Goal: Communication & Community: Answer question/provide support

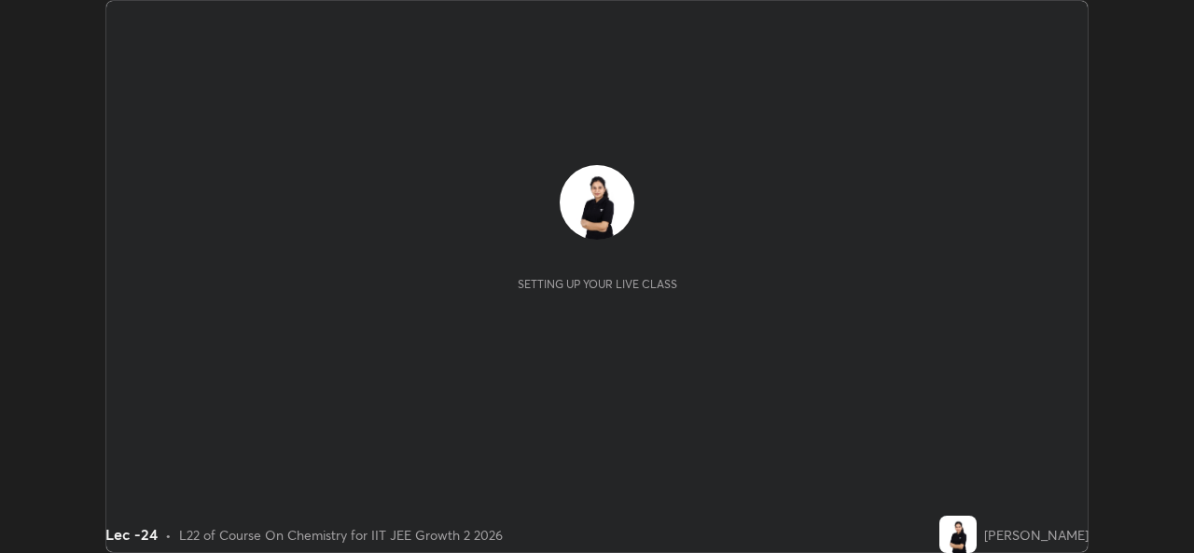
scroll to position [553, 1193]
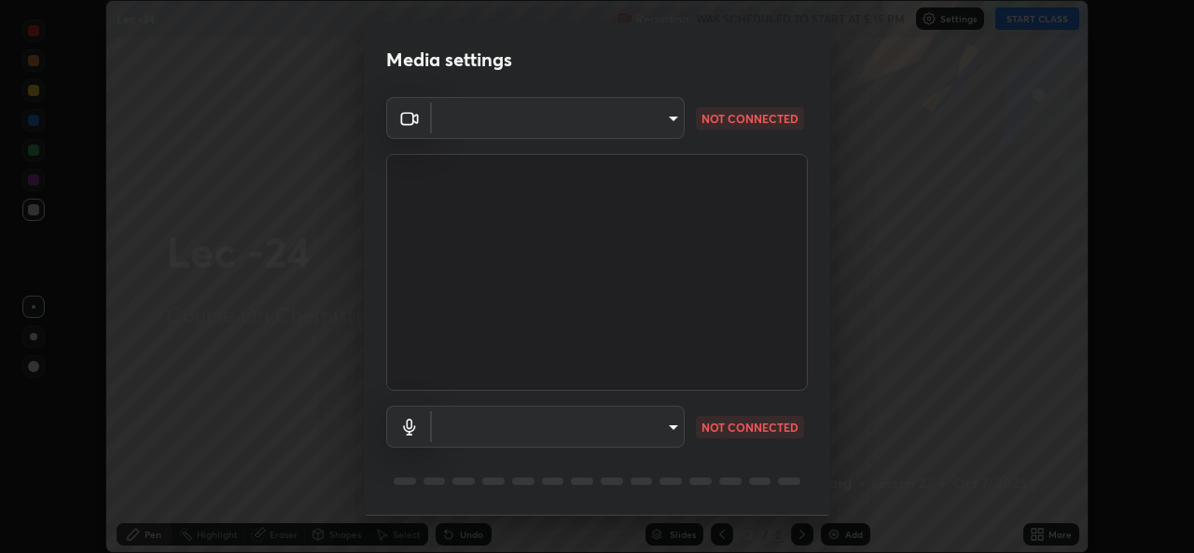
type input "78e73baf3d63bceb4c45423e3c658d9595c8caa1ee6d34b79bc6d5c79dc82097"
type input "df99a08a51d462ac90a93e0d6dd8d9003d21f1f08f59f176791d338bec0cc36b"
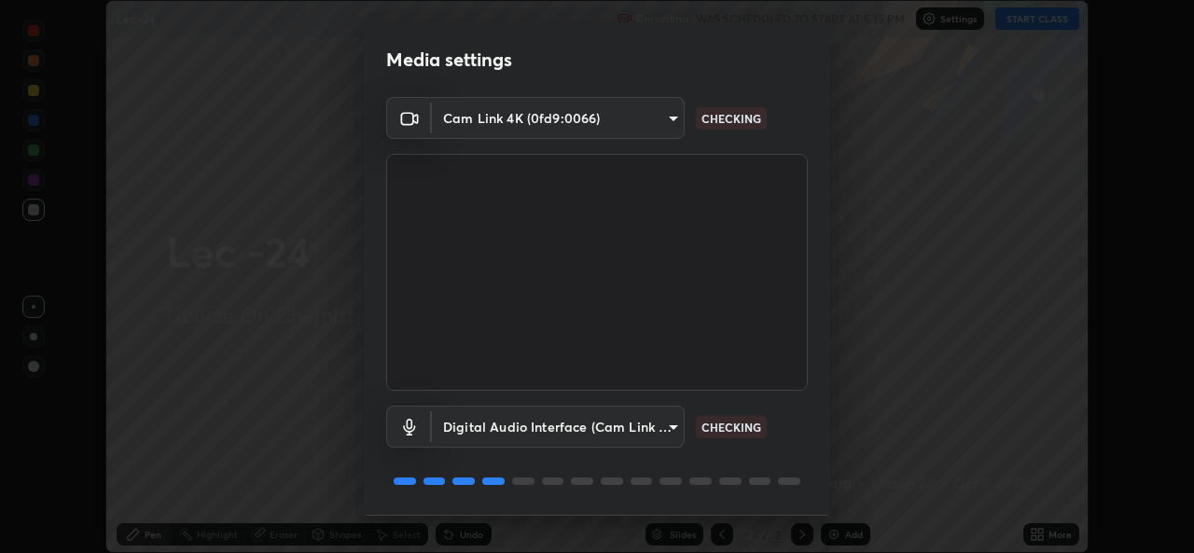
scroll to position [59, 0]
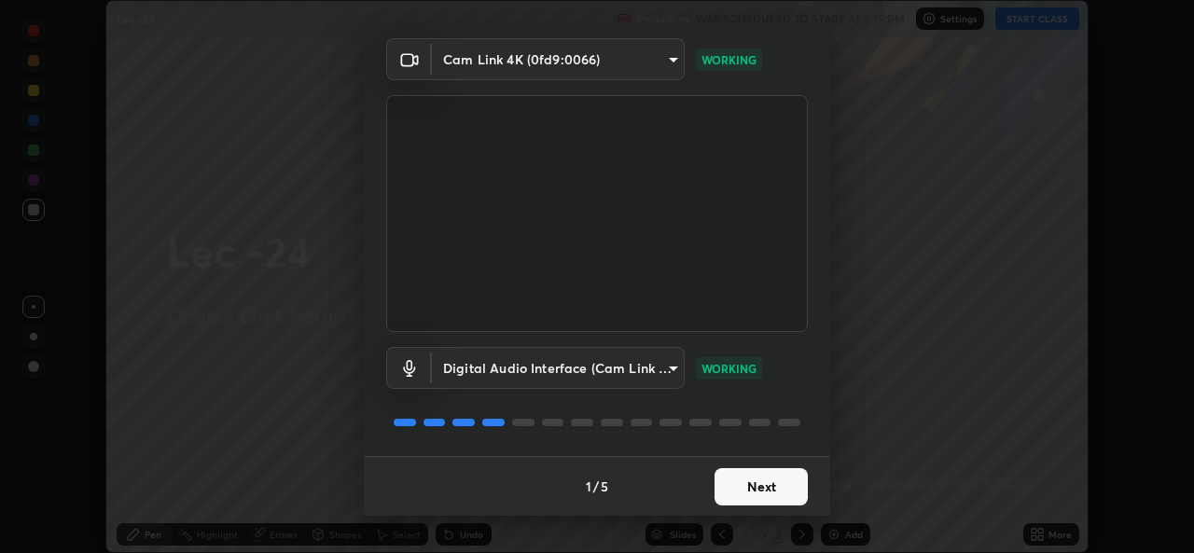
click at [772, 487] on button "Next" at bounding box center [761, 486] width 93 height 37
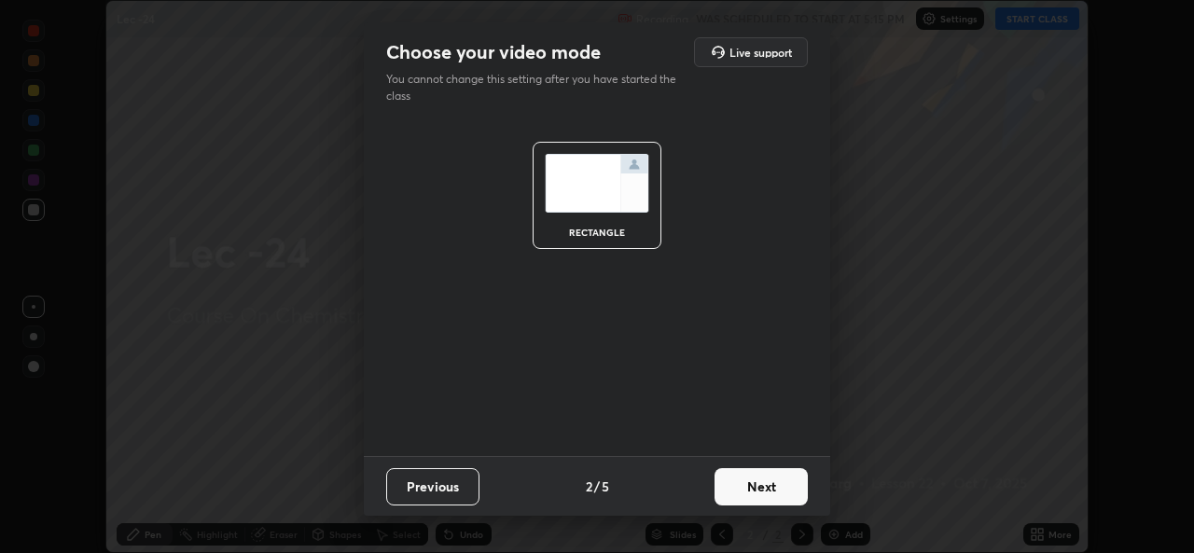
click at [763, 488] on button "Next" at bounding box center [761, 486] width 93 height 37
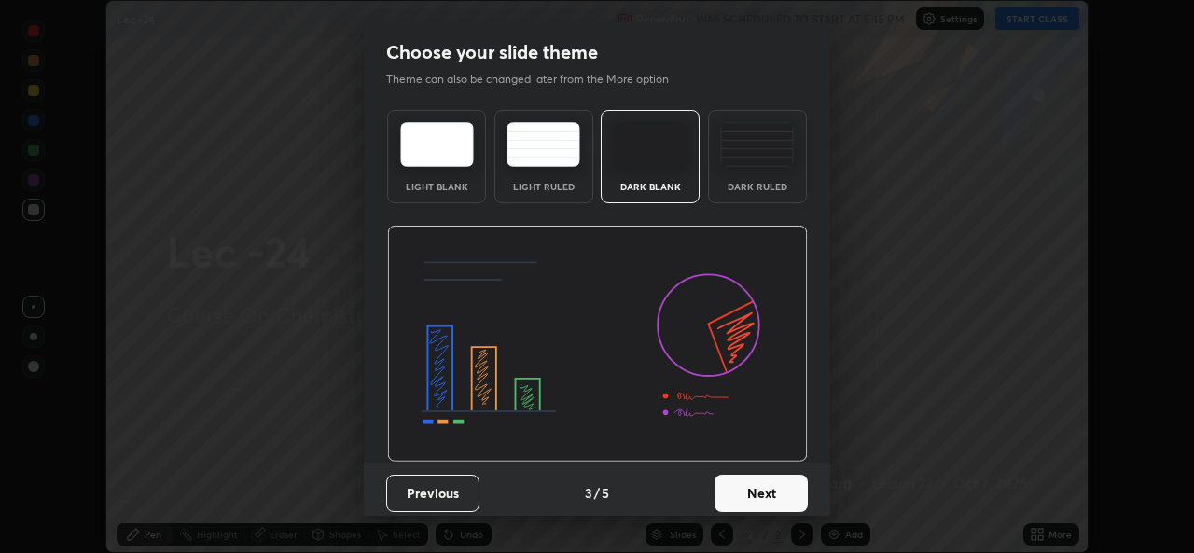
click at [760, 492] on button "Next" at bounding box center [761, 493] width 93 height 37
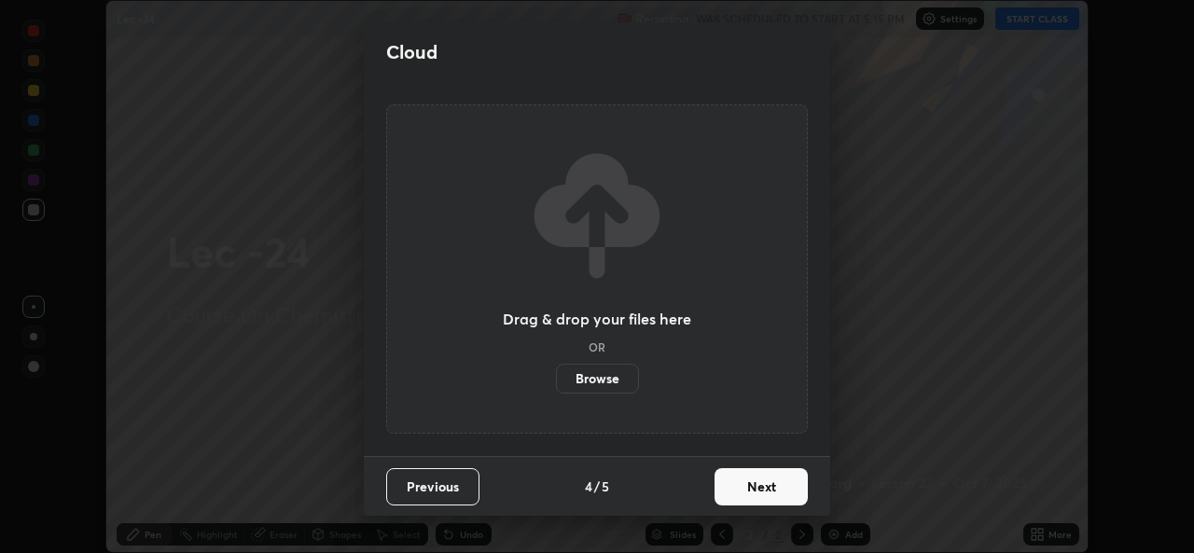
click at [759, 493] on button "Next" at bounding box center [761, 486] width 93 height 37
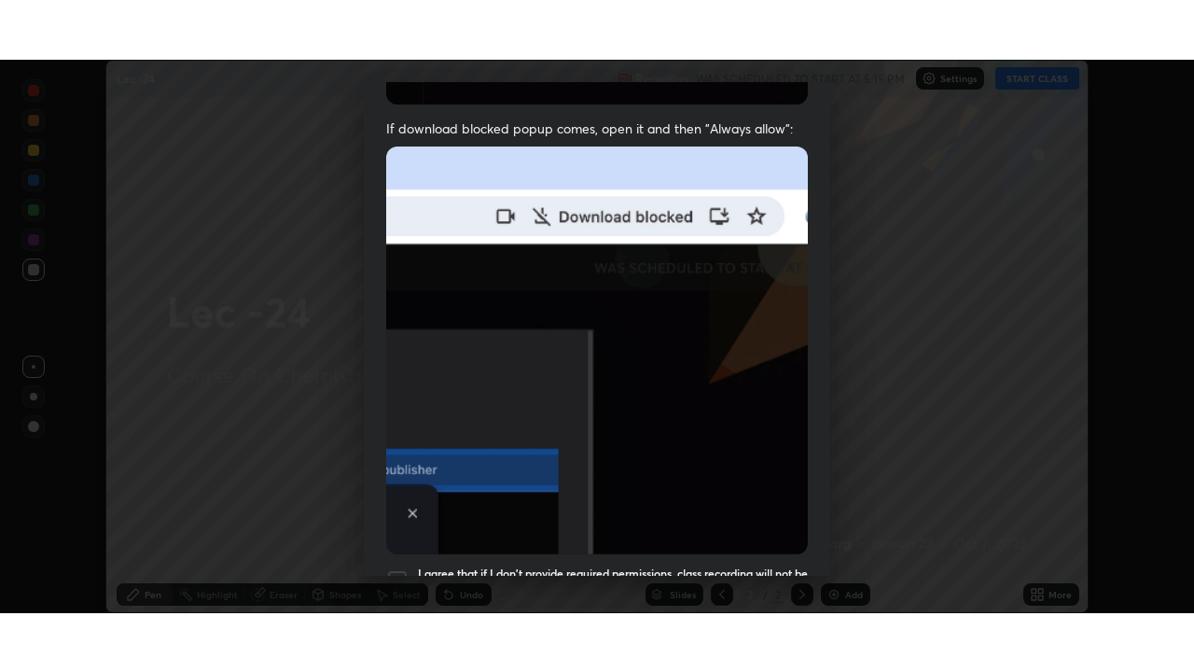
scroll to position [439, 0]
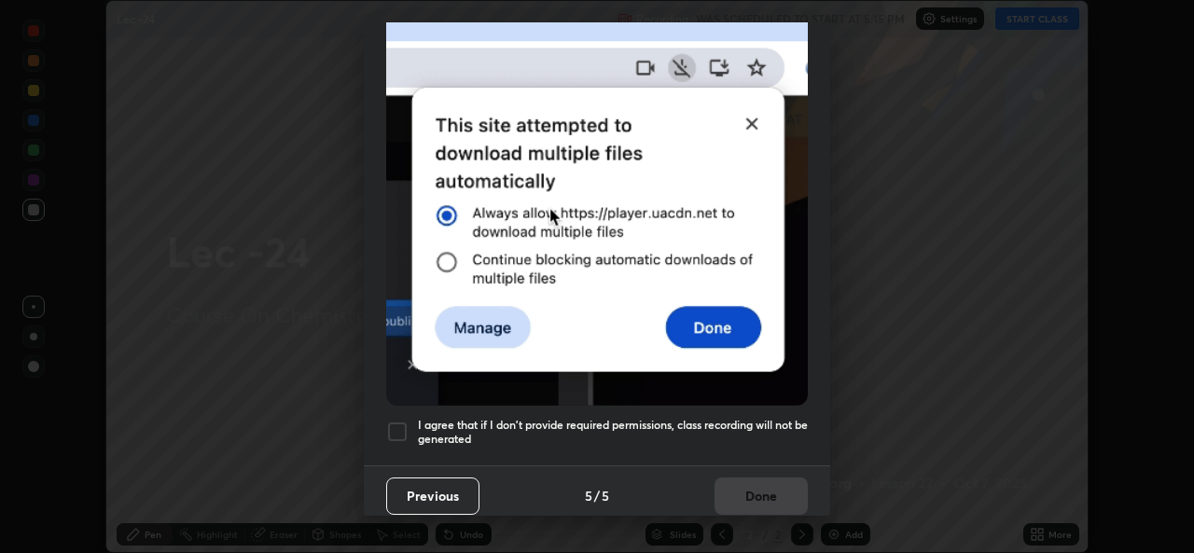
click at [398, 425] on div at bounding box center [397, 432] width 22 height 22
click at [783, 500] on button "Done" at bounding box center [761, 496] width 93 height 37
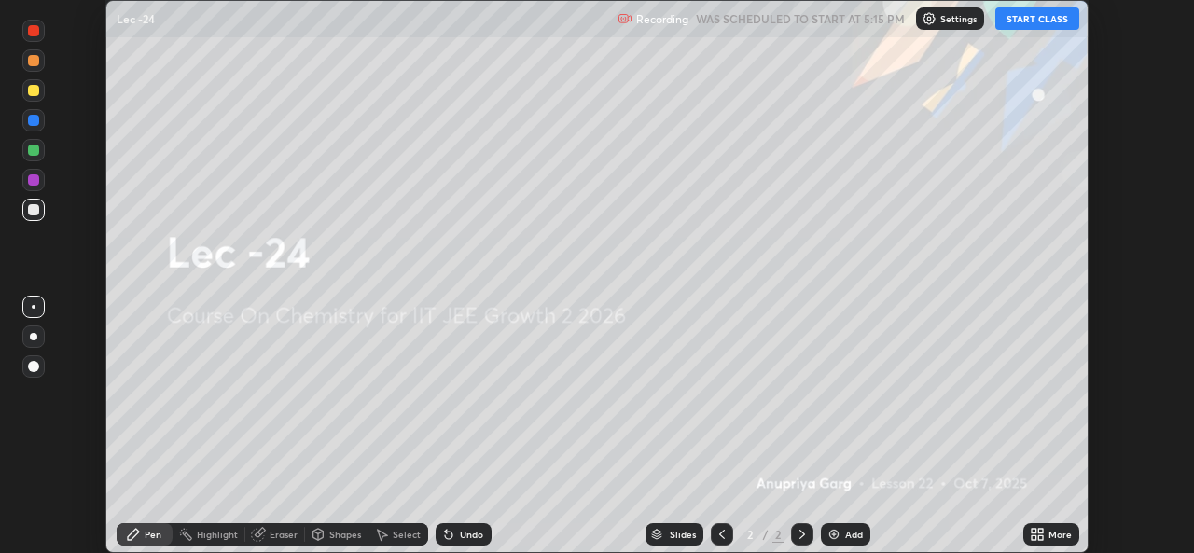
click at [1043, 21] on button "START CLASS" at bounding box center [1038, 18] width 84 height 22
click at [1042, 540] on icon at bounding box center [1040, 538] width 5 height 5
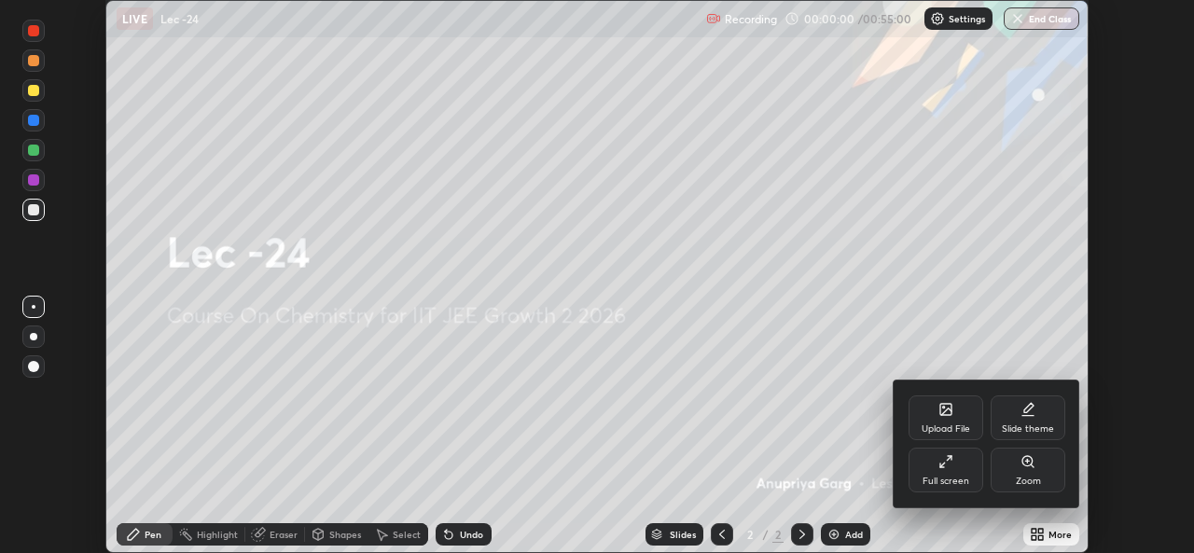
click at [958, 477] on div "Full screen" at bounding box center [946, 481] width 47 height 9
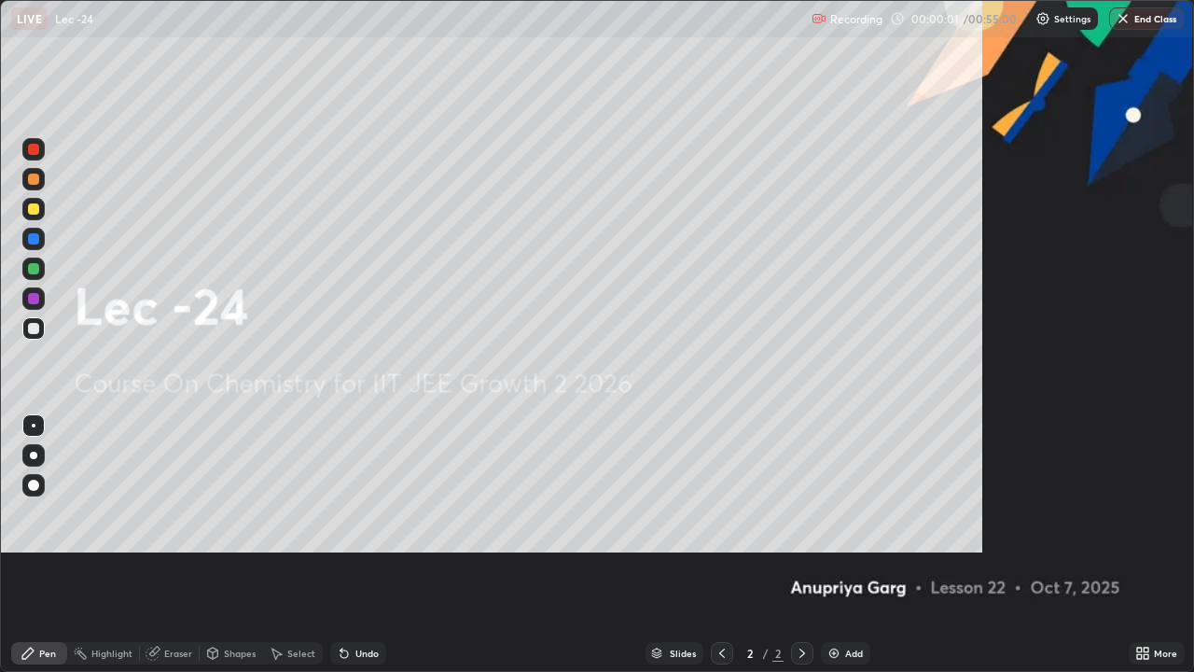
scroll to position [672, 1194]
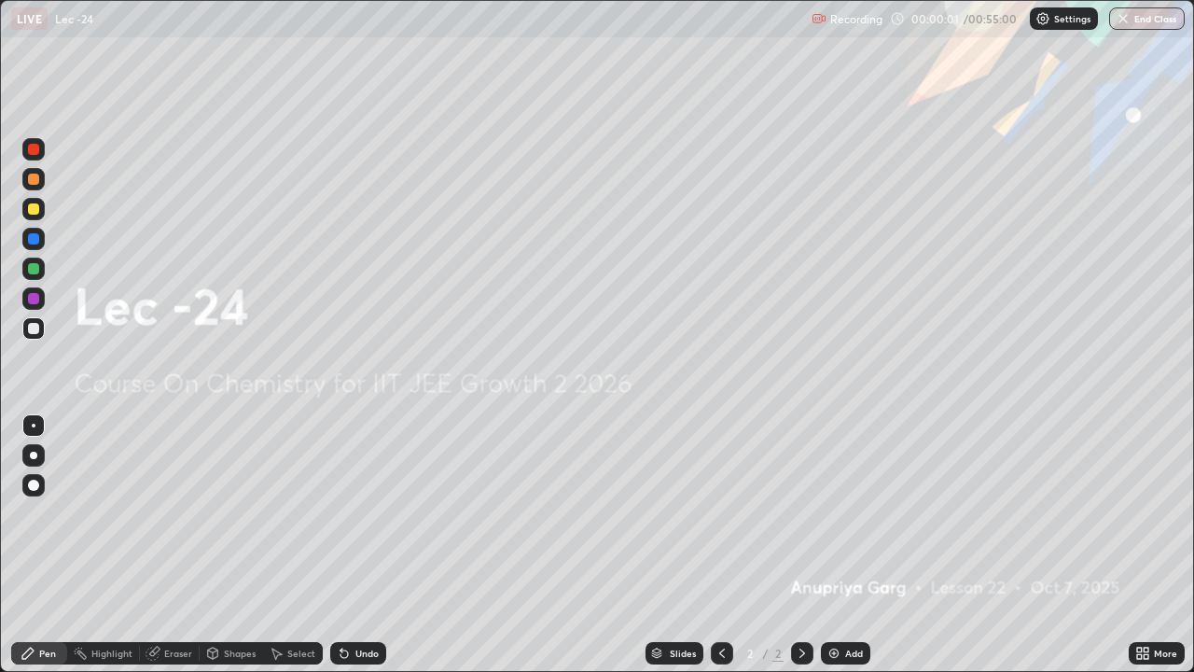
click at [853, 552] on div "Add" at bounding box center [854, 652] width 18 height 9
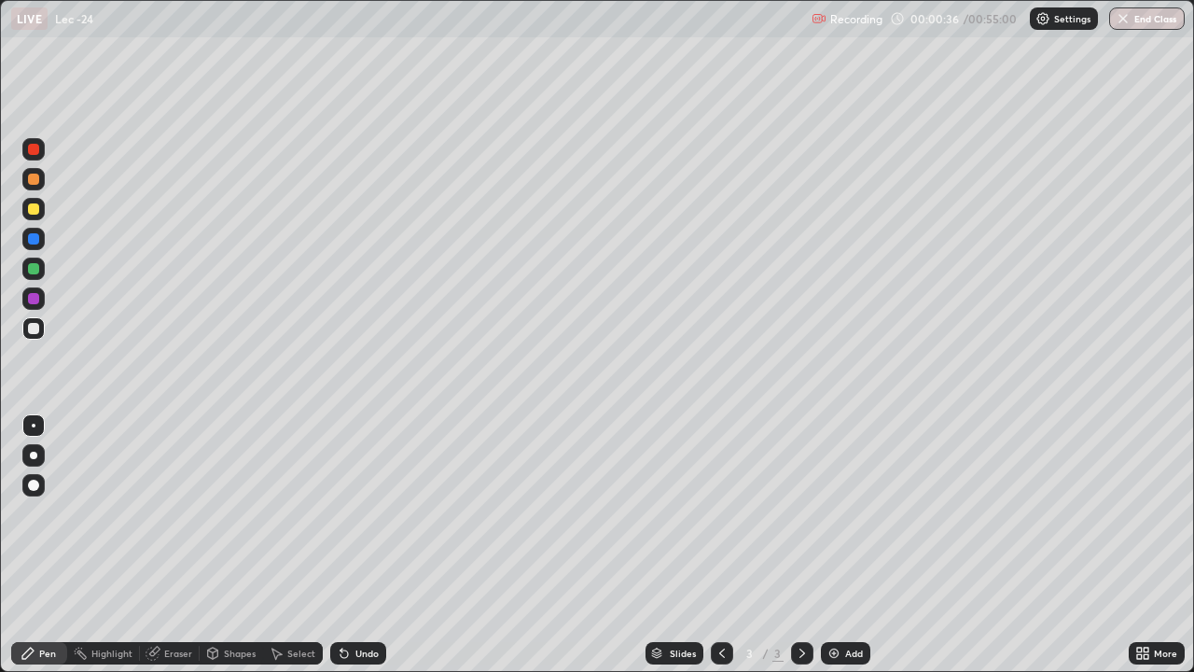
click at [37, 187] on div at bounding box center [33, 179] width 22 height 22
click at [34, 329] on div at bounding box center [33, 328] width 11 height 11
click at [35, 209] on div at bounding box center [33, 208] width 11 height 11
click at [43, 332] on div at bounding box center [33, 328] width 22 height 22
click at [293, 552] on div "Select" at bounding box center [301, 652] width 28 height 9
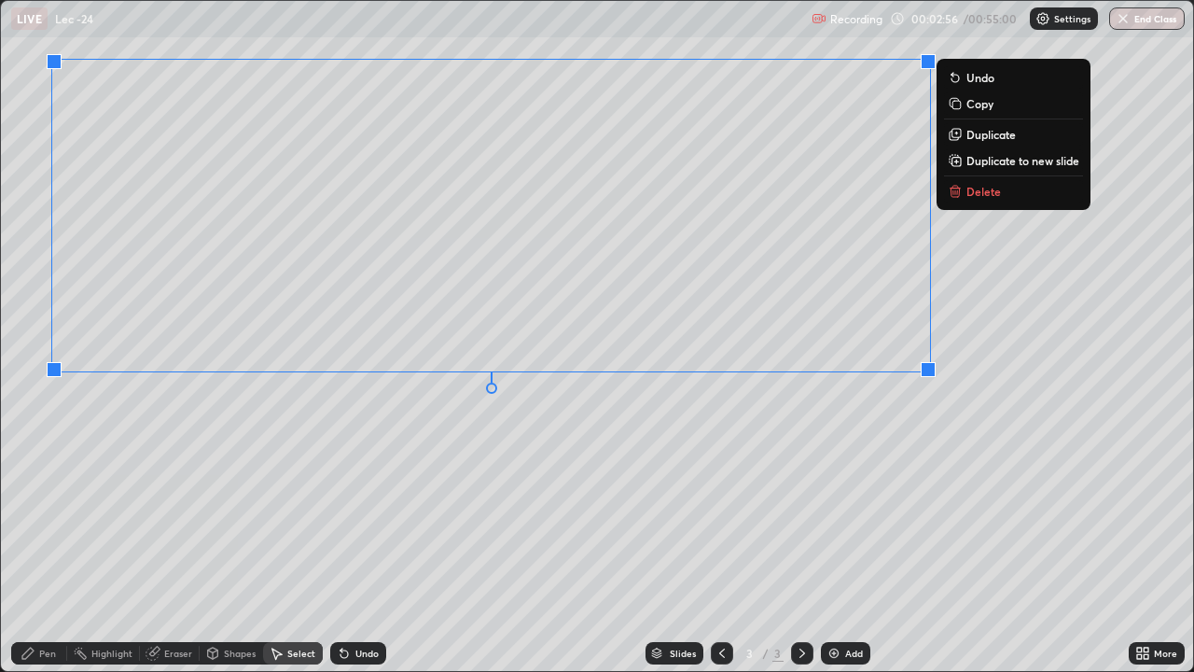
click at [509, 472] on div "0 ° Undo Copy Duplicate Duplicate to new slide Delete" at bounding box center [597, 336] width 1192 height 670
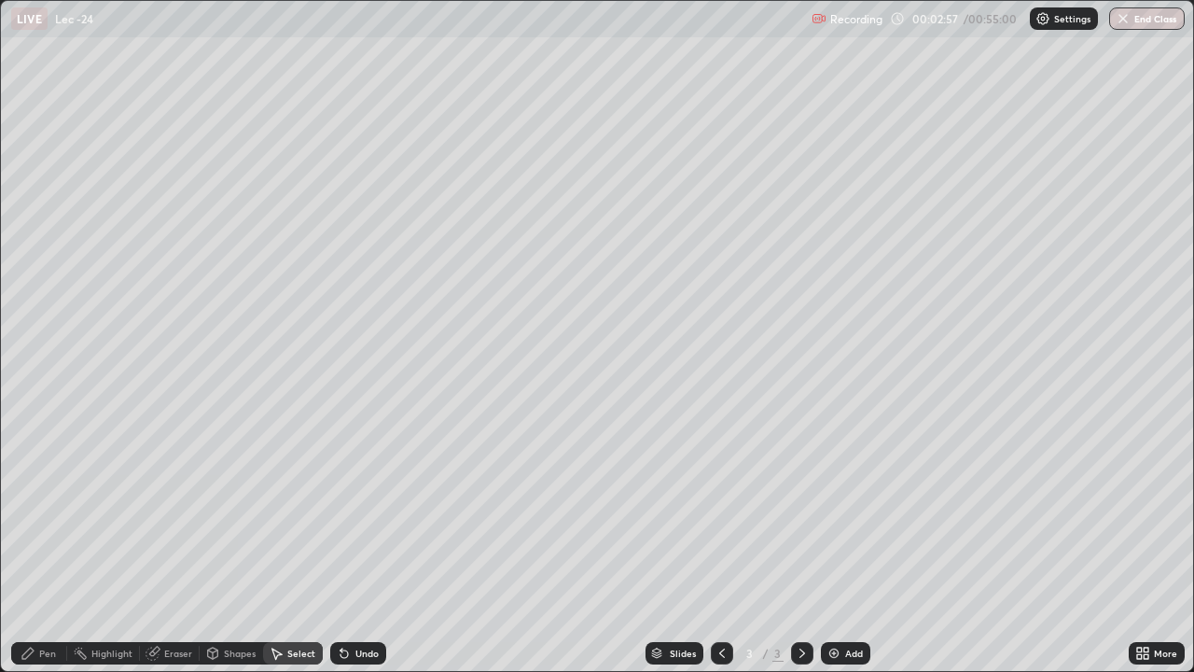
click at [51, 552] on div "Pen" at bounding box center [47, 652] width 17 height 9
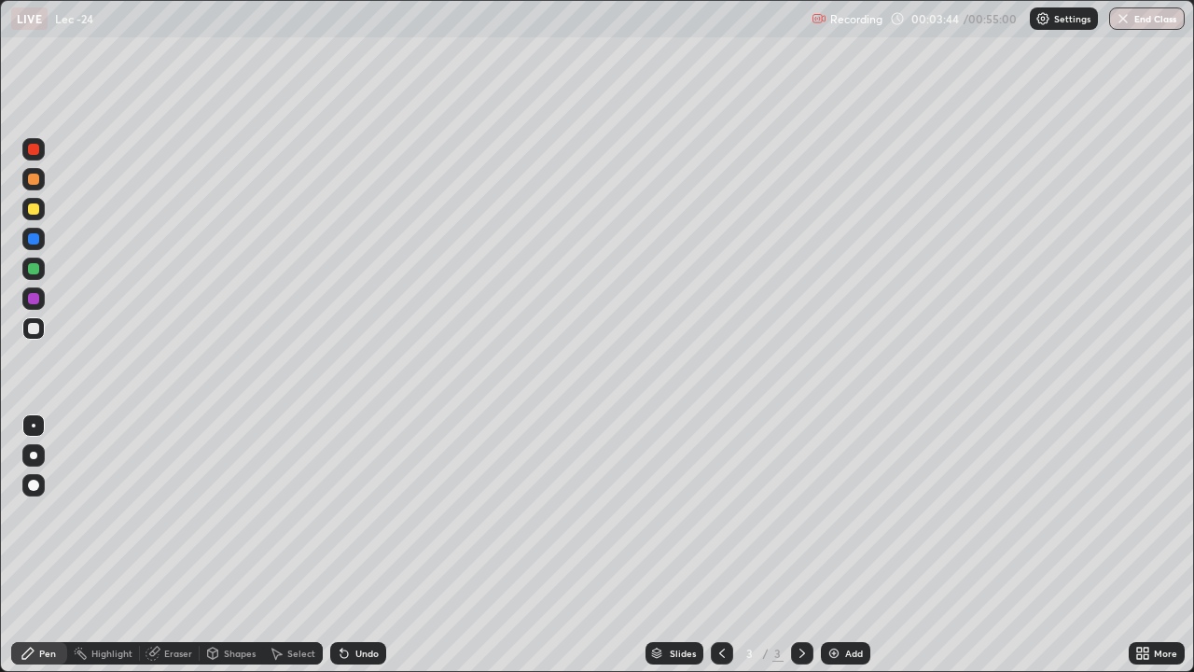
click at [172, 552] on div "Eraser" at bounding box center [178, 652] width 28 height 9
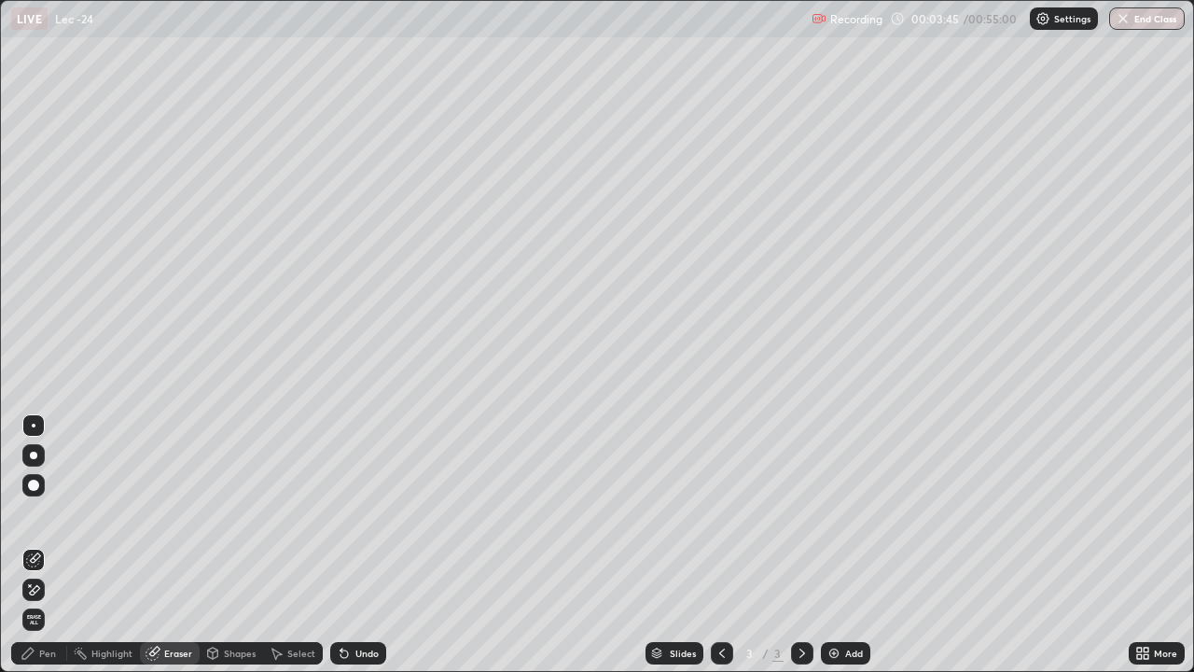
click at [49, 552] on div "Pen" at bounding box center [47, 652] width 17 height 9
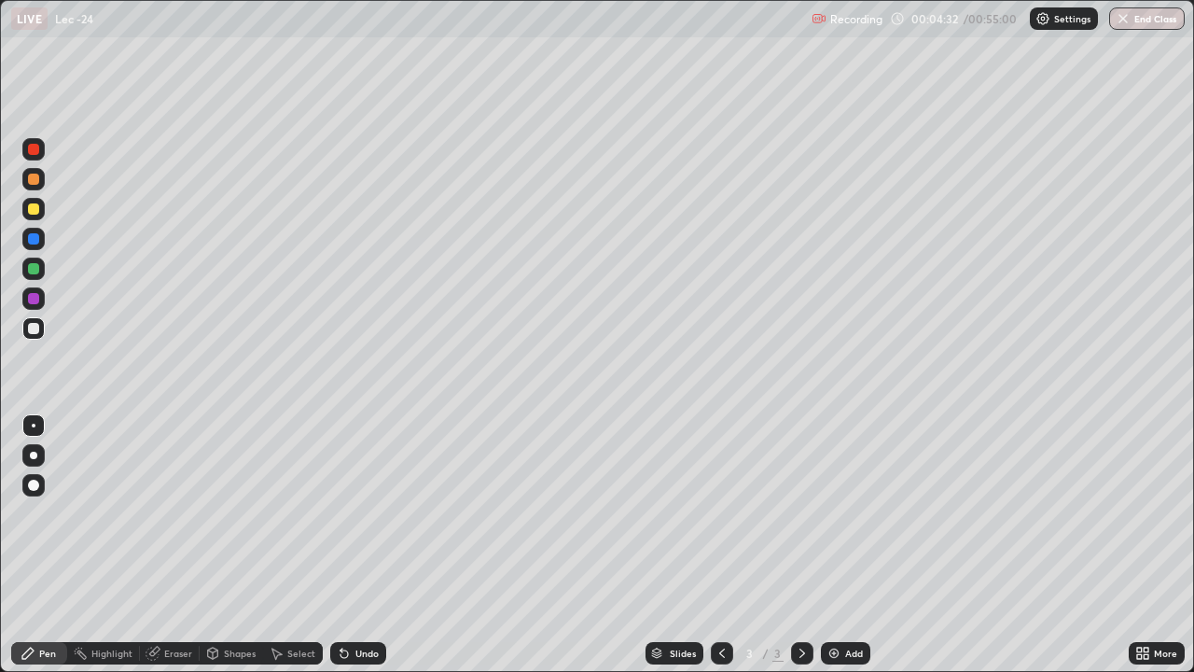
click at [35, 213] on div at bounding box center [33, 208] width 11 height 11
click at [170, 552] on div "Eraser" at bounding box center [178, 652] width 28 height 9
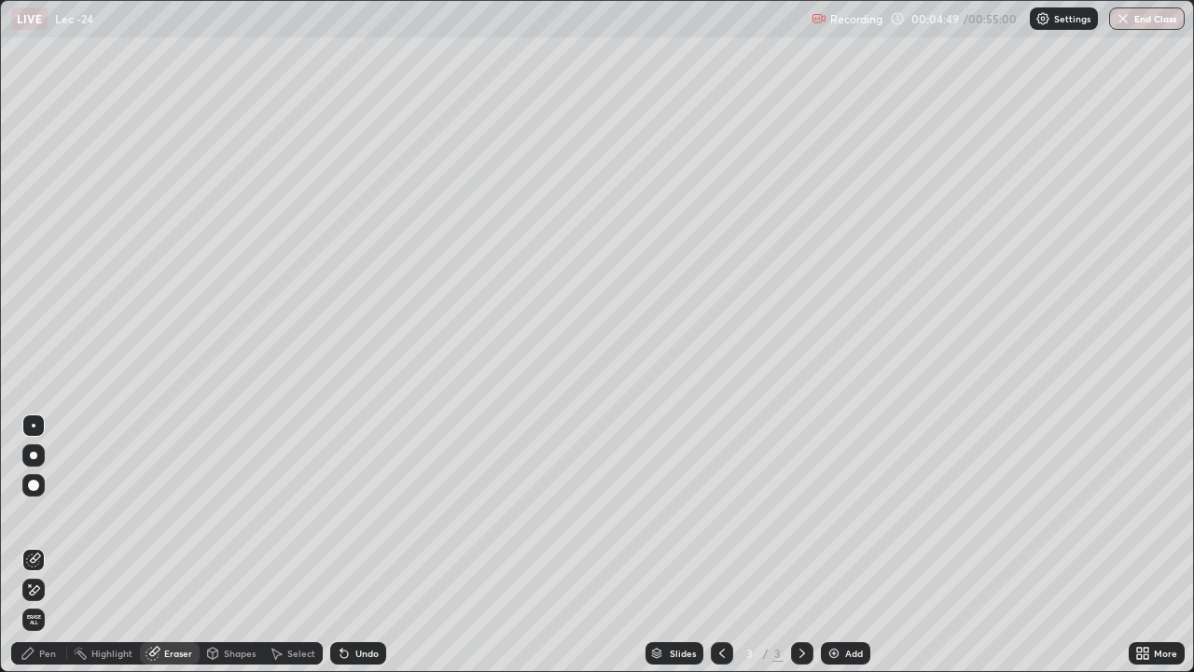
click at [46, 552] on div "Pen" at bounding box center [47, 652] width 17 height 9
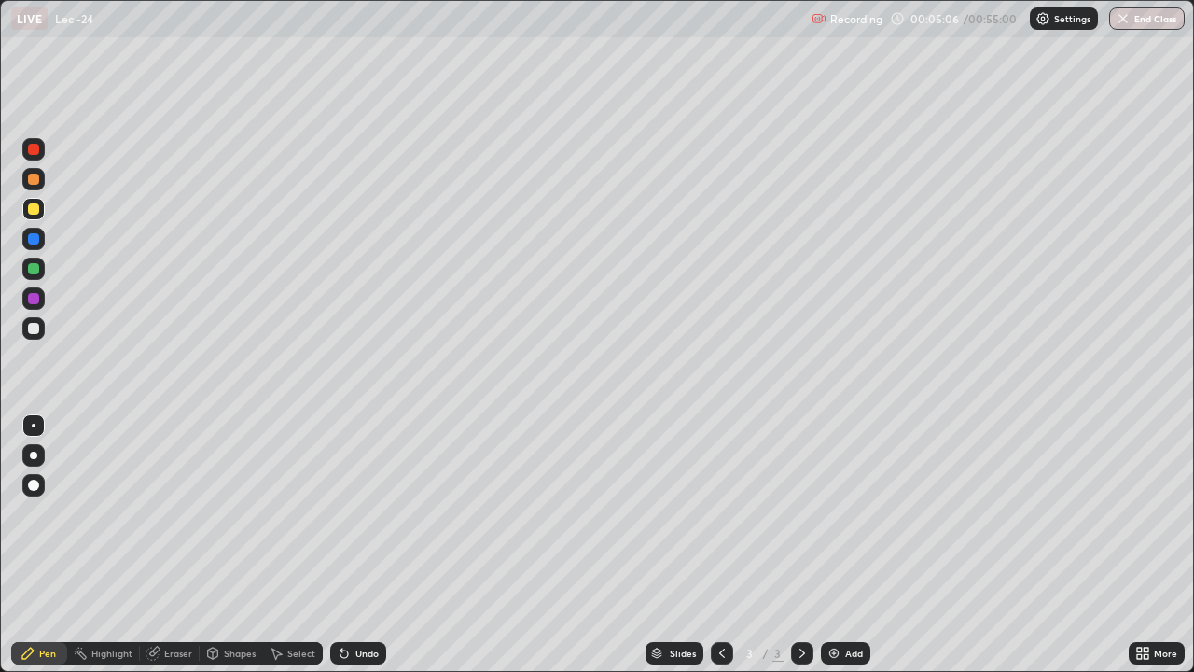
click at [837, 552] on img at bounding box center [834, 653] width 15 height 15
click at [34, 329] on div at bounding box center [33, 328] width 11 height 11
click at [180, 552] on div "Eraser" at bounding box center [178, 652] width 28 height 9
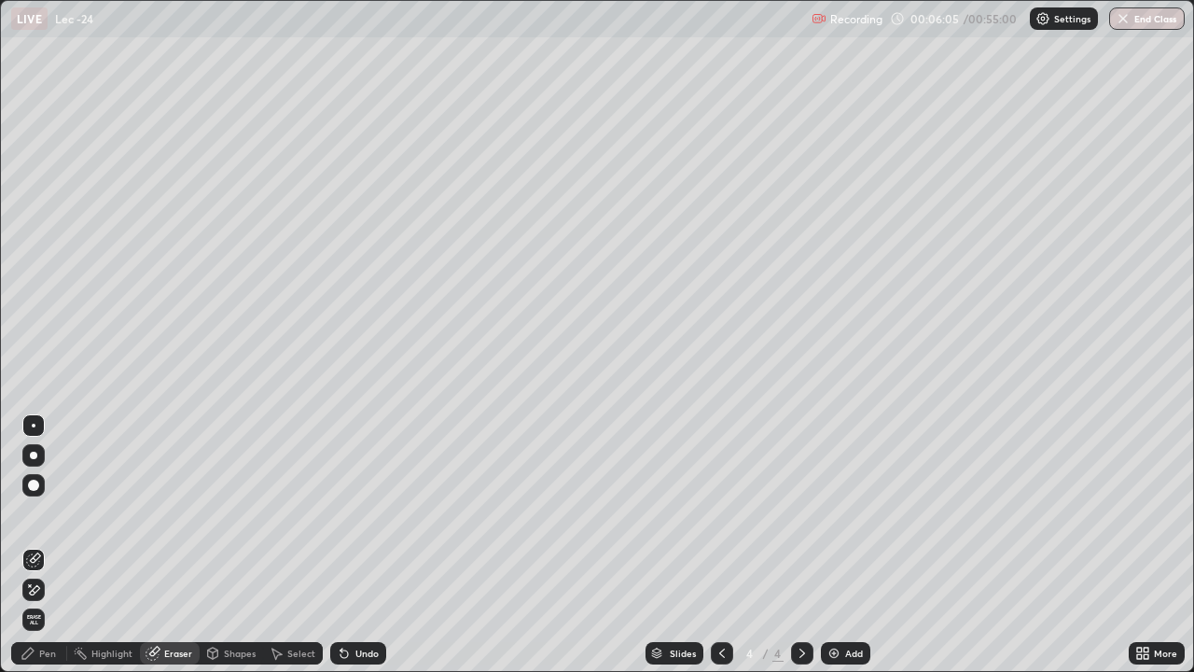
click at [32, 552] on icon at bounding box center [28, 653] width 15 height 15
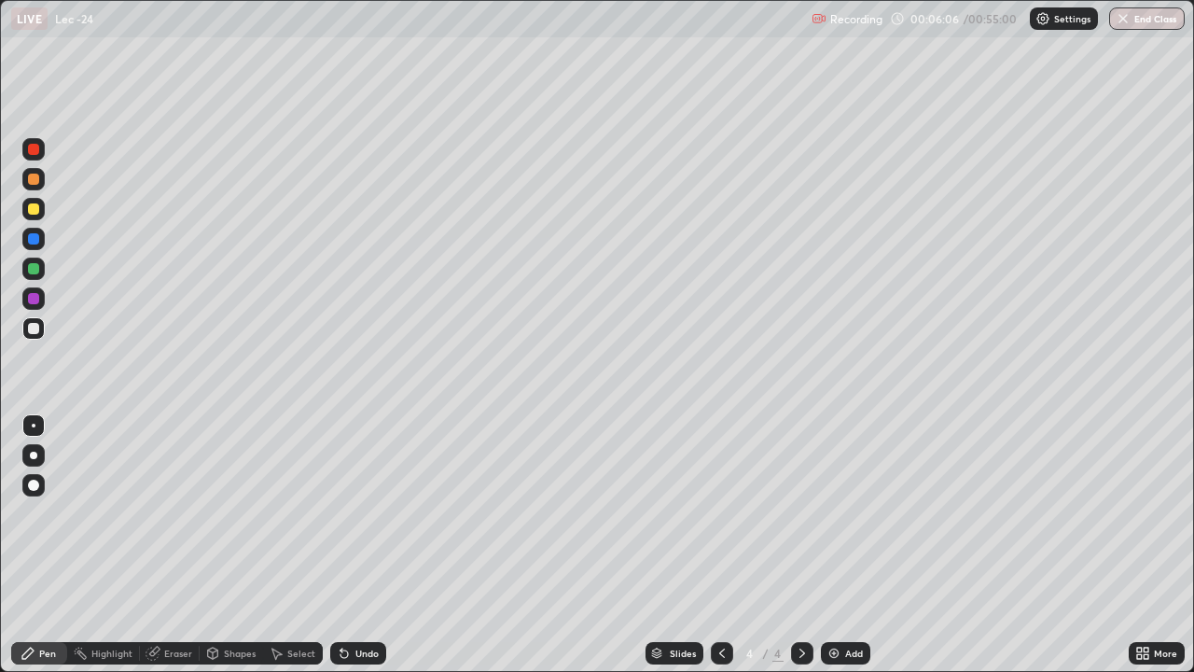
click at [292, 552] on div "Select" at bounding box center [301, 652] width 28 height 9
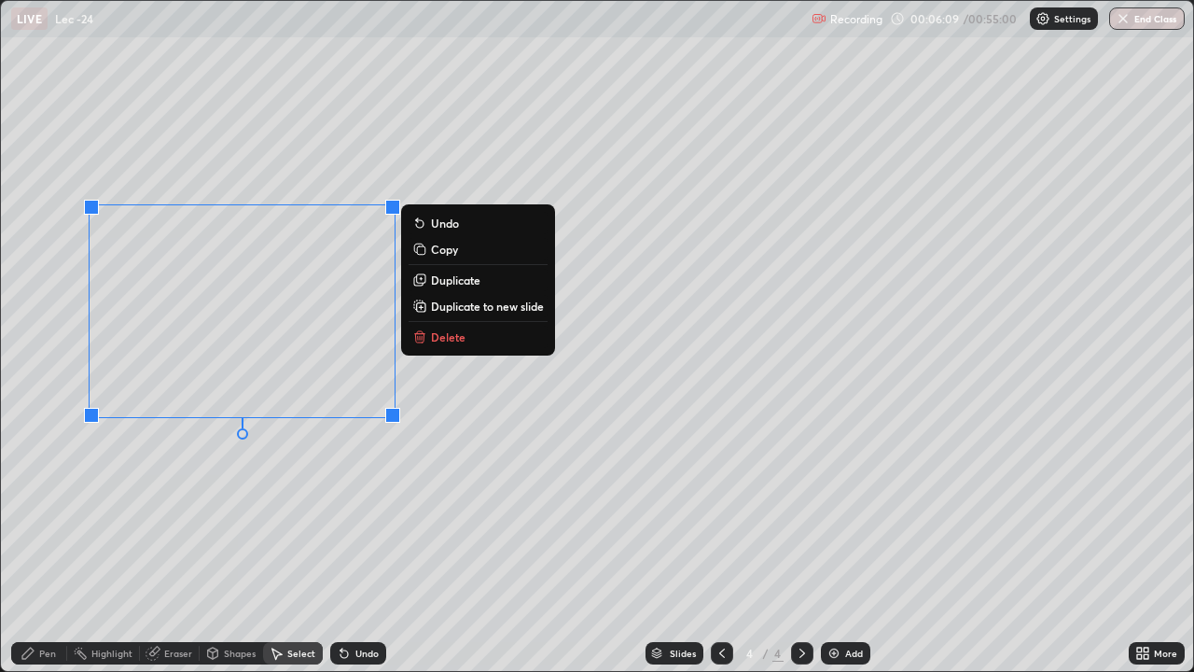
click at [253, 476] on div "0 ° Undo Copy Duplicate Duplicate to new slide Delete" at bounding box center [597, 336] width 1192 height 670
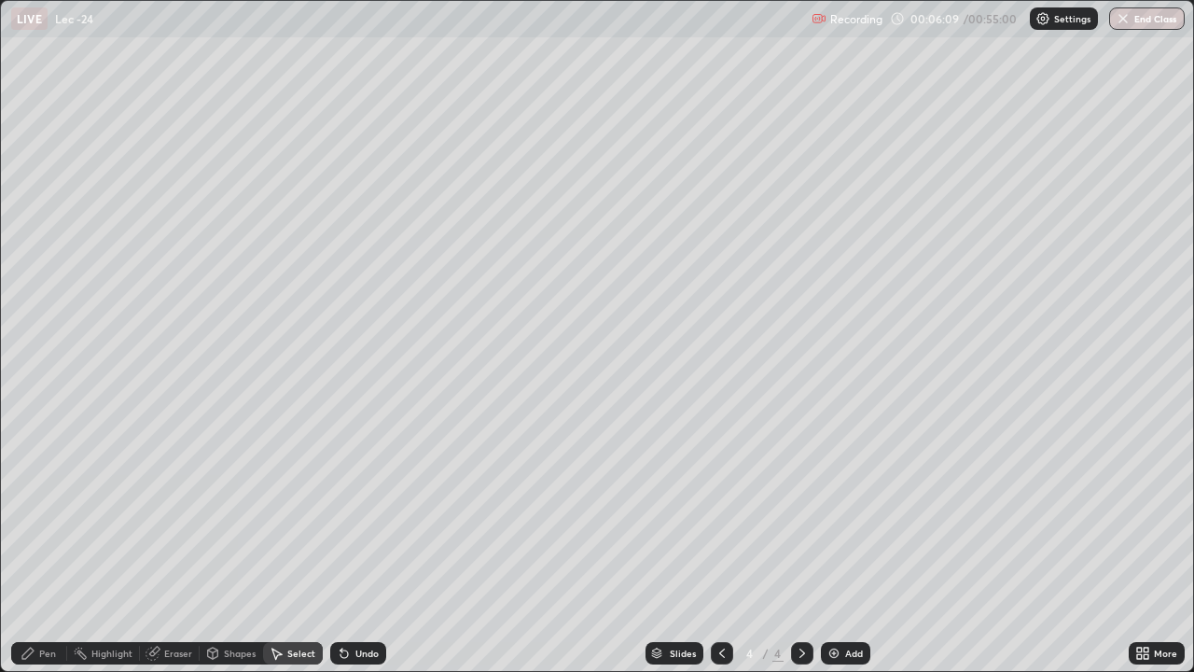
click at [39, 552] on div "Pen" at bounding box center [47, 652] width 17 height 9
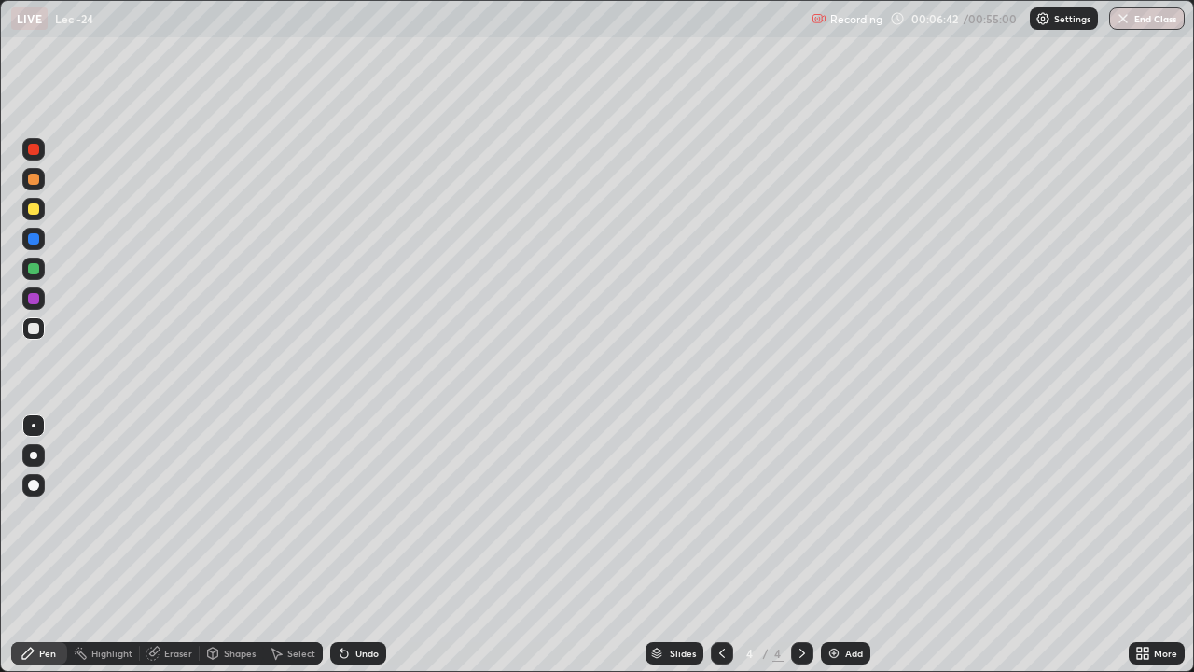
click at [38, 211] on div at bounding box center [33, 208] width 11 height 11
click at [41, 333] on div at bounding box center [33, 328] width 22 height 22
click at [720, 552] on icon at bounding box center [722, 653] width 15 height 15
click at [801, 552] on icon at bounding box center [802, 653] width 15 height 15
click at [842, 552] on div "Add" at bounding box center [845, 653] width 49 height 22
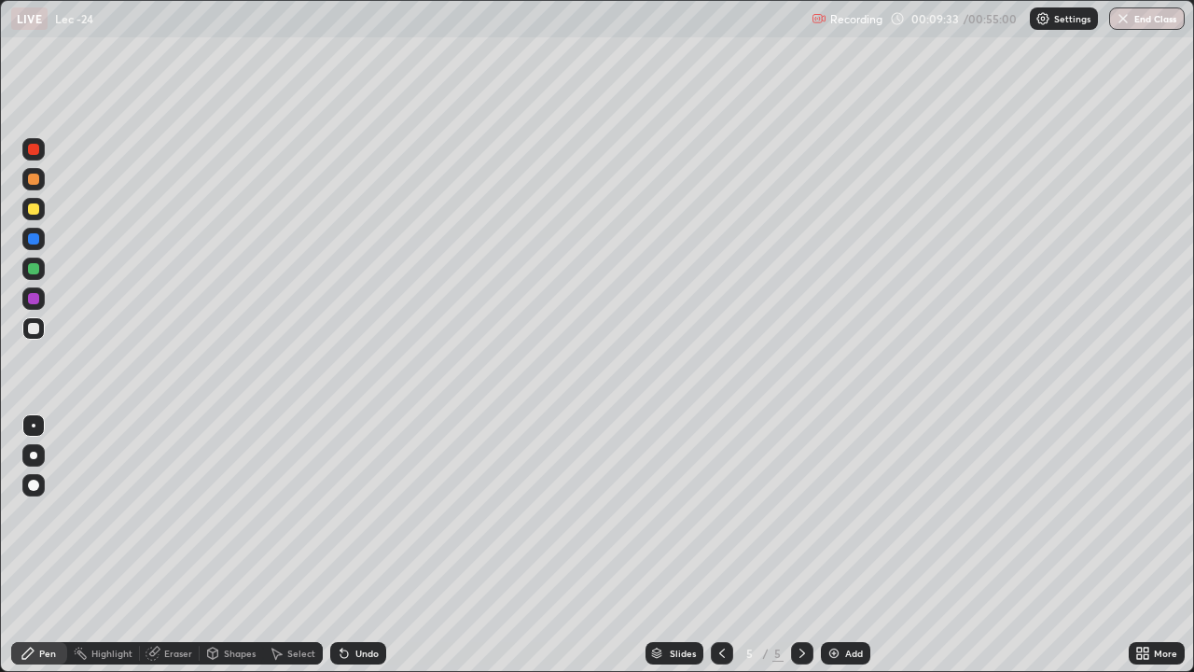
click at [177, 552] on div "Eraser" at bounding box center [178, 652] width 28 height 9
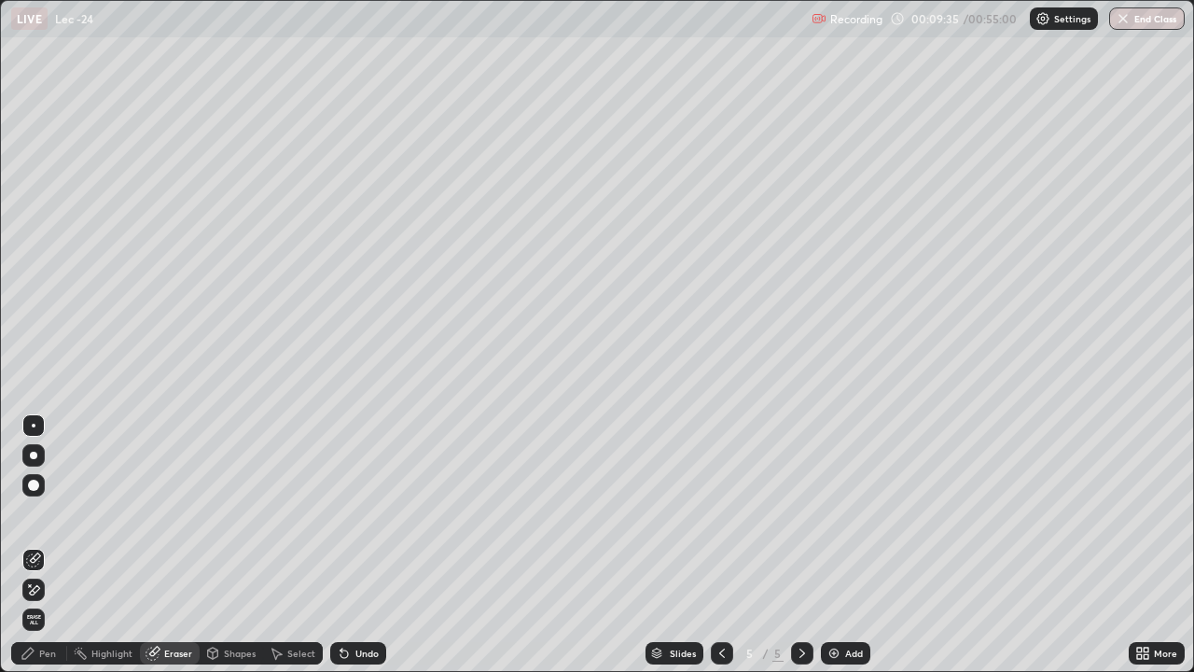
click at [38, 552] on div "Pen" at bounding box center [39, 653] width 56 height 22
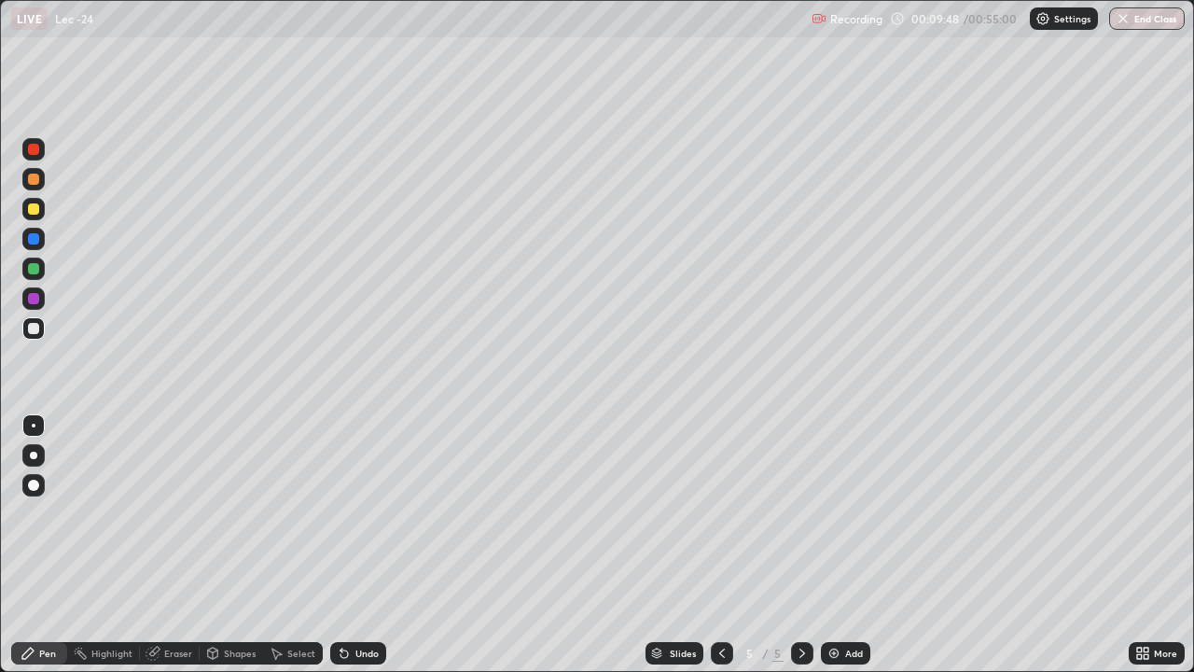
click at [215, 552] on icon at bounding box center [213, 653] width 10 height 11
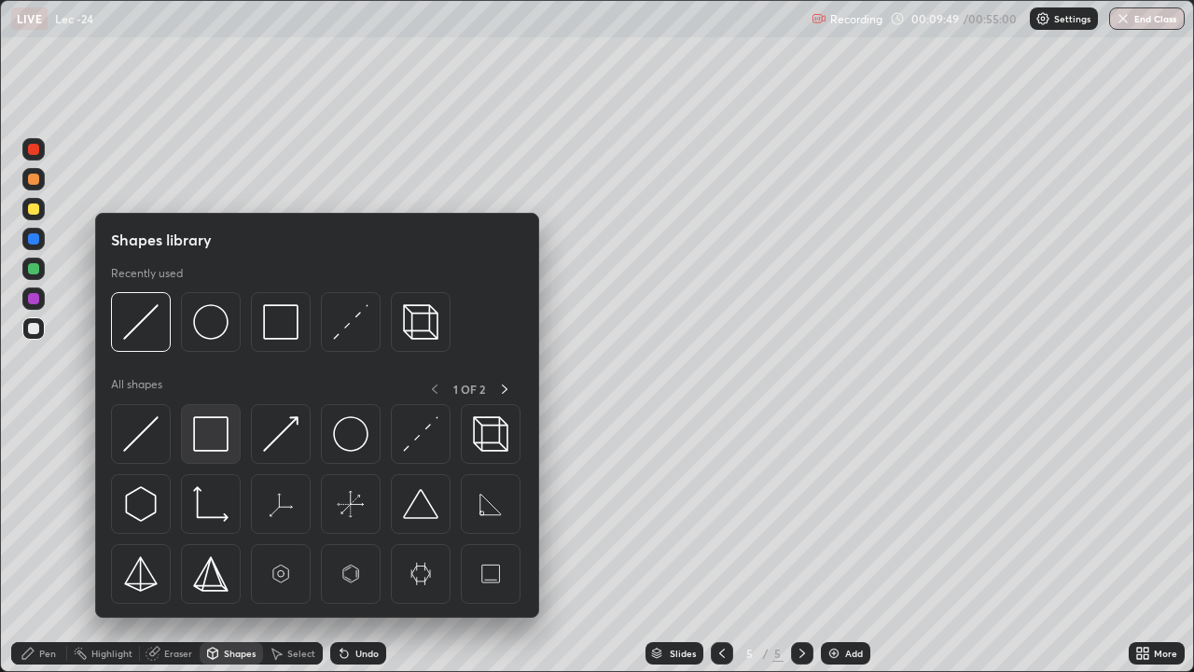
click at [221, 441] on img at bounding box center [210, 433] width 35 height 35
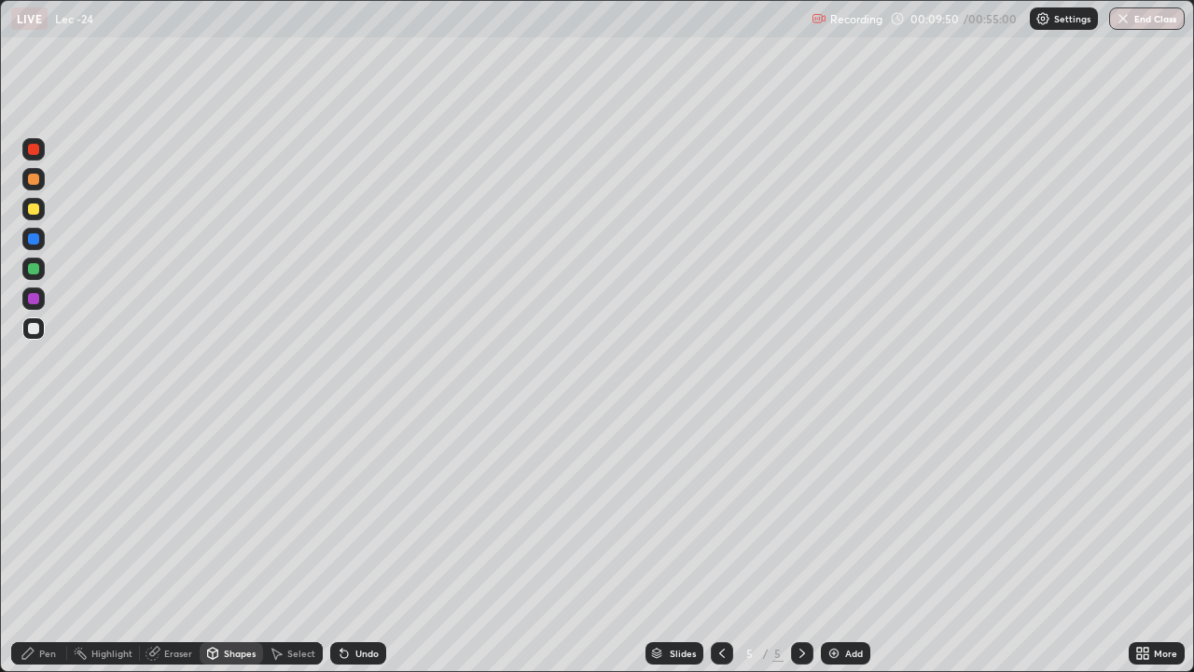
click at [35, 179] on div at bounding box center [33, 179] width 11 height 11
click at [720, 552] on icon at bounding box center [722, 653] width 15 height 15
click at [41, 216] on div at bounding box center [33, 209] width 22 height 22
click at [49, 552] on div "Pen" at bounding box center [47, 652] width 17 height 9
click at [45, 552] on div "Pen" at bounding box center [47, 652] width 17 height 9
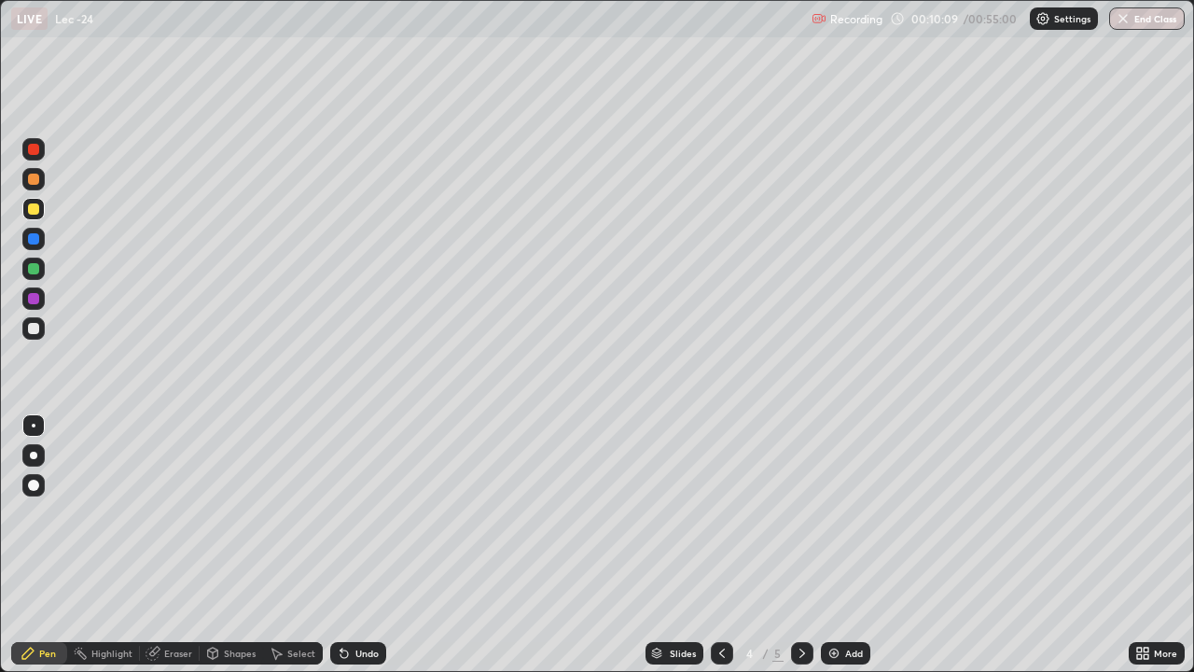
click at [350, 552] on div "Undo" at bounding box center [358, 653] width 56 height 22
click at [355, 552] on div "Undo" at bounding box center [366, 652] width 23 height 9
click at [720, 552] on icon at bounding box center [722, 653] width 15 height 15
click at [801, 552] on icon at bounding box center [802, 653] width 15 height 15
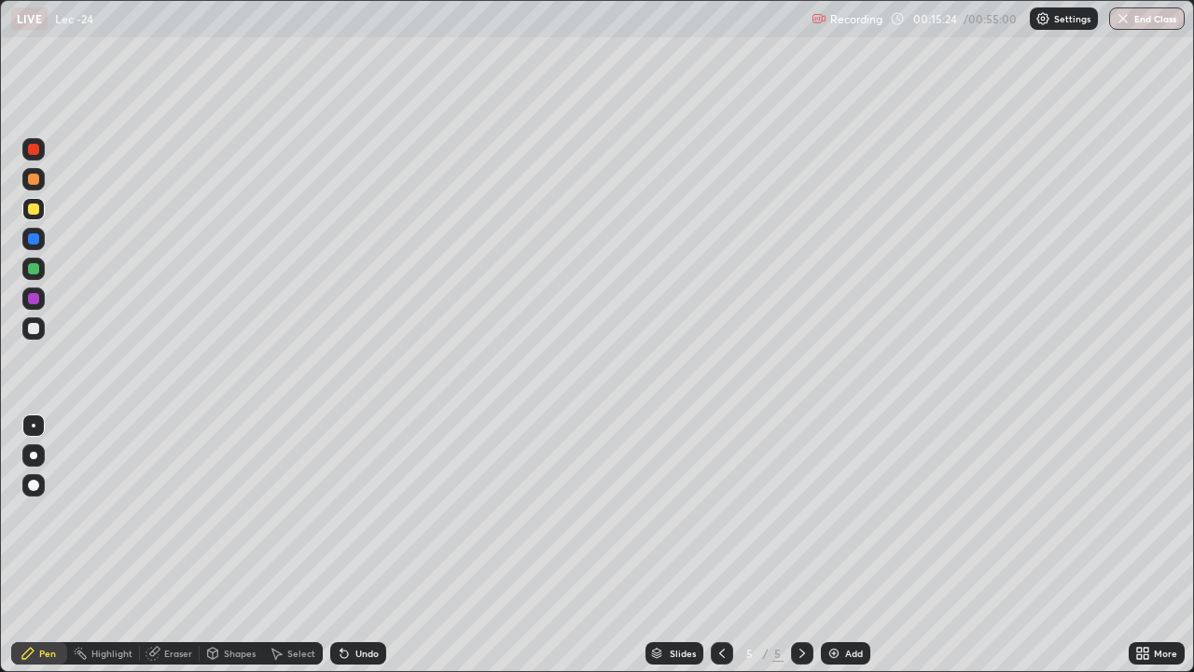
click at [298, 552] on div "Select" at bounding box center [301, 652] width 28 height 9
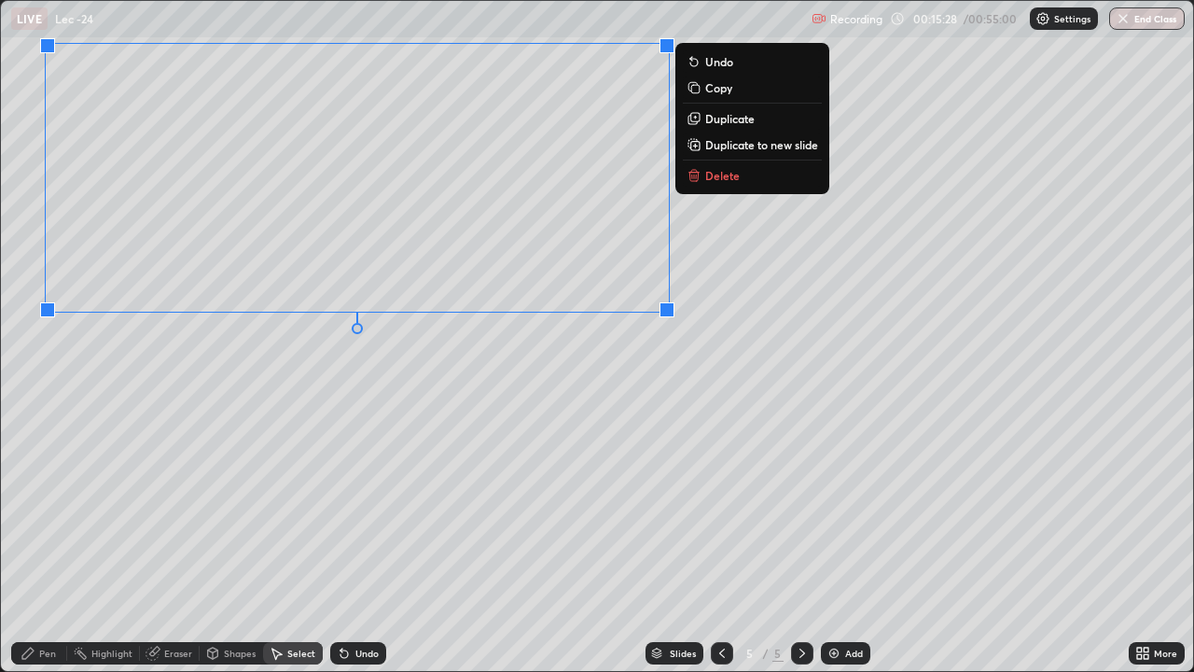
click at [380, 393] on div "0 ° Undo Copy Duplicate Duplicate to new slide Delete" at bounding box center [597, 336] width 1192 height 670
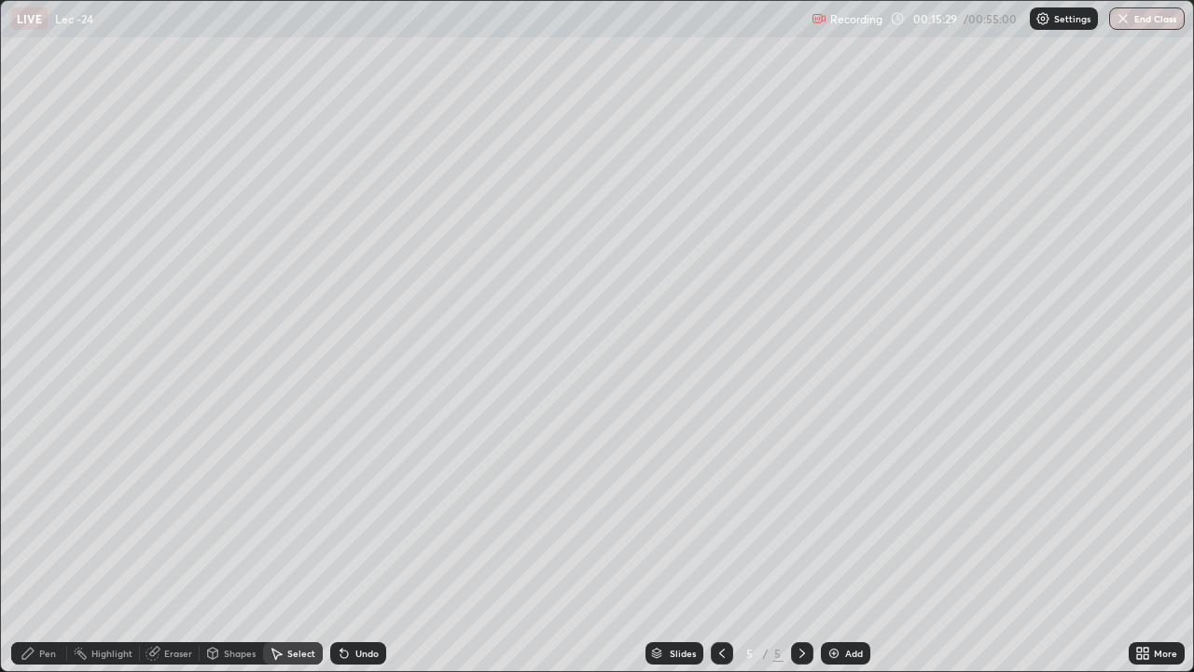
click at [38, 552] on div "Pen" at bounding box center [39, 653] width 56 height 22
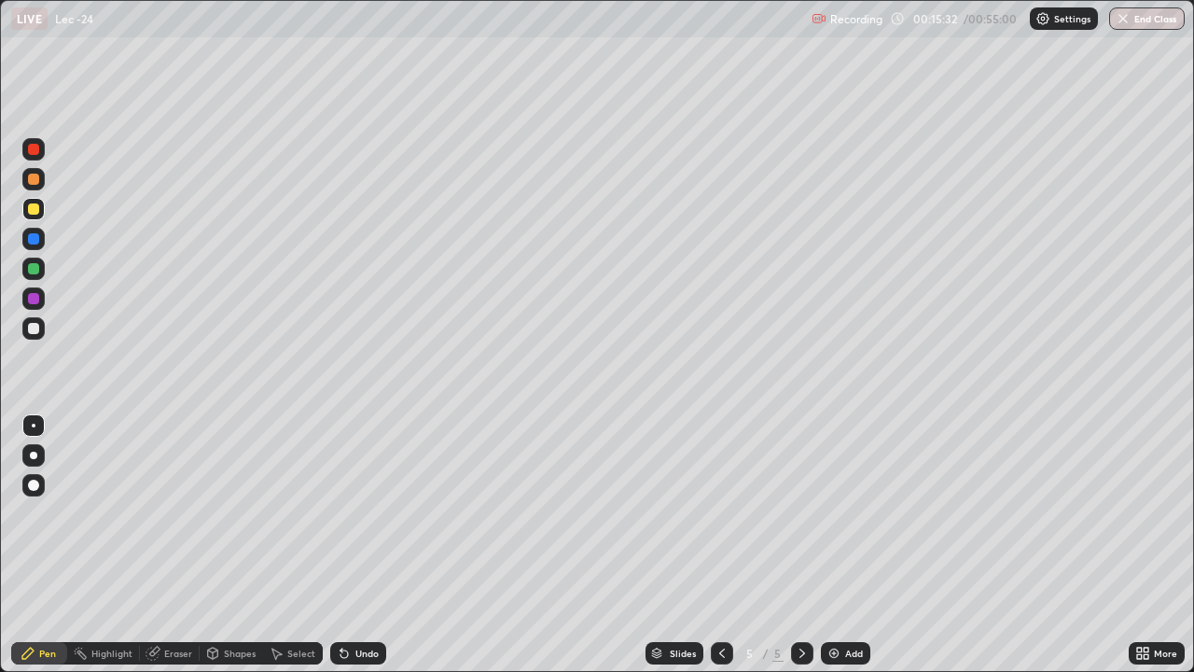
click at [37, 327] on div at bounding box center [33, 328] width 11 height 11
click at [720, 552] on icon at bounding box center [722, 653] width 15 height 15
click at [799, 552] on icon at bounding box center [802, 653] width 15 height 15
click at [801, 552] on icon at bounding box center [803, 652] width 6 height 9
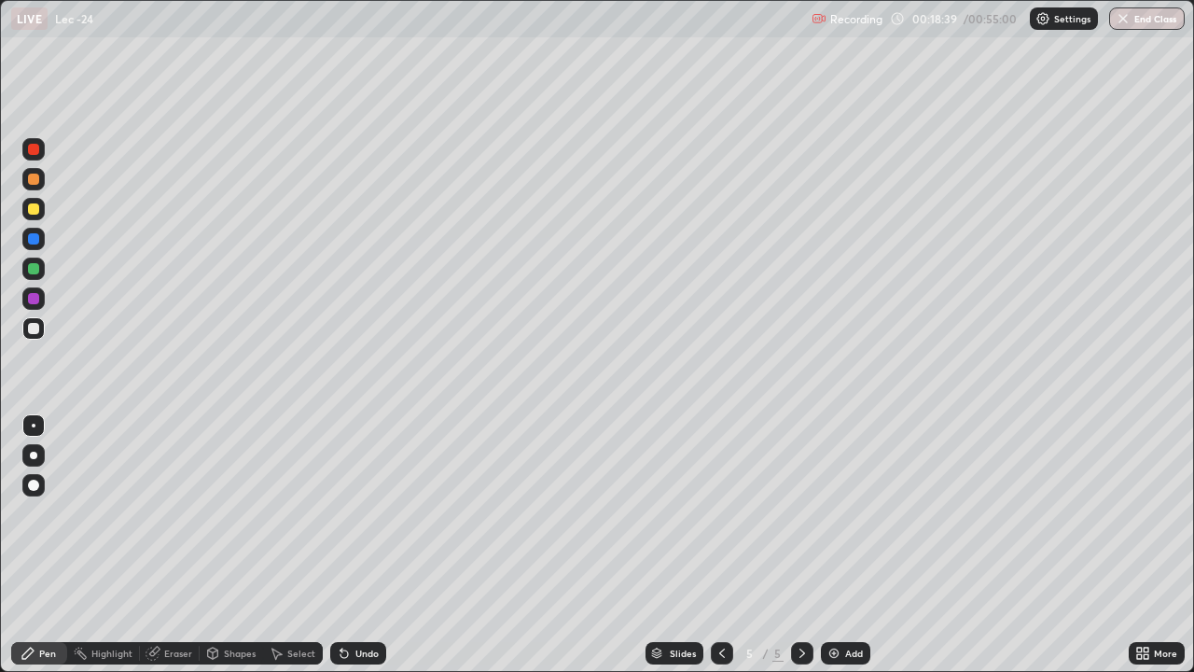
click at [801, 552] on icon at bounding box center [802, 653] width 15 height 15
click at [837, 552] on img at bounding box center [834, 653] width 15 height 15
click at [302, 552] on div "Select" at bounding box center [301, 652] width 28 height 9
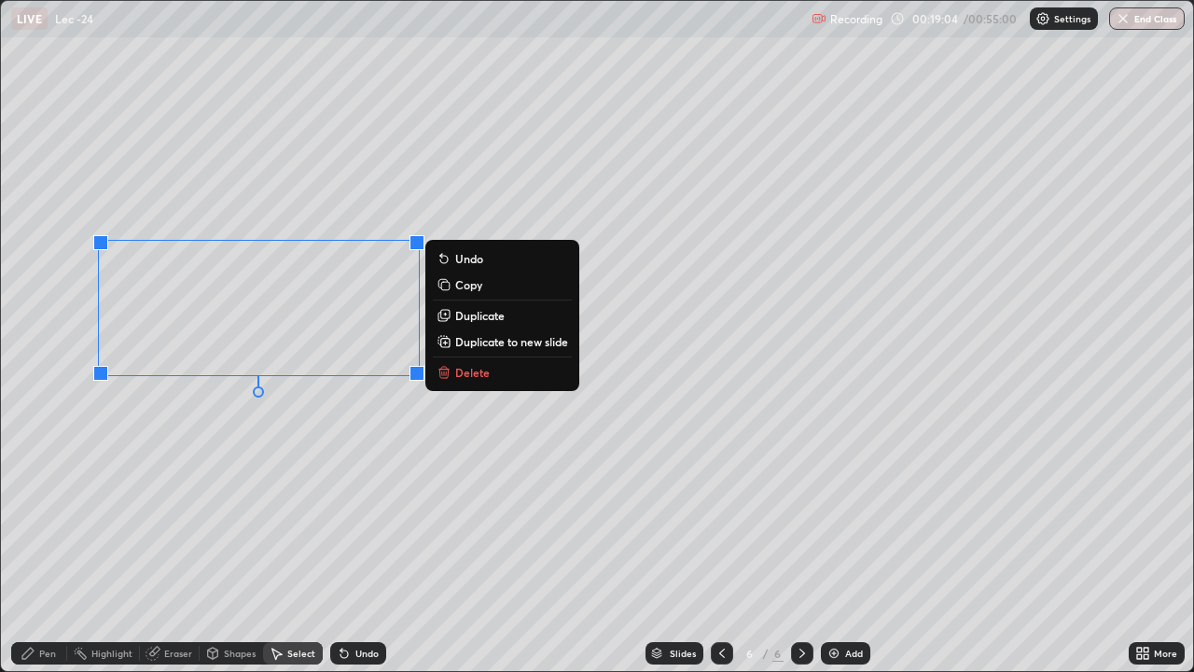
click at [216, 470] on div "0 ° Undo Copy Duplicate Duplicate to new slide Delete" at bounding box center [597, 336] width 1192 height 670
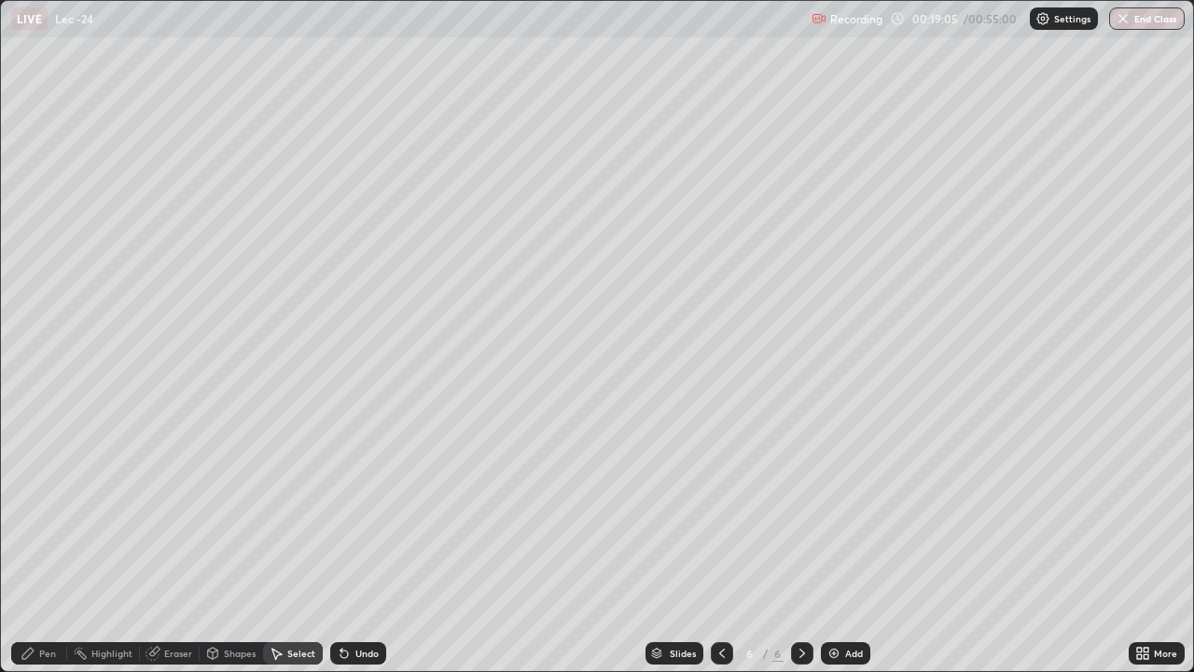
click at [35, 552] on icon at bounding box center [28, 653] width 15 height 15
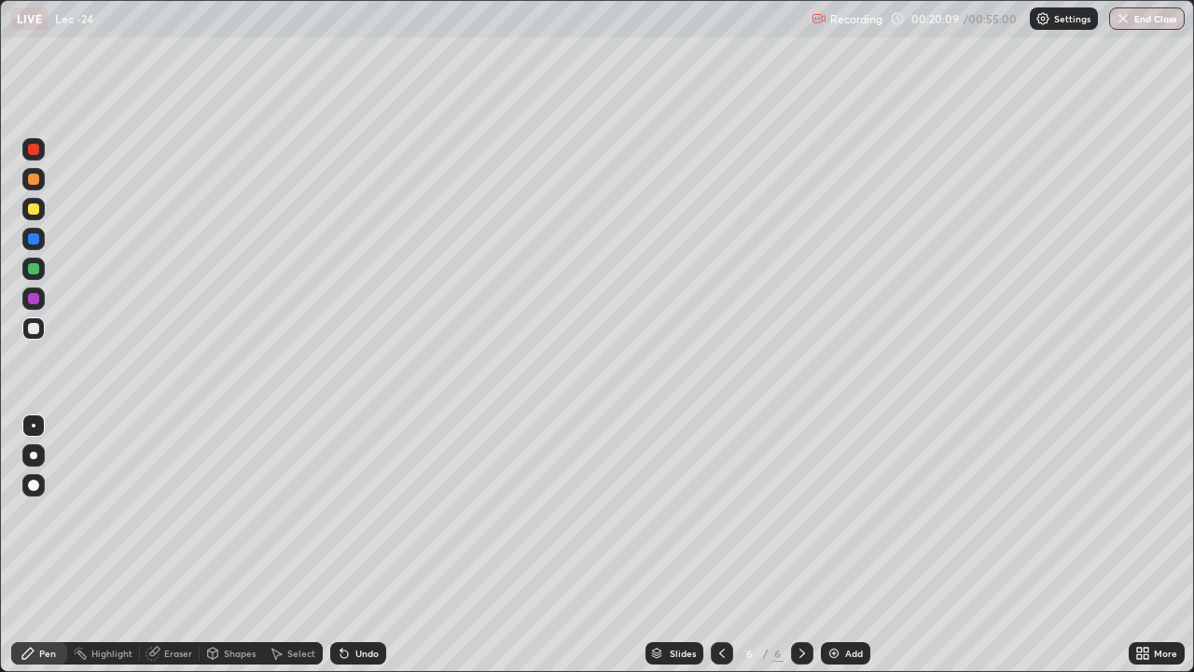
click at [296, 552] on div "Select" at bounding box center [301, 652] width 28 height 9
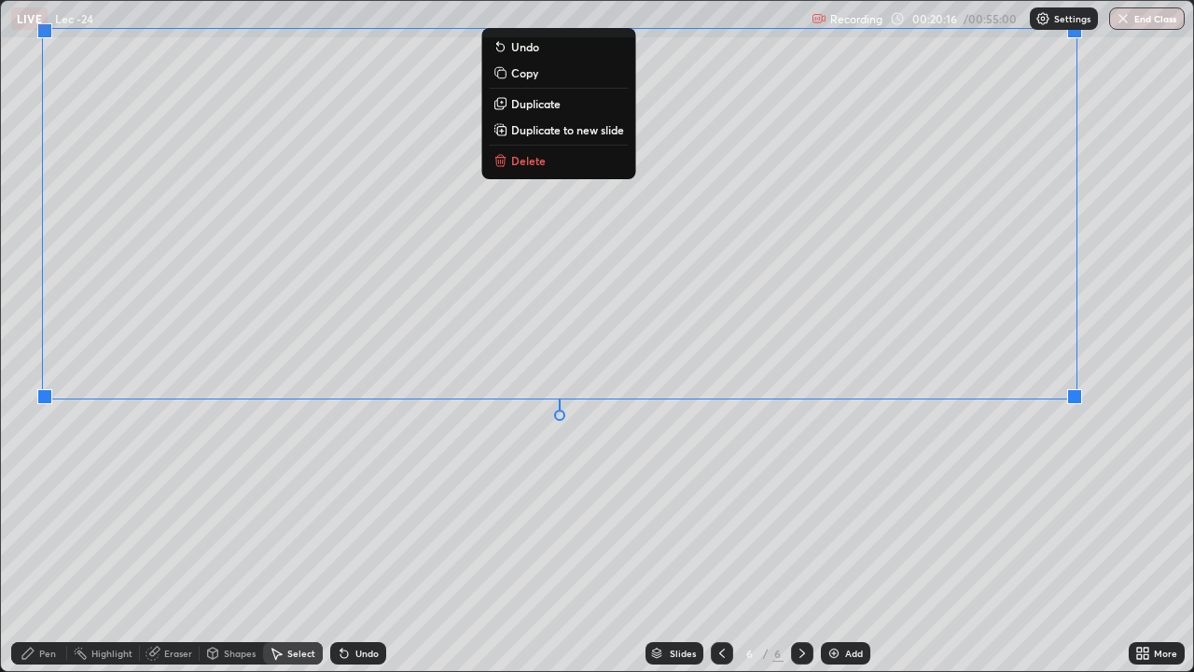
click at [1023, 490] on div "0 ° Undo Copy Duplicate Duplicate to new slide Delete" at bounding box center [597, 336] width 1192 height 670
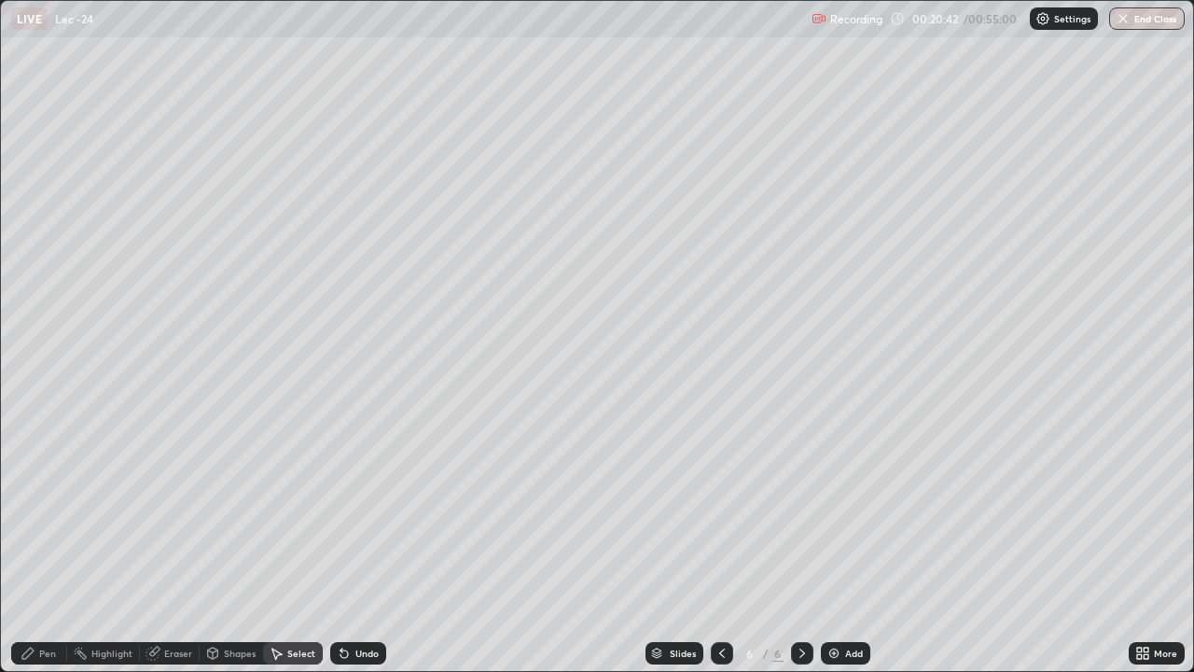
click at [228, 552] on div "Shapes" at bounding box center [240, 652] width 32 height 9
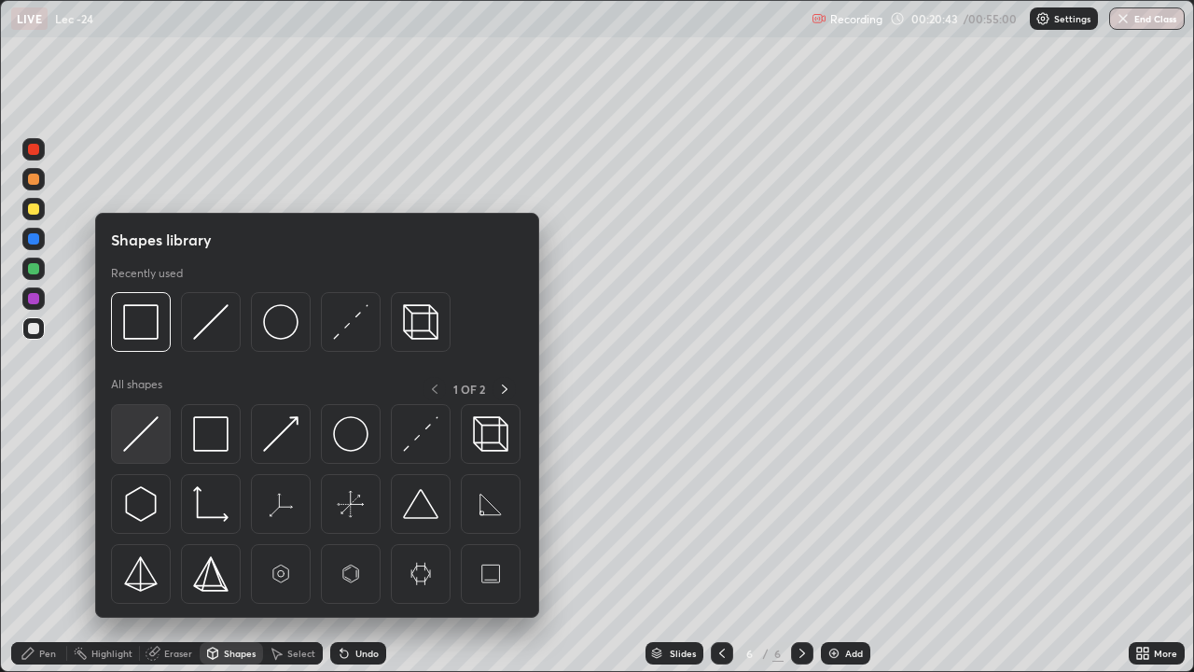
click at [152, 445] on img at bounding box center [140, 433] width 35 height 35
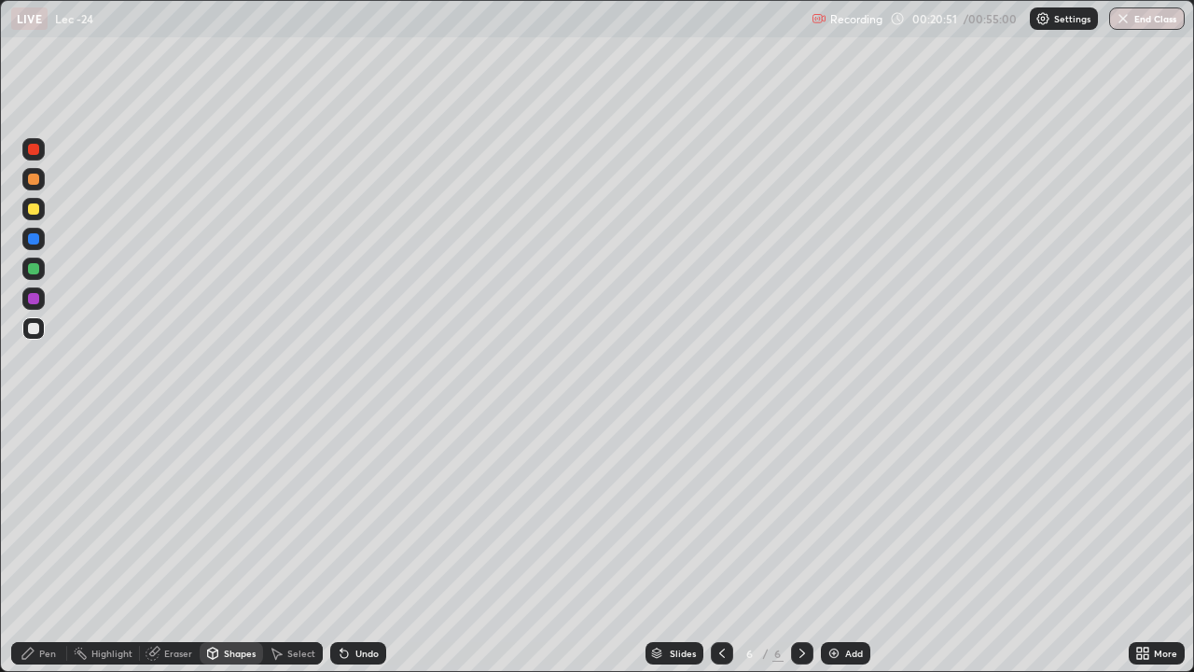
click at [341, 552] on icon at bounding box center [344, 653] width 7 height 7
click at [49, 552] on div "Pen" at bounding box center [47, 652] width 17 height 9
click at [32, 176] on div at bounding box center [33, 179] width 11 height 11
click at [38, 331] on div at bounding box center [33, 328] width 11 height 11
click at [303, 552] on div "Select" at bounding box center [301, 652] width 28 height 9
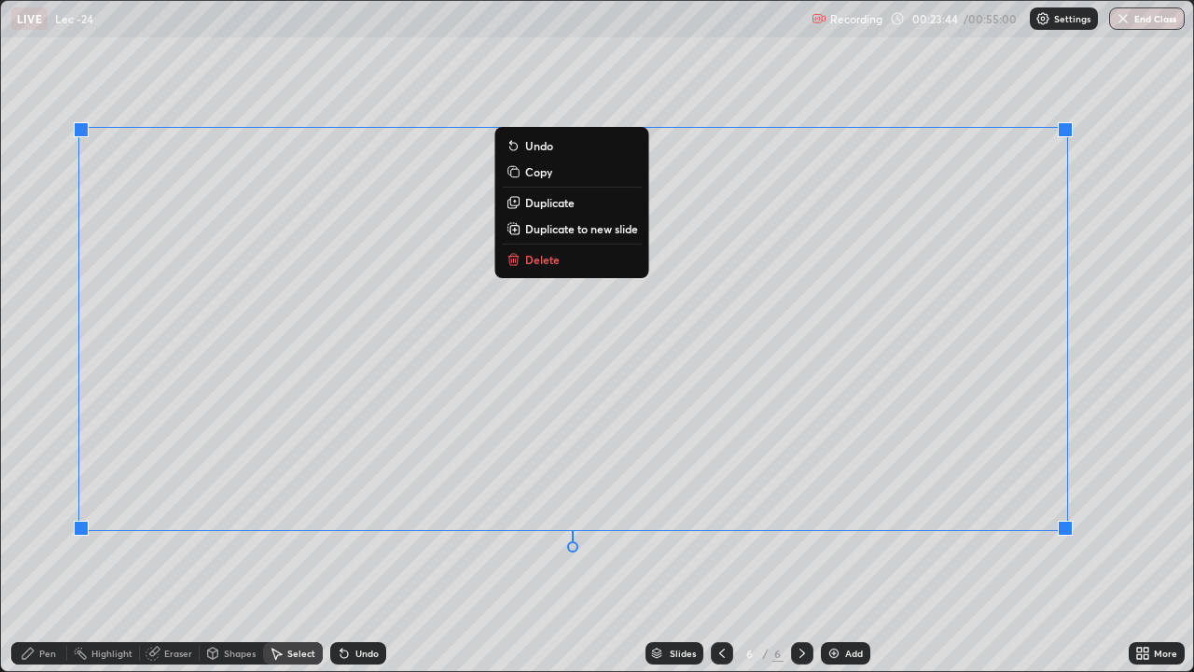
click at [591, 552] on div "0 ° Undo Copy Duplicate Duplicate to new slide Delete" at bounding box center [597, 336] width 1192 height 670
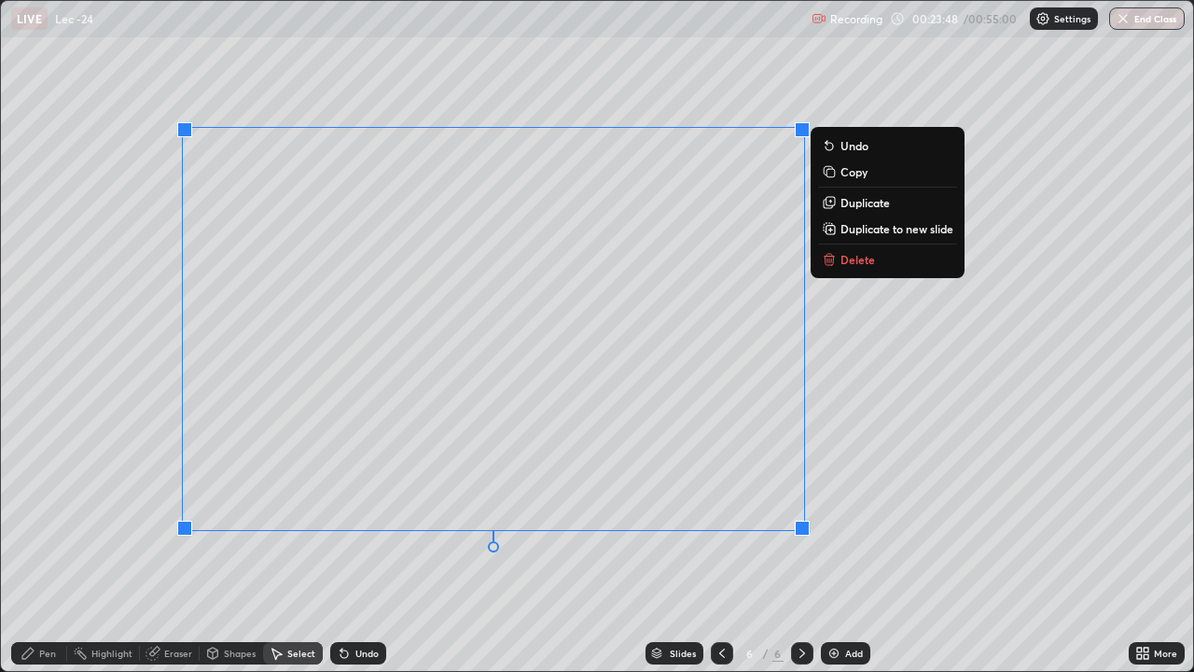
click at [662, 552] on div "0 ° Undo Copy Duplicate Duplicate to new slide Delete" at bounding box center [597, 336] width 1192 height 670
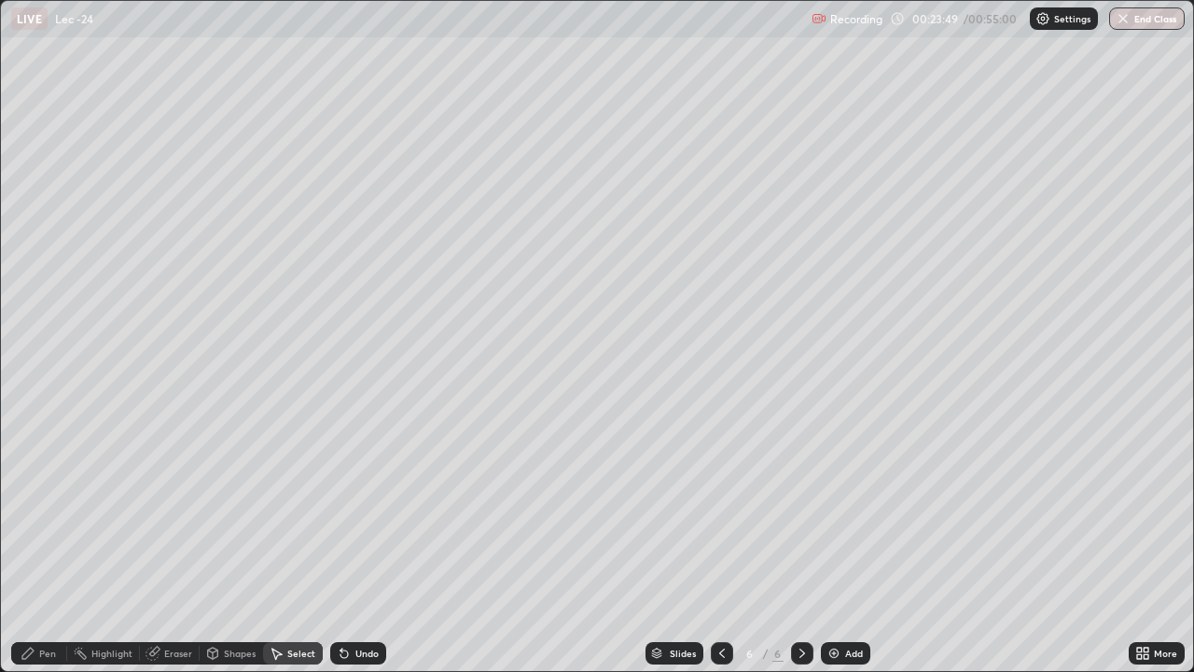
click at [56, 552] on div "Pen" at bounding box center [39, 653] width 56 height 22
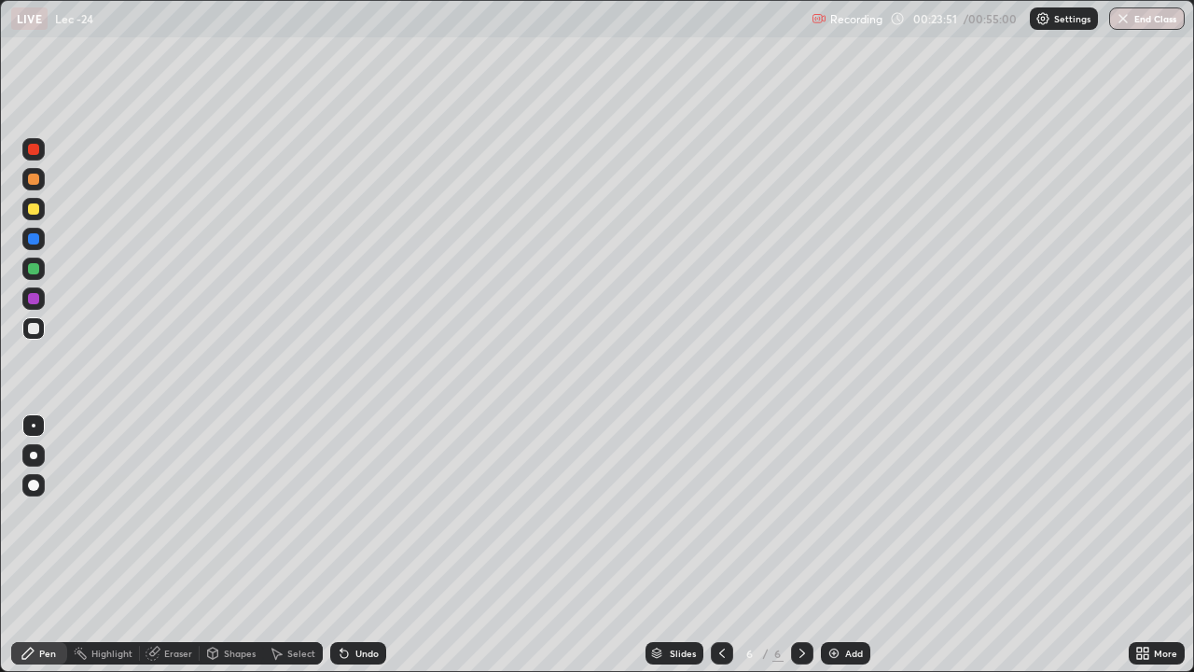
click at [35, 181] on div at bounding box center [33, 179] width 11 height 11
click at [853, 552] on div "Add" at bounding box center [854, 652] width 18 height 9
click at [42, 331] on div at bounding box center [33, 328] width 22 height 22
click at [172, 552] on div "Eraser" at bounding box center [178, 652] width 28 height 9
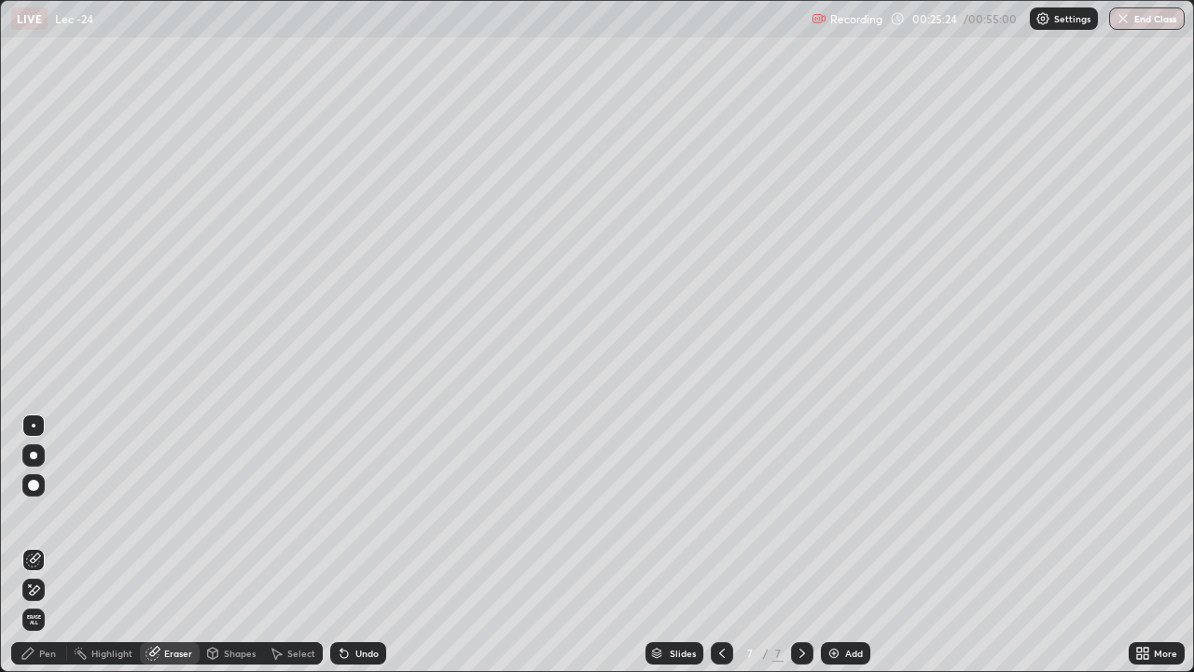
click at [53, 552] on div "Pen" at bounding box center [47, 652] width 17 height 9
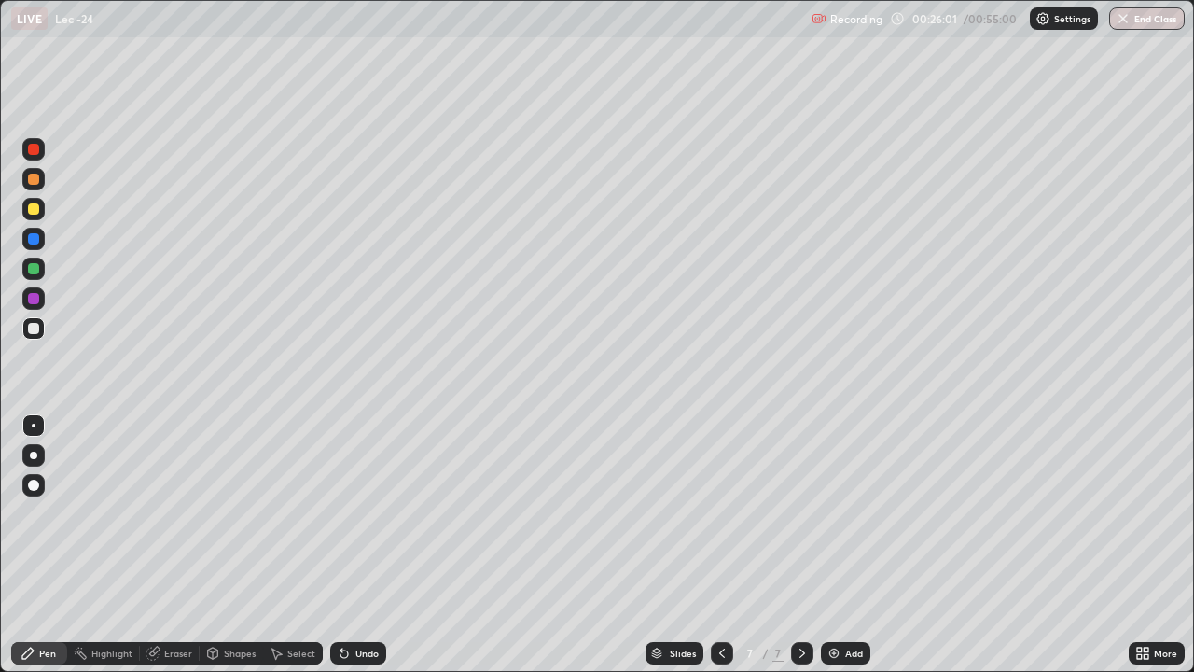
click at [292, 552] on div "Select" at bounding box center [301, 652] width 28 height 9
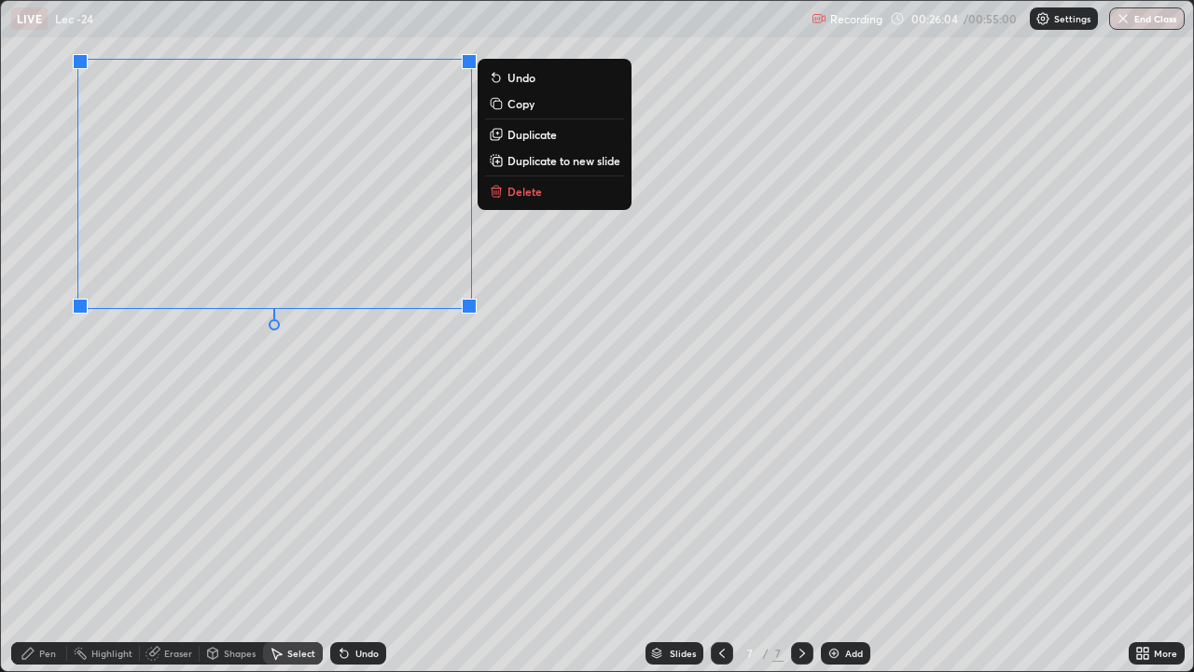
click at [218, 430] on div "0 ° Undo Copy Duplicate Duplicate to new slide Delete" at bounding box center [597, 336] width 1192 height 670
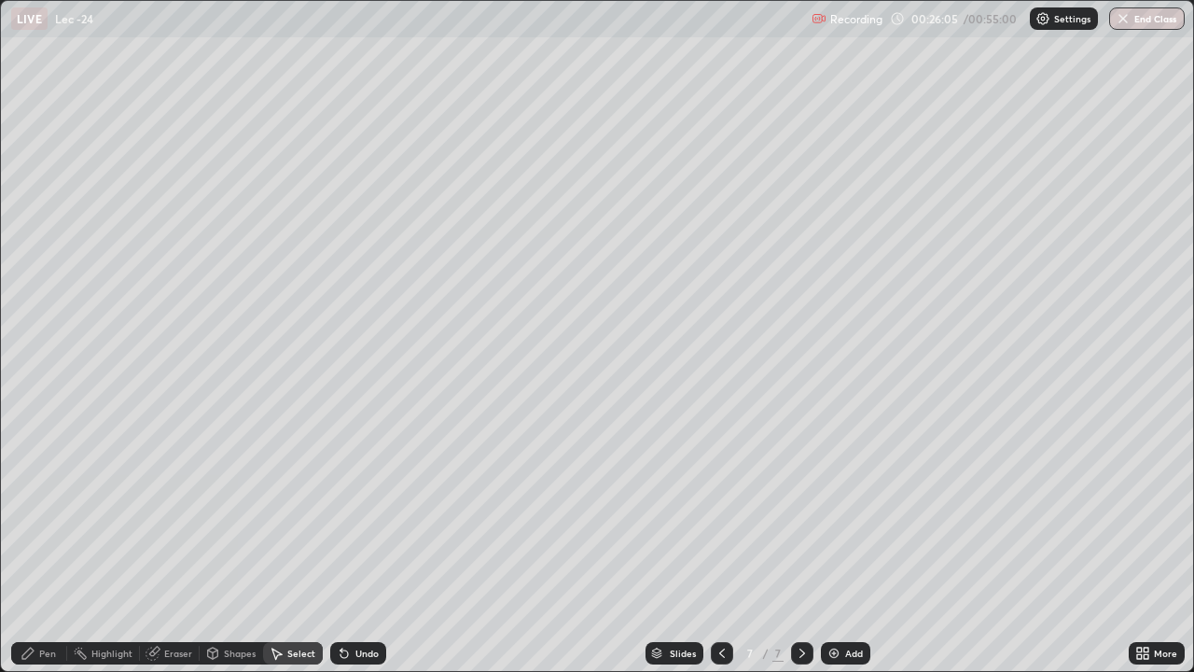
click at [49, 552] on div "Pen" at bounding box center [47, 652] width 17 height 9
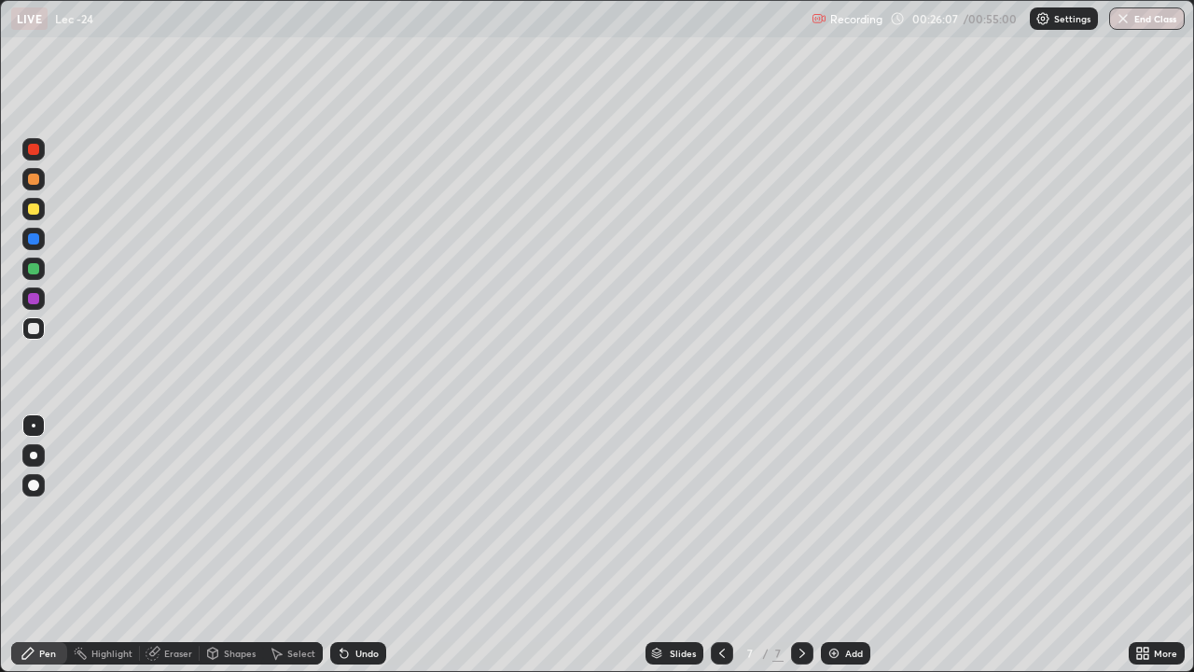
click at [38, 180] on div at bounding box center [33, 179] width 11 height 11
click at [41, 332] on div at bounding box center [33, 328] width 22 height 22
click at [290, 552] on div "Select" at bounding box center [301, 652] width 28 height 9
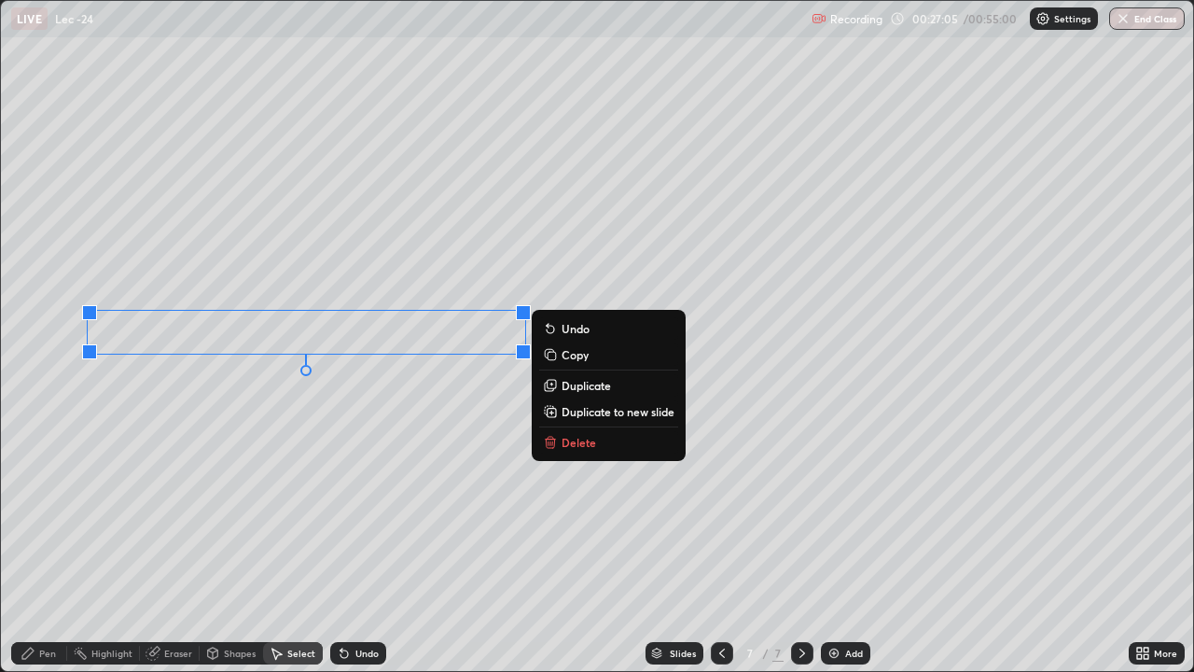
click at [309, 440] on div "0 ° Undo Copy Duplicate Duplicate to new slide Delete" at bounding box center [597, 336] width 1192 height 670
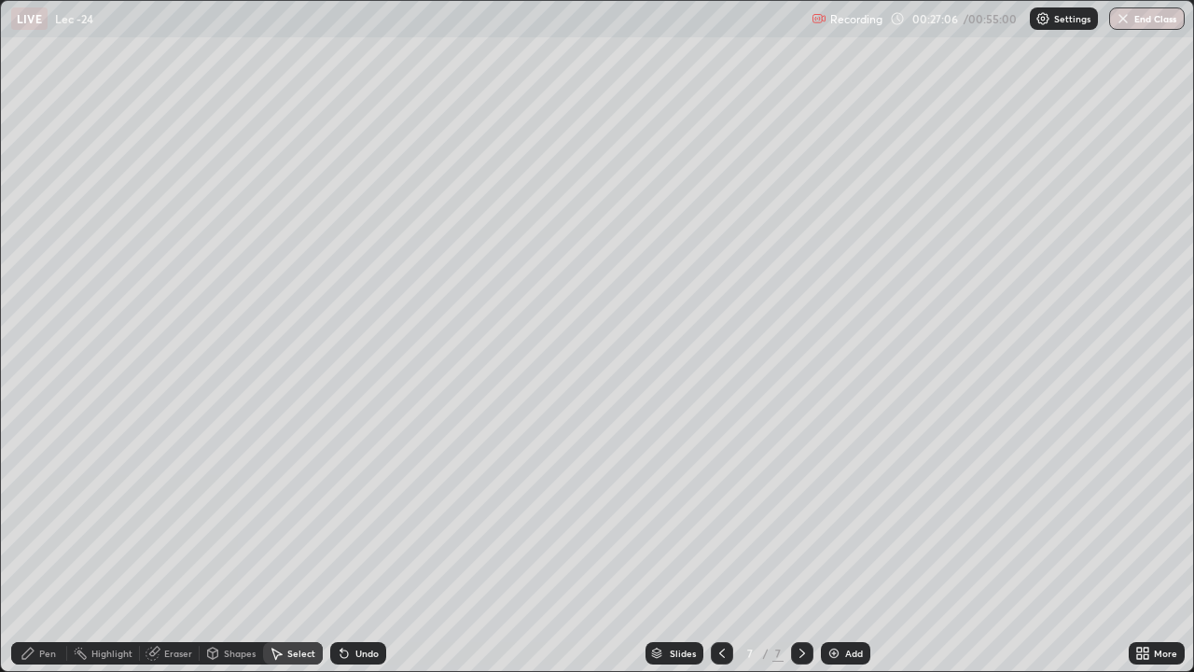
click at [65, 552] on div "Pen" at bounding box center [39, 653] width 56 height 22
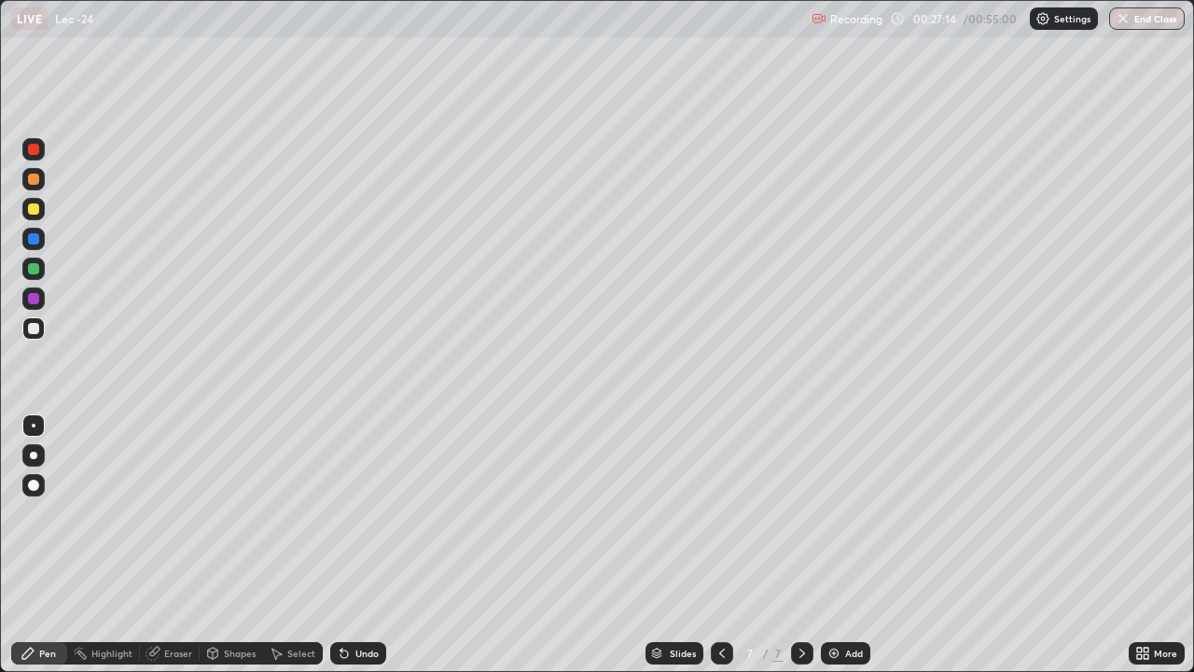
click at [239, 552] on div "Shapes" at bounding box center [240, 652] width 32 height 9
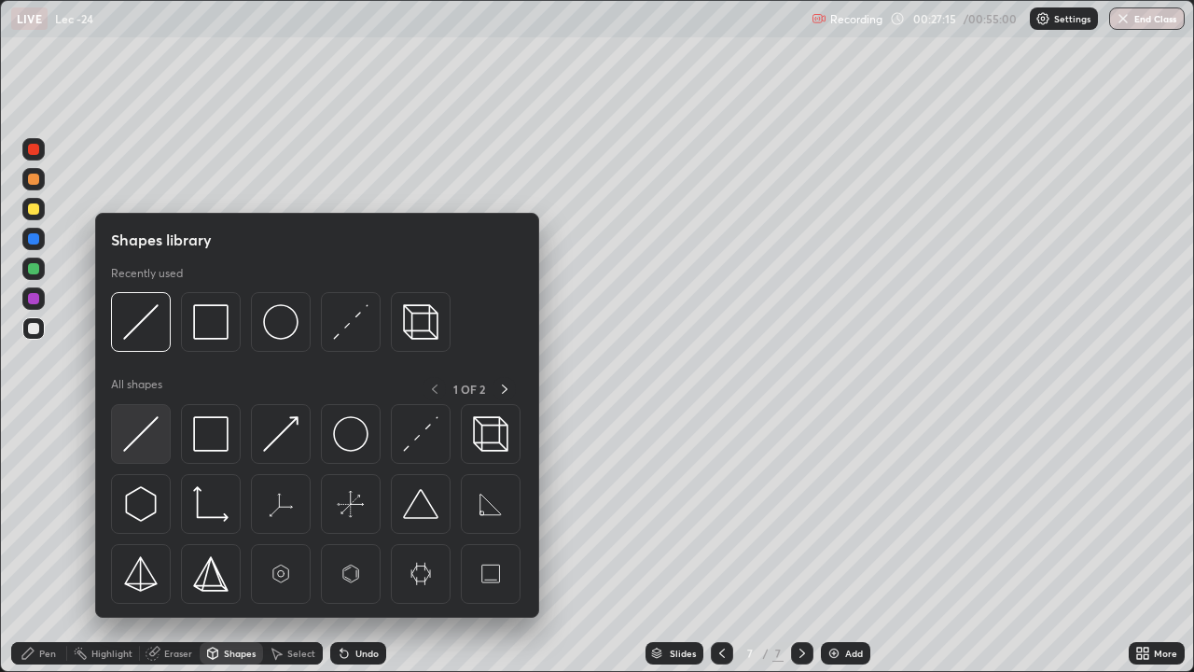
click at [157, 444] on img at bounding box center [140, 433] width 35 height 35
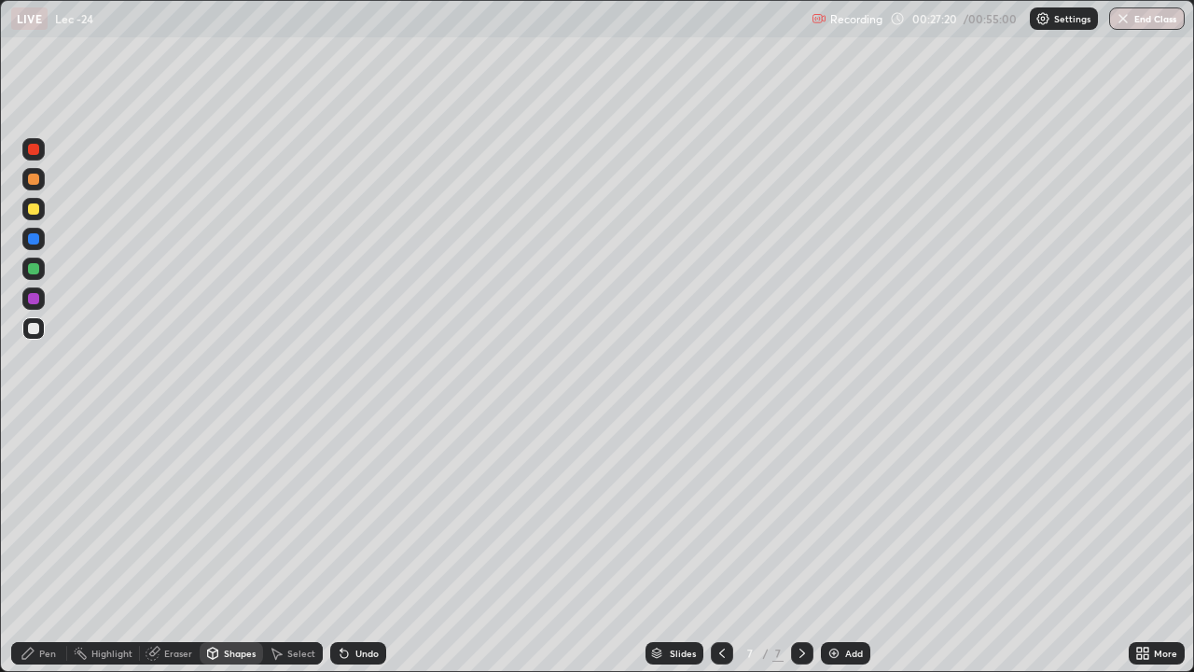
click at [43, 552] on div "Pen" at bounding box center [47, 652] width 17 height 9
click at [224, 552] on div "Shapes" at bounding box center [240, 652] width 32 height 9
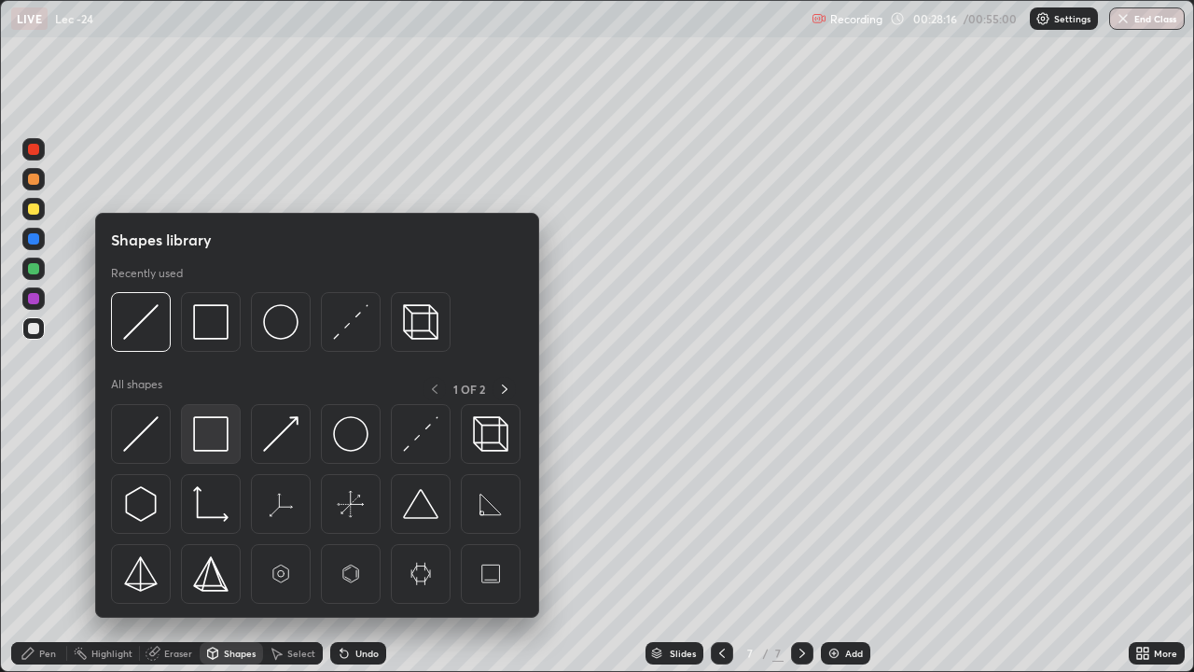
click at [213, 441] on img at bounding box center [210, 433] width 35 height 35
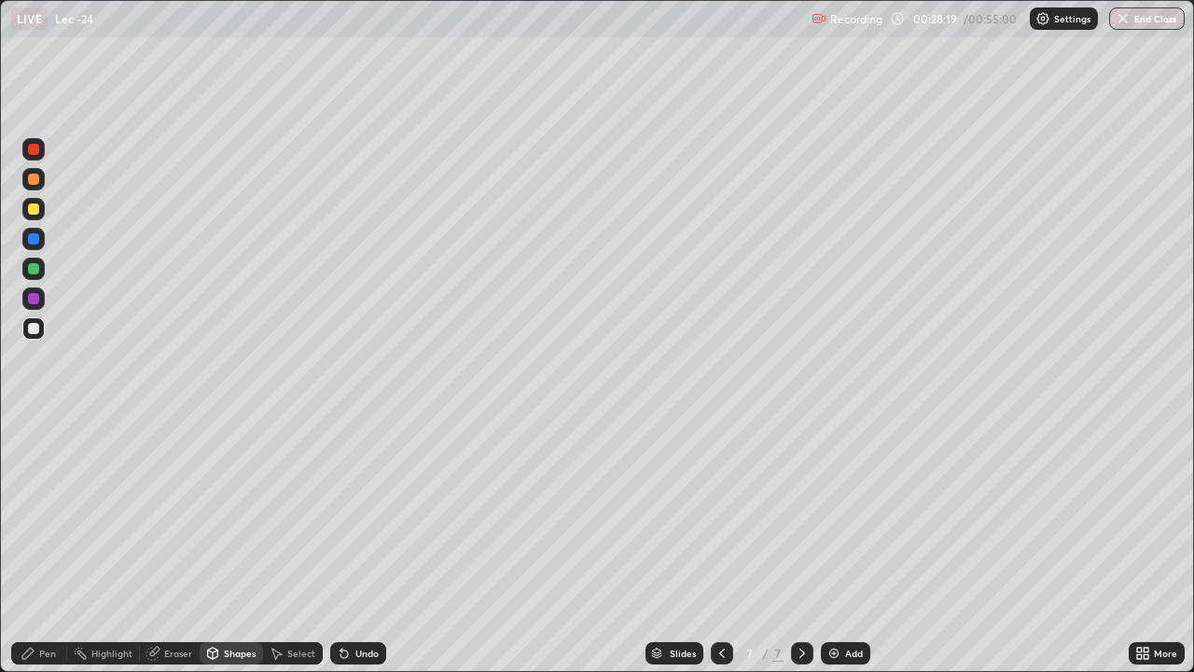
click at [46, 552] on div "Pen" at bounding box center [47, 652] width 17 height 9
click at [303, 552] on div "Select" at bounding box center [301, 652] width 28 height 9
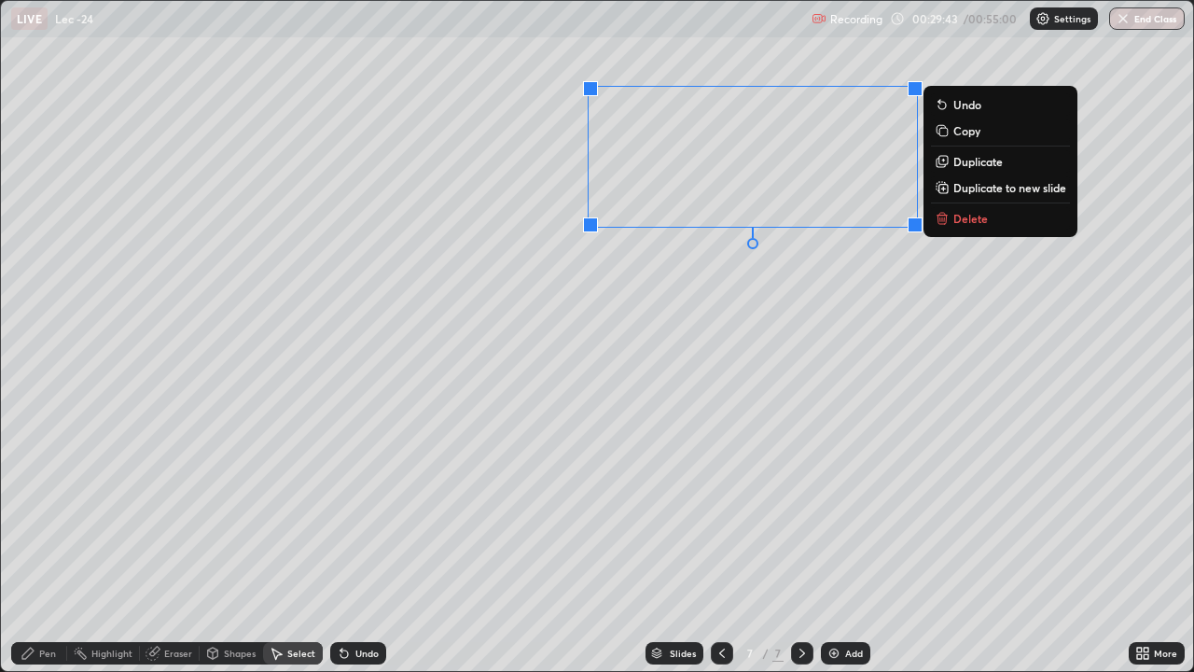
click at [732, 335] on div "0 ° Undo Copy Duplicate Duplicate to new slide Delete" at bounding box center [597, 336] width 1192 height 670
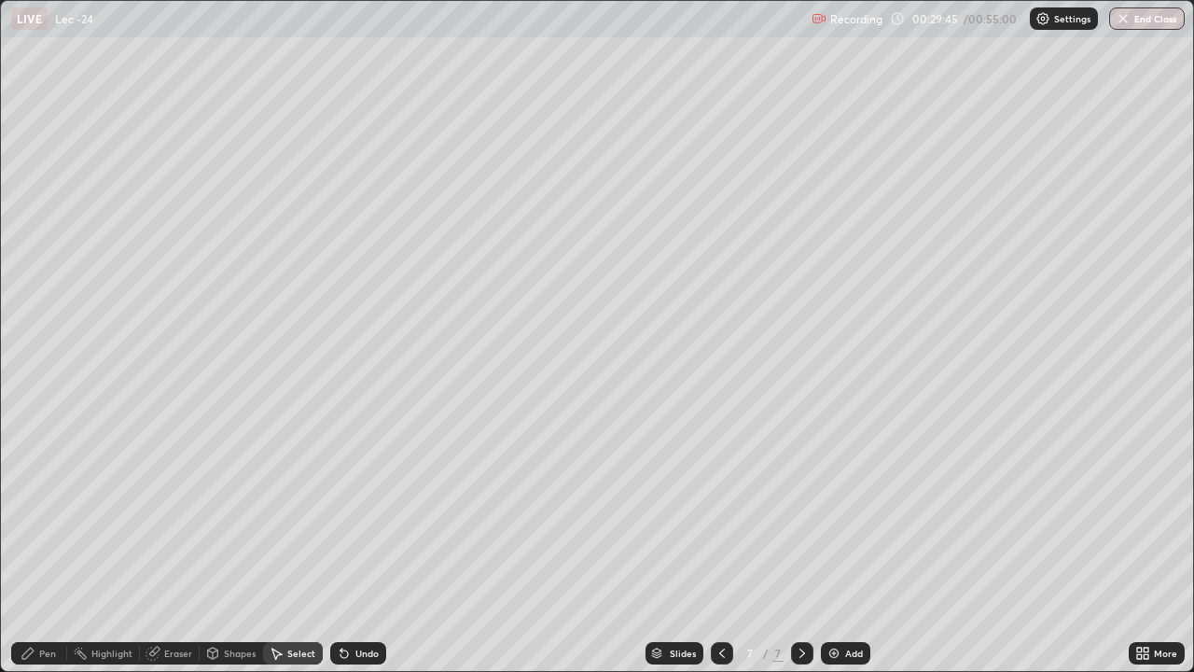
click at [53, 552] on div "Pen" at bounding box center [39, 653] width 56 height 22
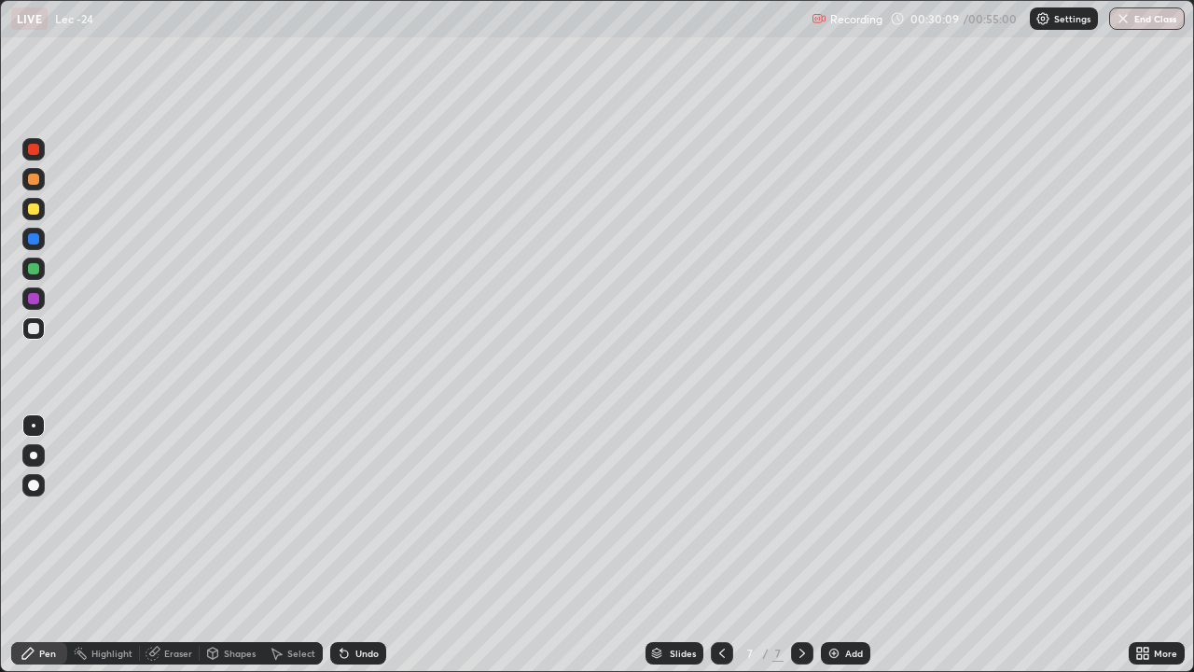
click at [300, 552] on div "Select" at bounding box center [301, 652] width 28 height 9
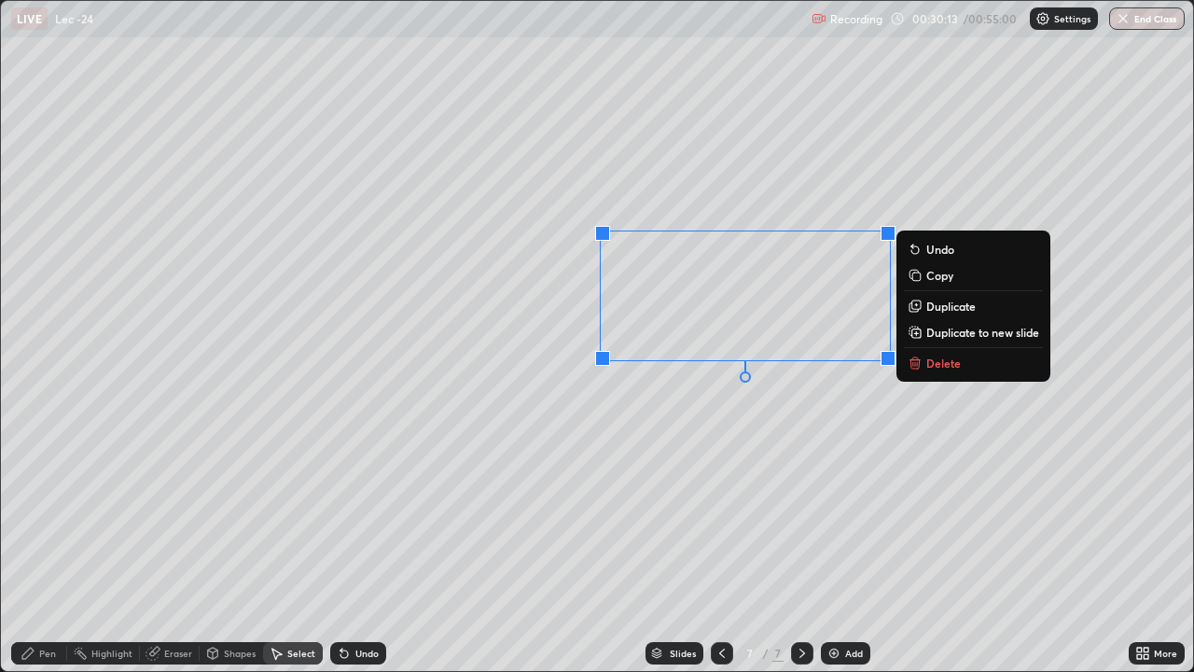
click at [768, 455] on div "0 ° Undo Copy Duplicate Duplicate to new slide Delete" at bounding box center [597, 336] width 1192 height 670
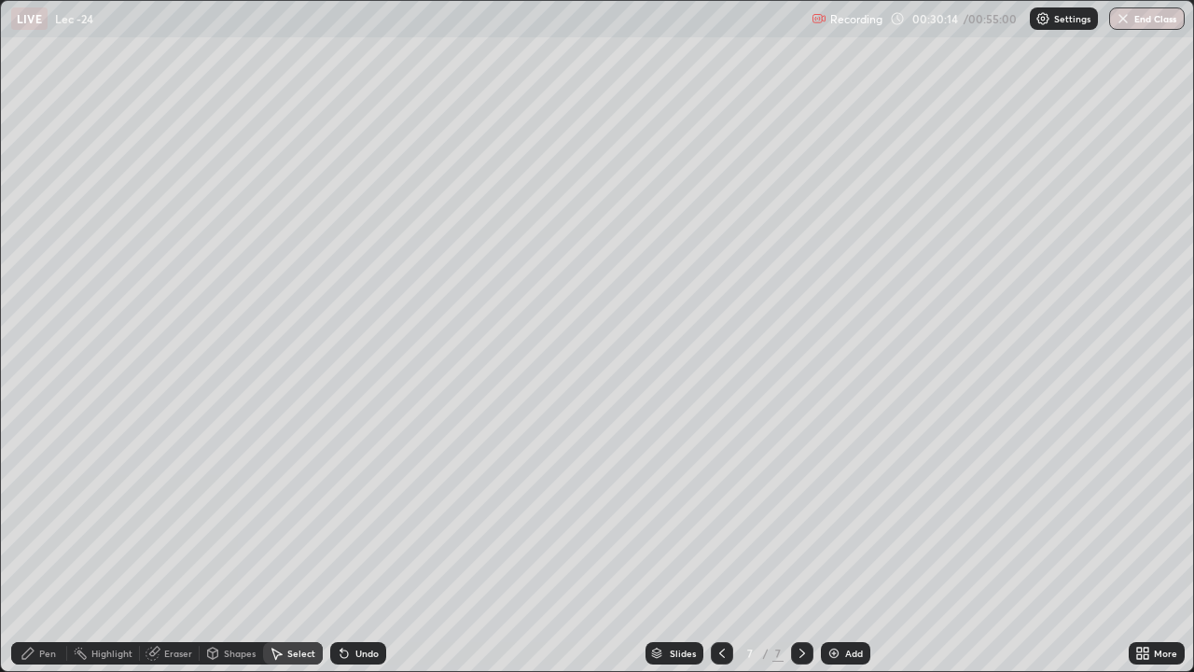
click at [50, 552] on div "Pen" at bounding box center [47, 652] width 17 height 9
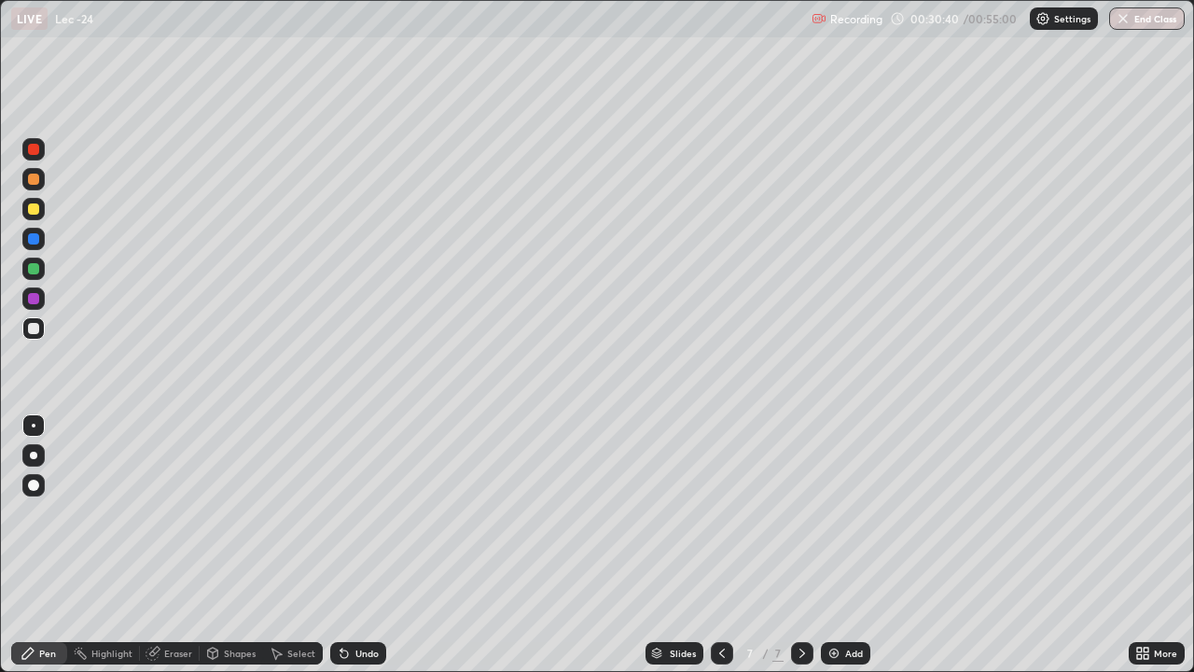
click at [298, 552] on div "Select" at bounding box center [301, 652] width 28 height 9
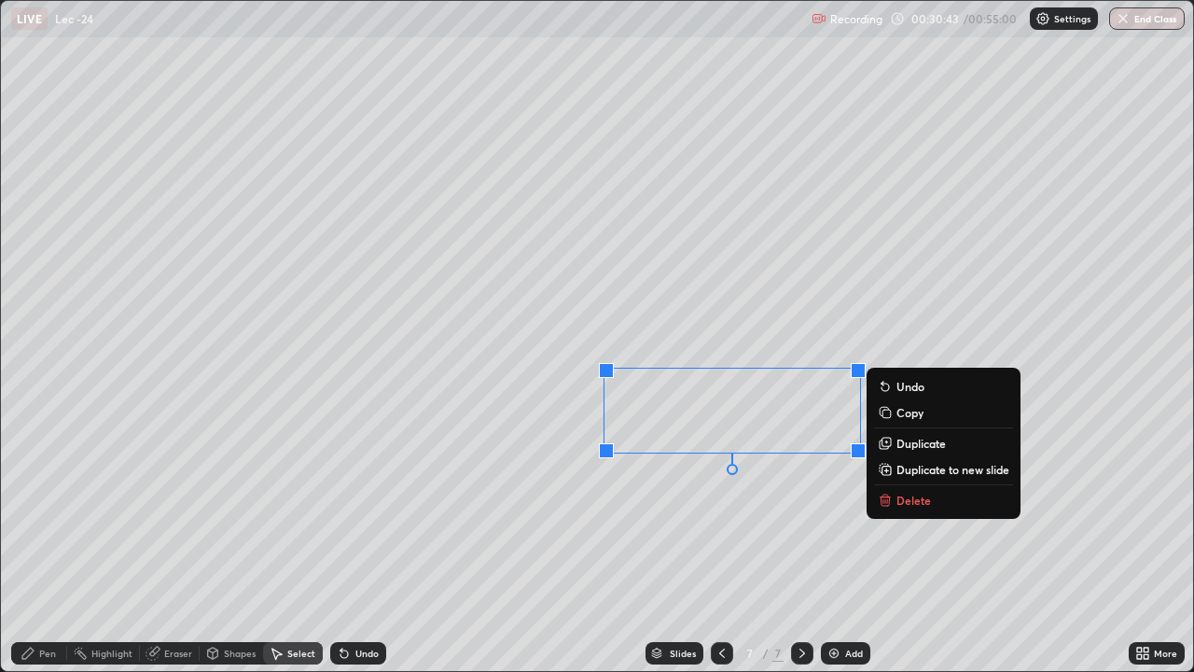
click at [705, 511] on div "0 ° Undo Copy Duplicate Duplicate to new slide Delete" at bounding box center [597, 336] width 1192 height 670
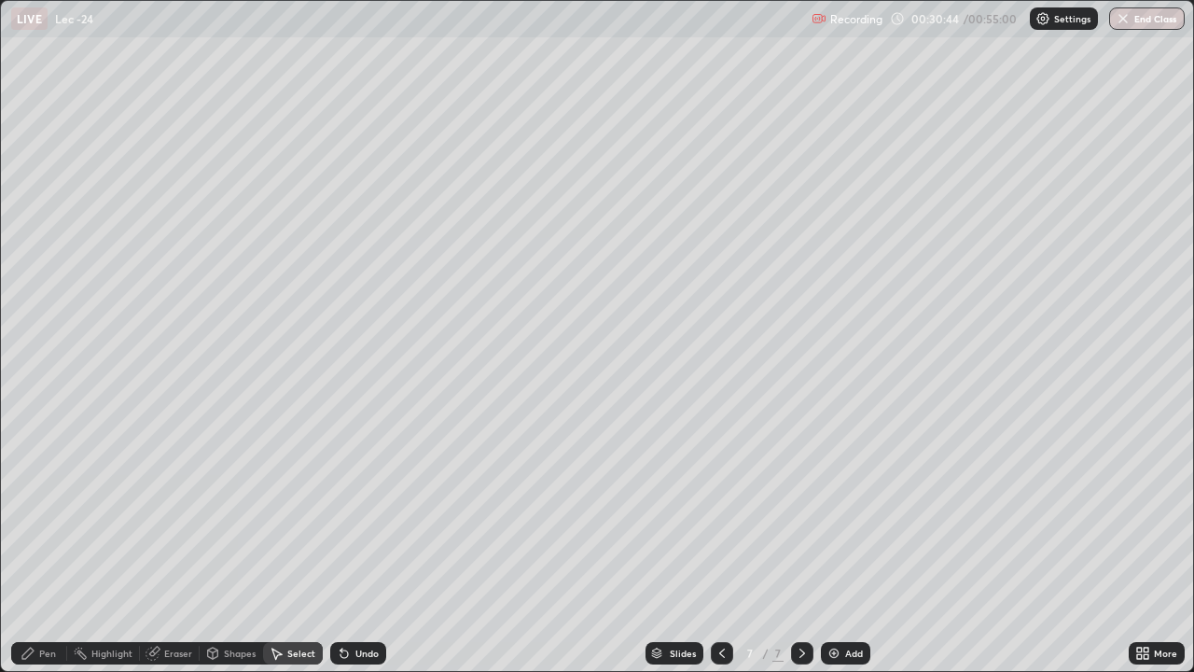
click at [54, 552] on div "Pen" at bounding box center [47, 652] width 17 height 9
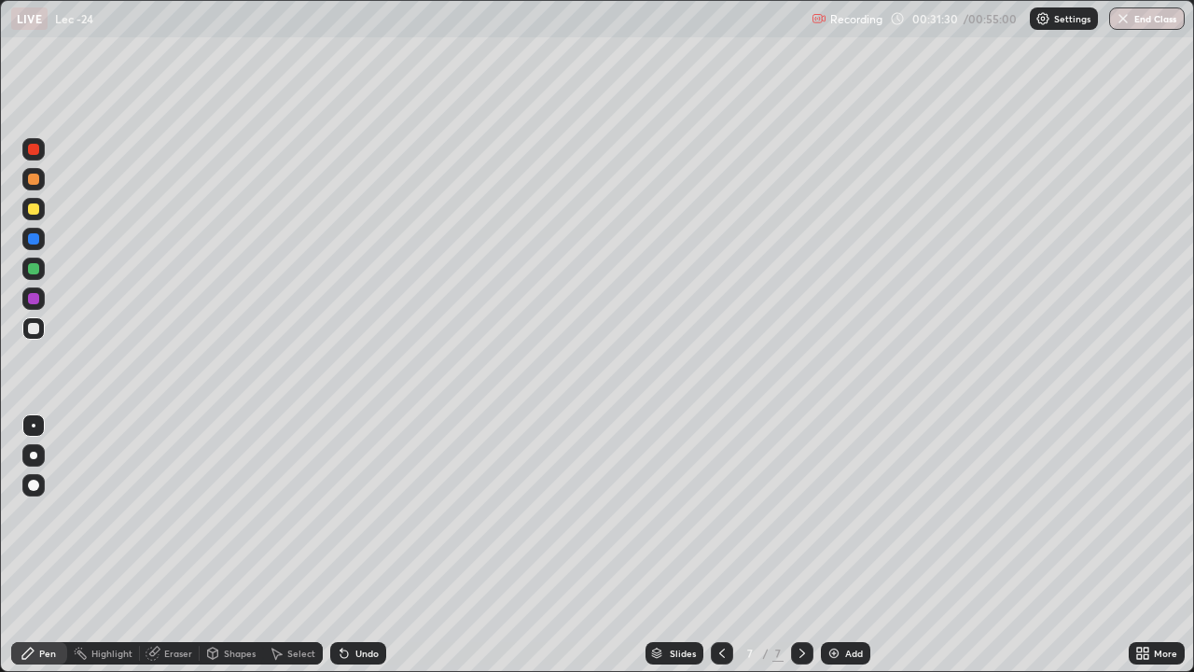
click at [35, 182] on div at bounding box center [33, 179] width 11 height 11
click at [43, 335] on div at bounding box center [33, 328] width 22 height 22
click at [39, 188] on div at bounding box center [33, 179] width 22 height 22
click at [228, 552] on div "Shapes" at bounding box center [231, 653] width 63 height 22
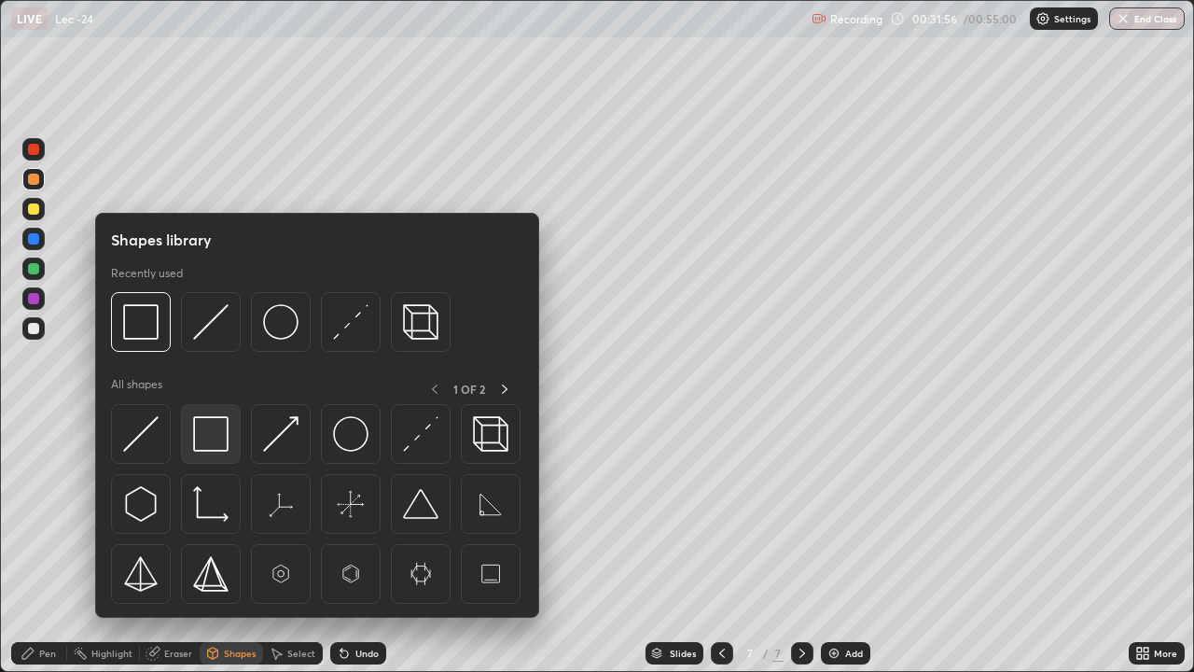
click at [213, 448] on img at bounding box center [210, 433] width 35 height 35
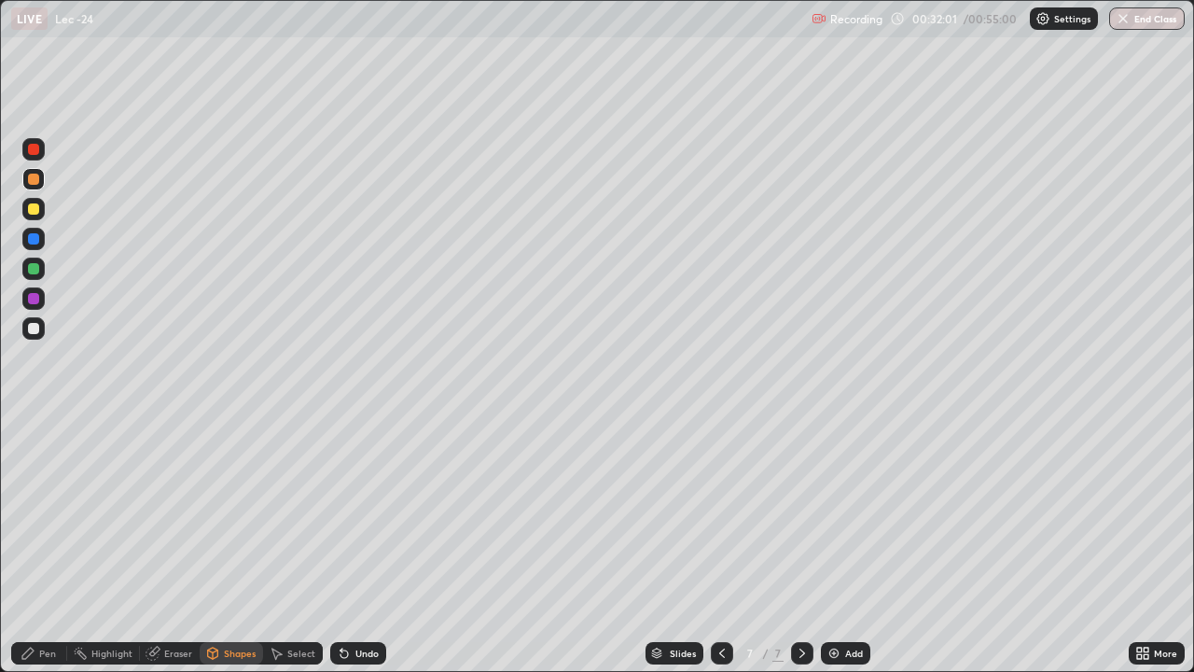
click at [55, 552] on div "Pen" at bounding box center [47, 652] width 17 height 9
click at [827, 552] on img at bounding box center [834, 653] width 15 height 15
click at [34, 329] on div at bounding box center [33, 328] width 11 height 11
click at [284, 552] on div "Select" at bounding box center [293, 653] width 60 height 22
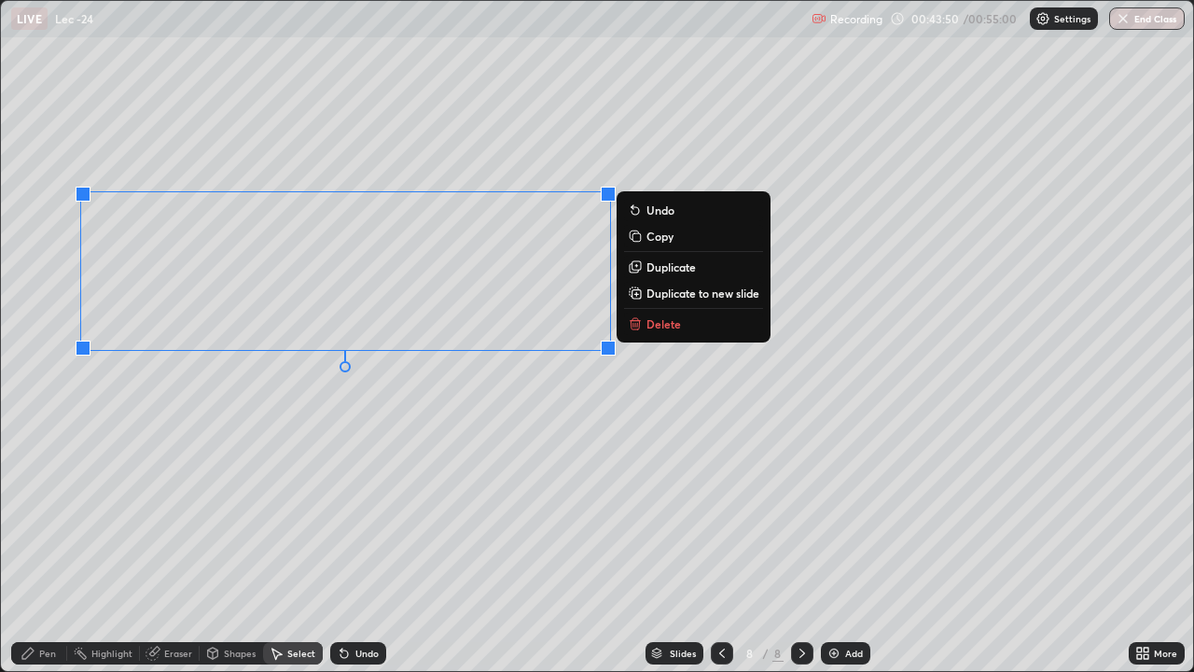
click at [303, 461] on div "0 ° Undo Copy Duplicate Duplicate to new slide Delete" at bounding box center [597, 336] width 1192 height 670
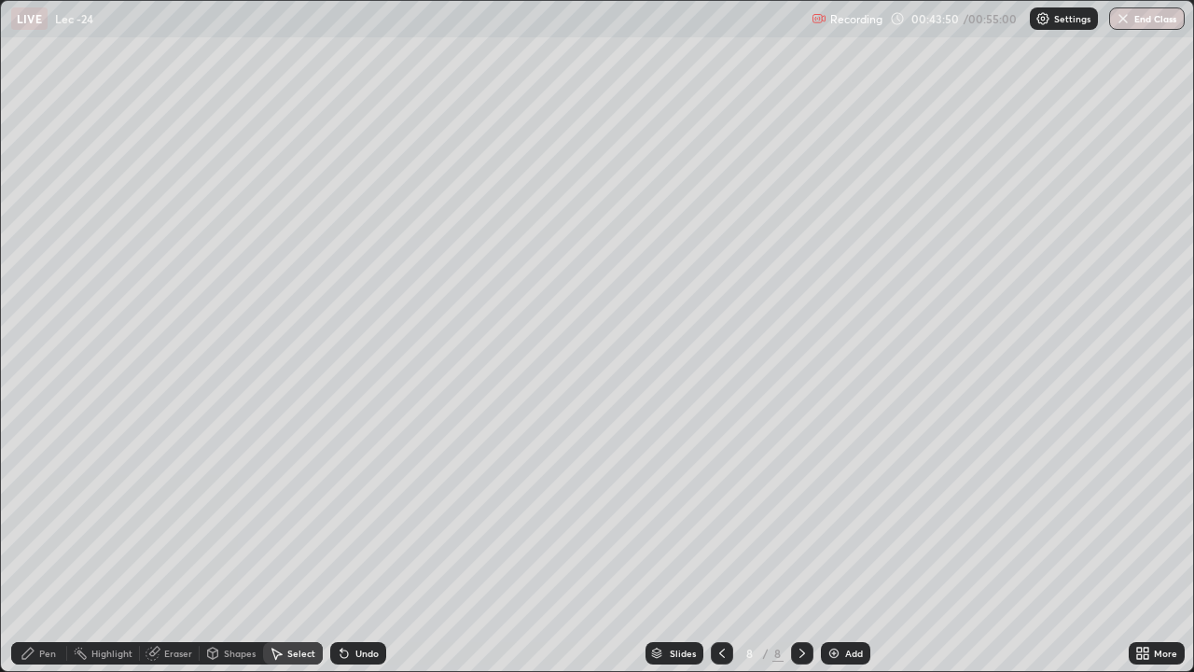
click at [46, 552] on div "Pen" at bounding box center [47, 652] width 17 height 9
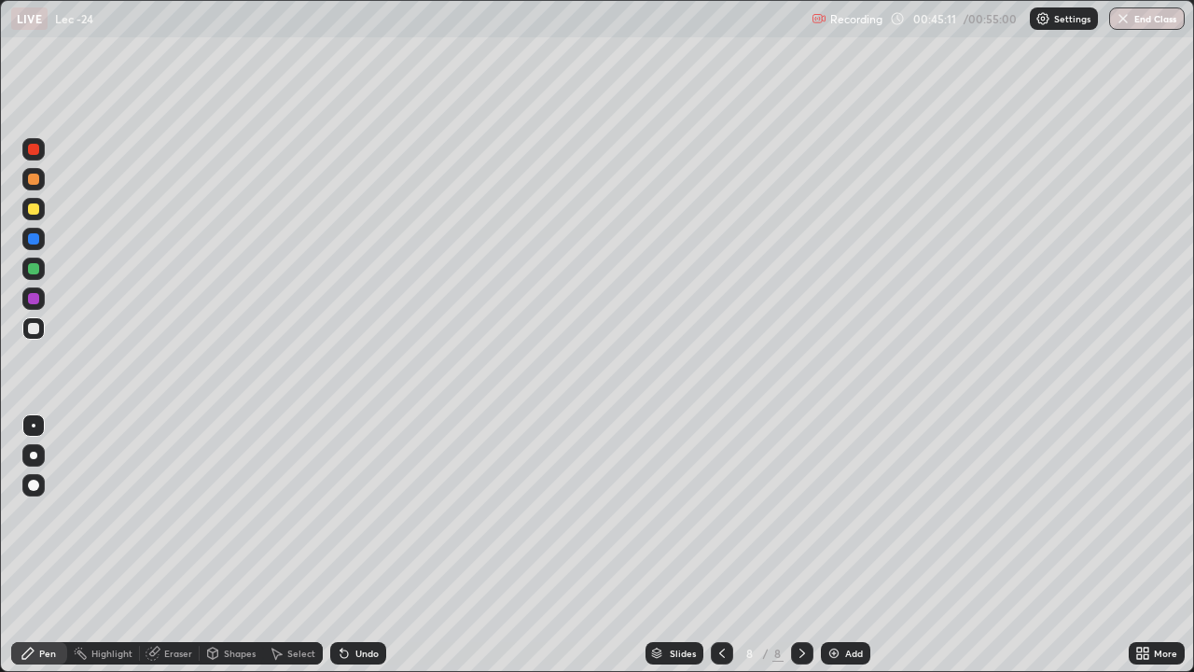
click at [352, 552] on div "Undo" at bounding box center [358, 653] width 56 height 22
click at [355, 552] on div "Undo" at bounding box center [366, 652] width 23 height 9
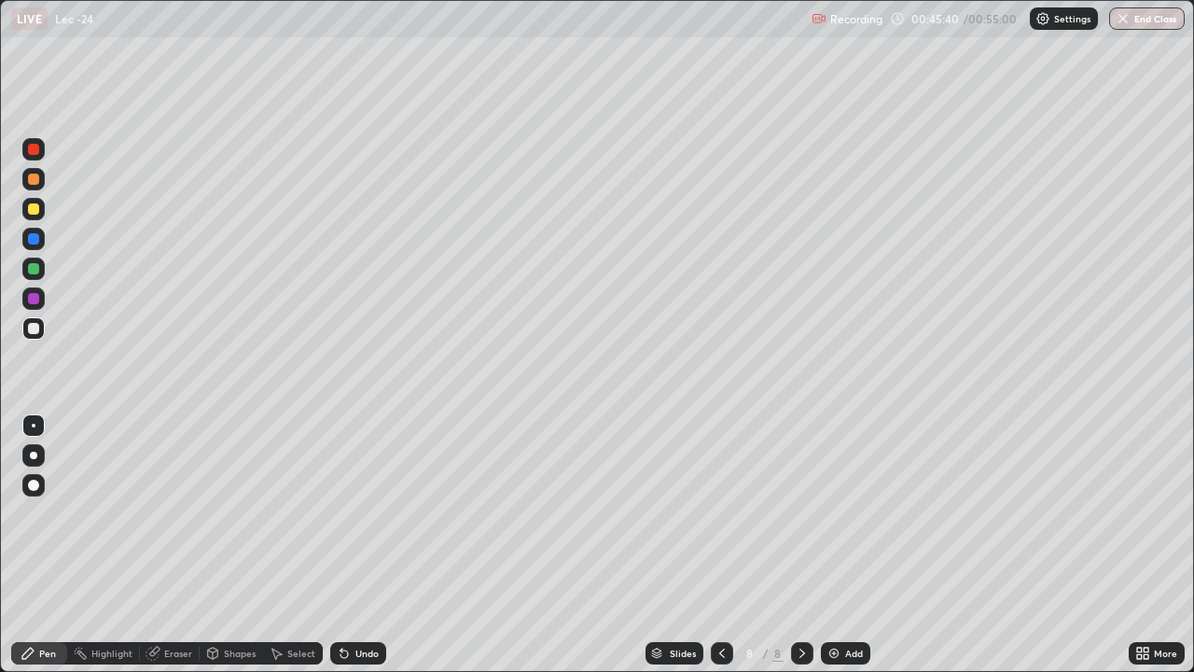
click at [294, 552] on div "Select" at bounding box center [301, 652] width 28 height 9
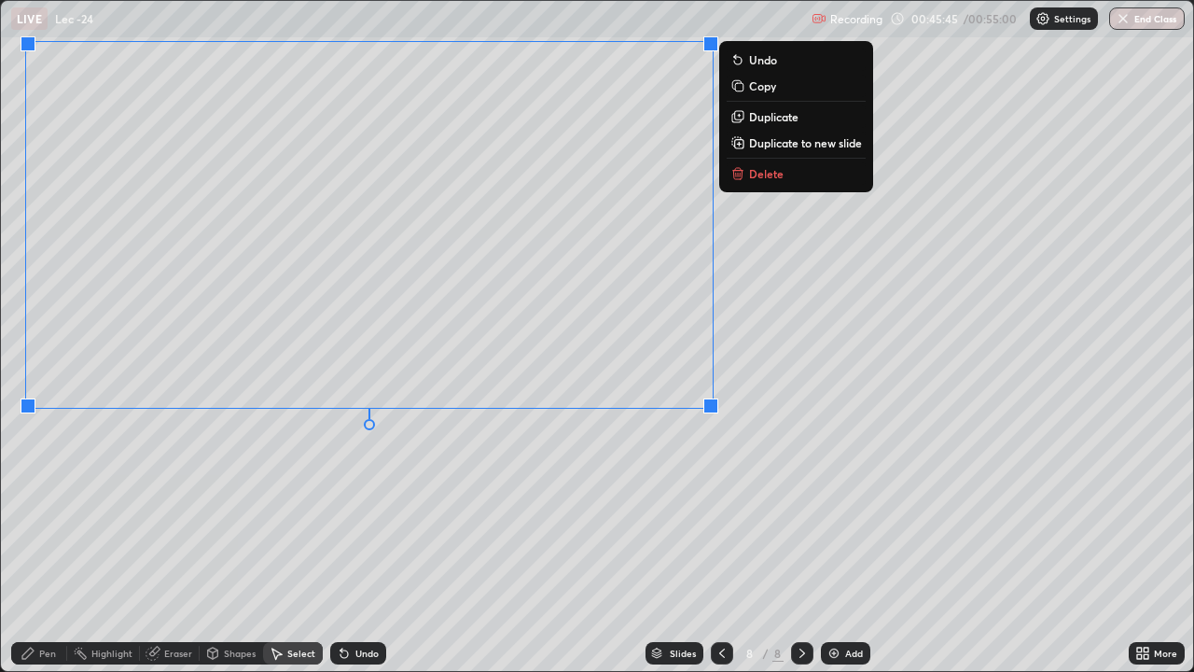
click at [373, 498] on div "0 ° Undo Copy Duplicate Duplicate to new slide Delete" at bounding box center [597, 336] width 1192 height 670
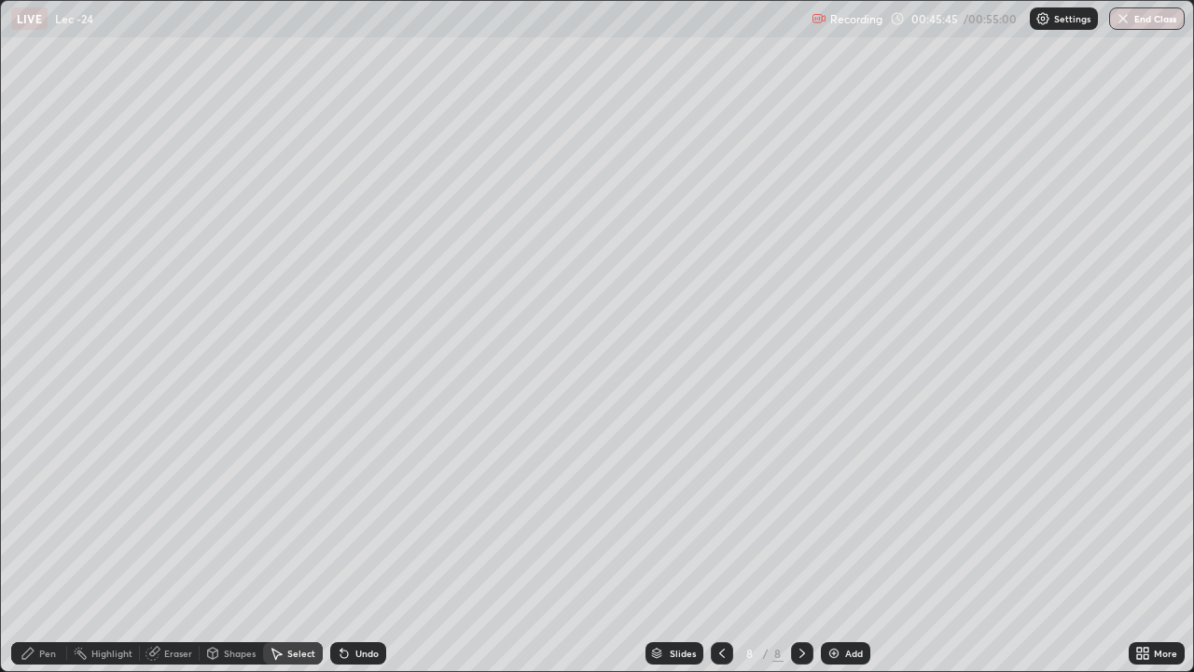
click at [53, 552] on div "Pen" at bounding box center [47, 652] width 17 height 9
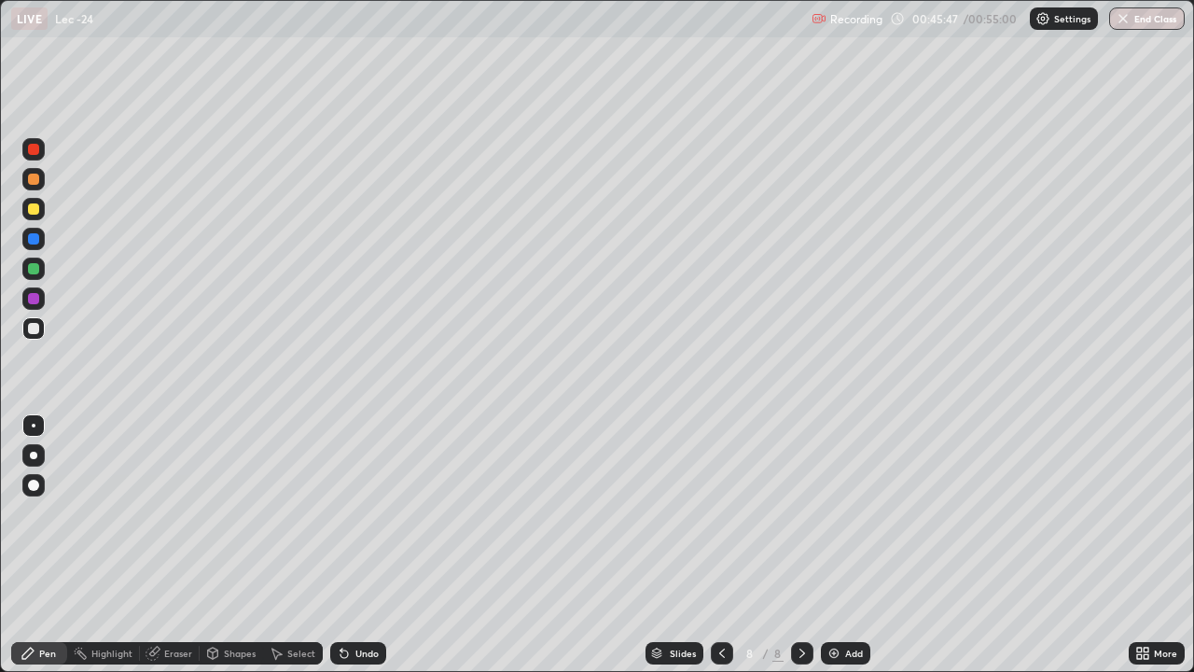
click at [37, 212] on div at bounding box center [33, 208] width 11 height 11
click at [35, 331] on div at bounding box center [33, 328] width 11 height 11
click at [235, 552] on div "Shapes" at bounding box center [240, 652] width 32 height 9
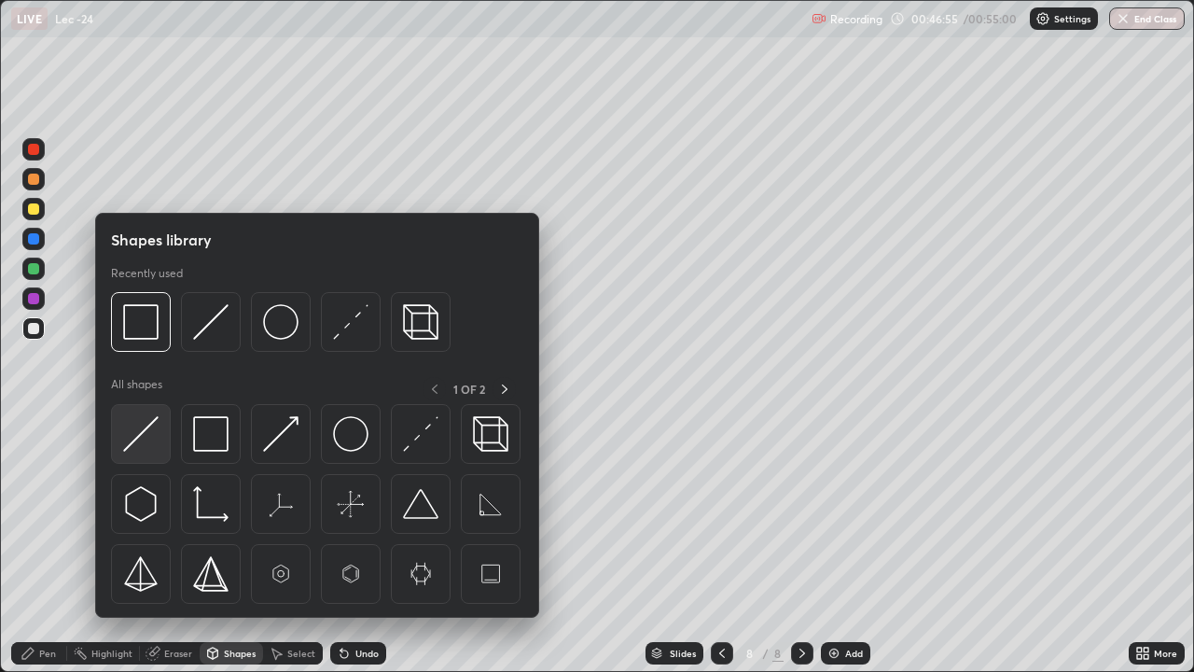
click at [157, 447] on img at bounding box center [140, 433] width 35 height 35
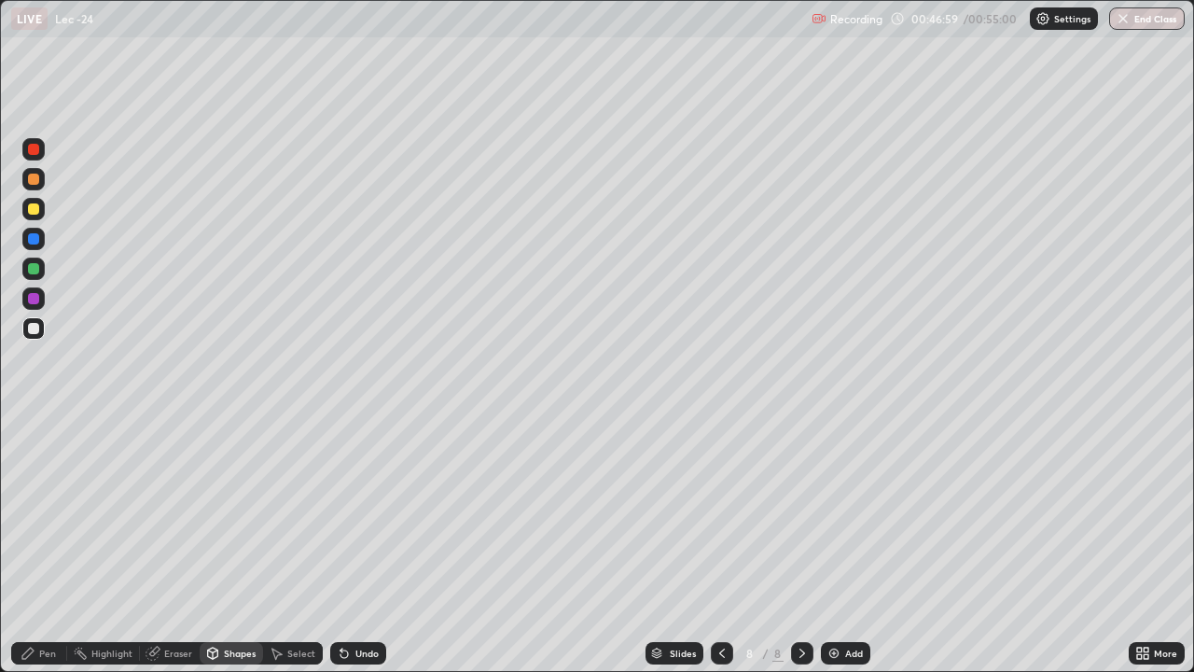
click at [58, 552] on div "Pen" at bounding box center [39, 653] width 56 height 22
click at [848, 552] on div "Add" at bounding box center [854, 652] width 18 height 9
click at [172, 552] on div "Eraser" at bounding box center [178, 652] width 28 height 9
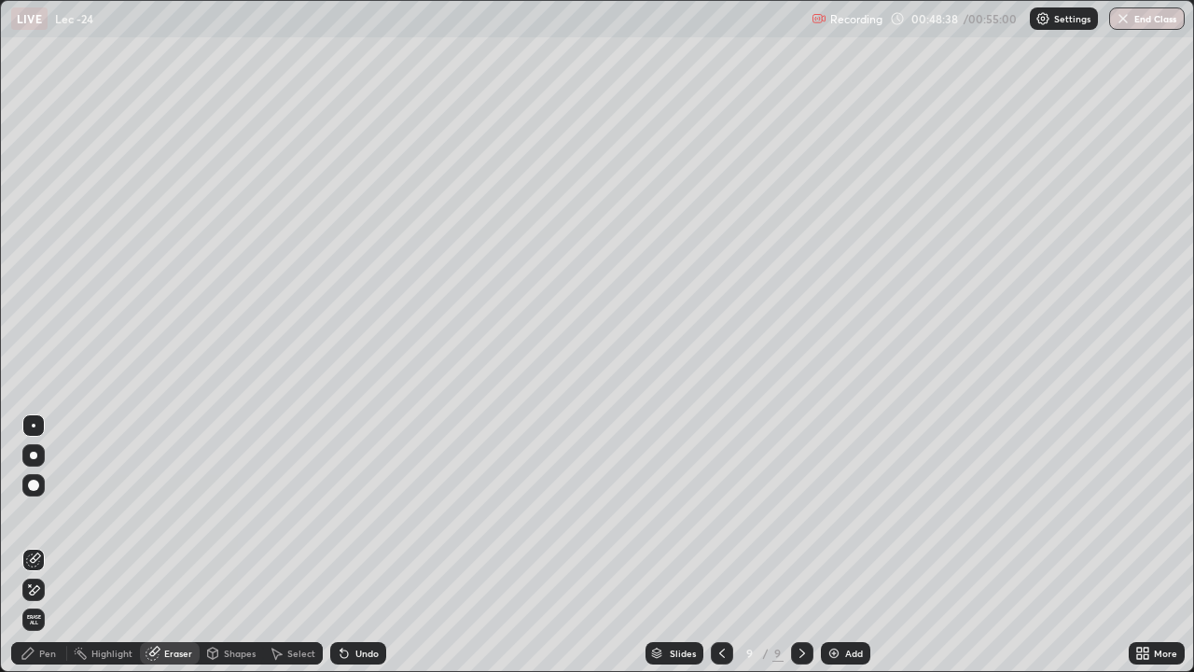
click at [46, 552] on div "Pen" at bounding box center [47, 652] width 17 height 9
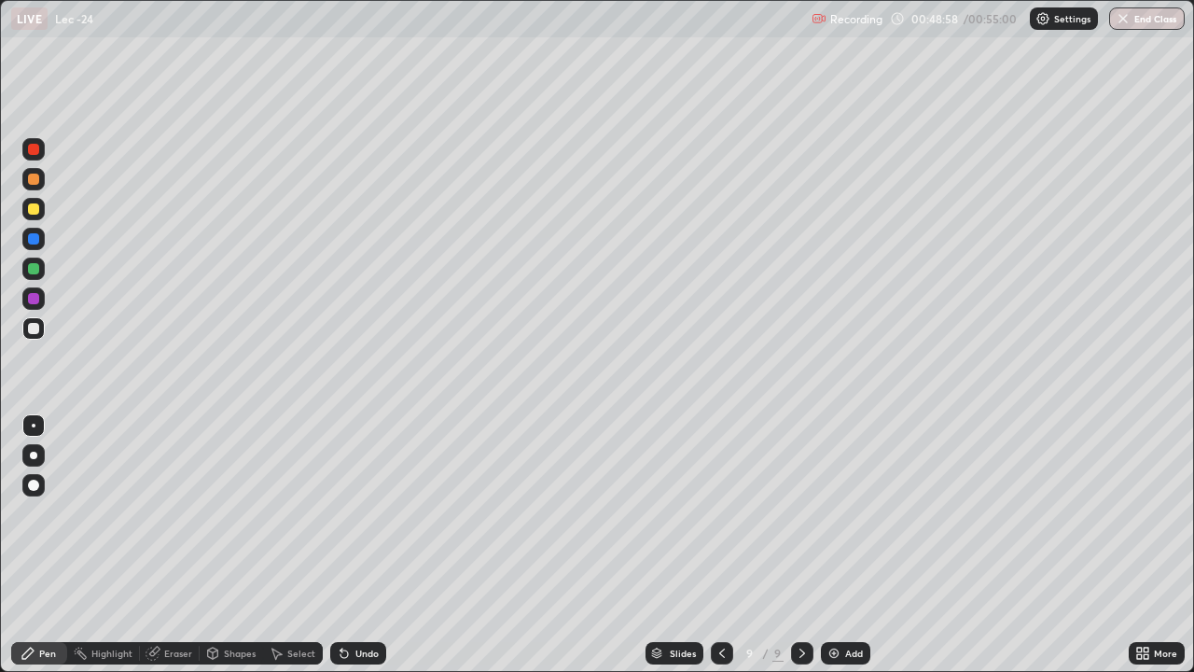
click at [720, 552] on icon at bounding box center [722, 653] width 15 height 15
click at [792, 552] on div at bounding box center [802, 653] width 22 height 22
click at [287, 552] on div "Select" at bounding box center [301, 652] width 28 height 9
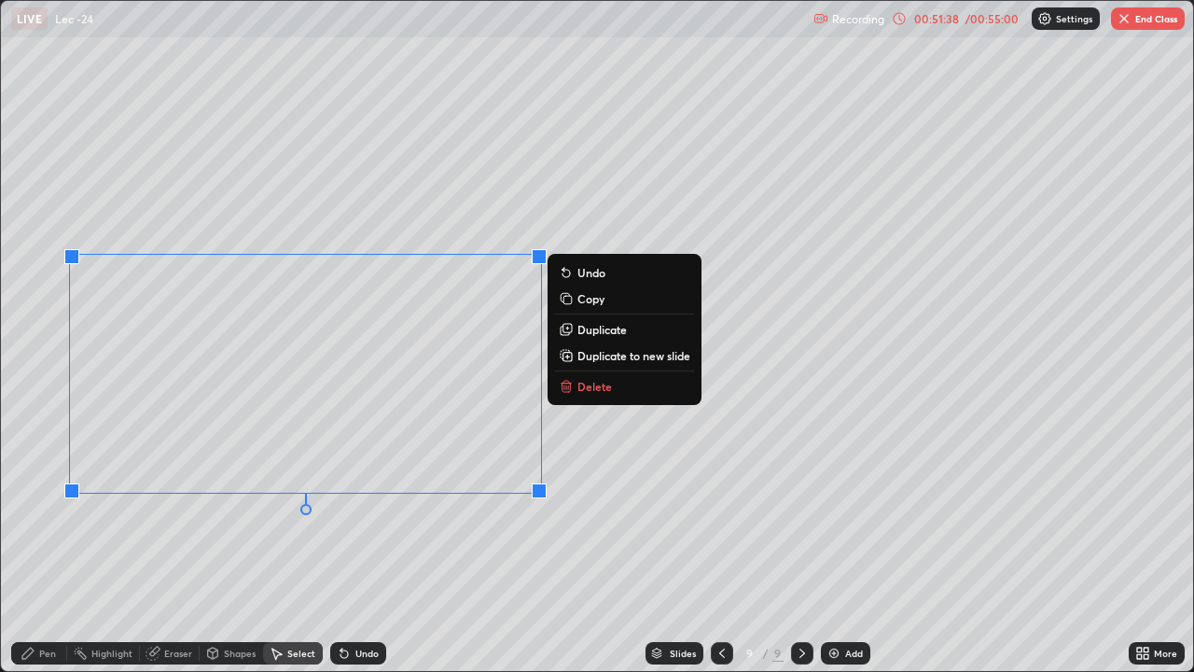
click at [51, 552] on div "Pen" at bounding box center [47, 652] width 17 height 9
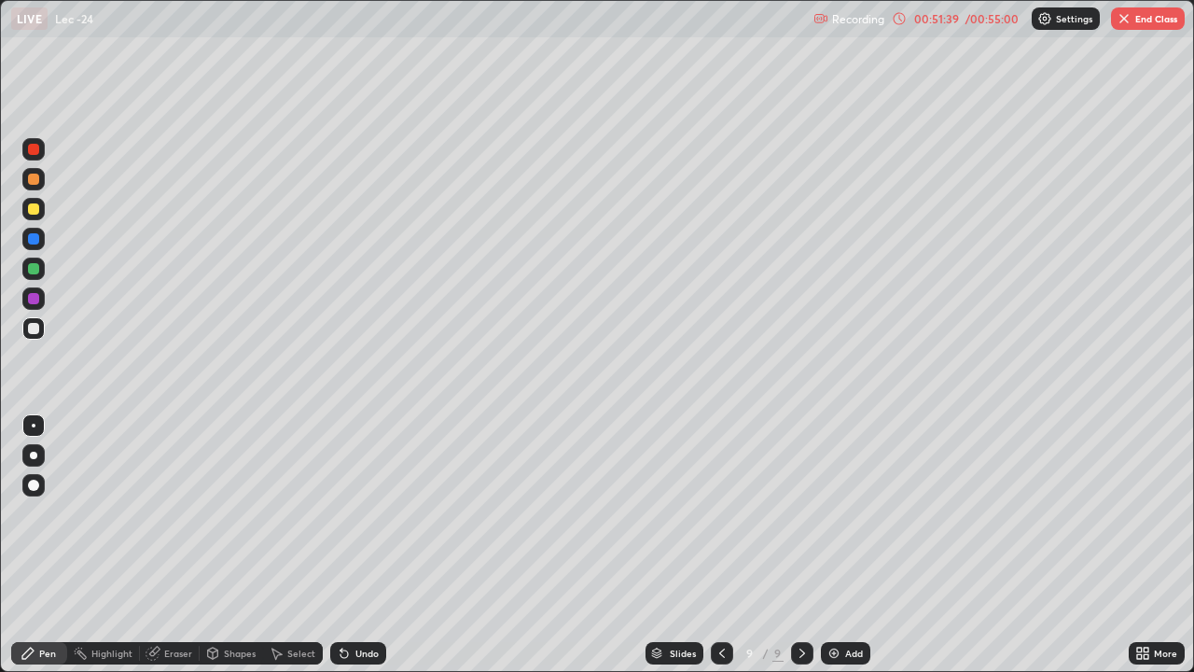
click at [170, 552] on div "Eraser" at bounding box center [178, 652] width 28 height 9
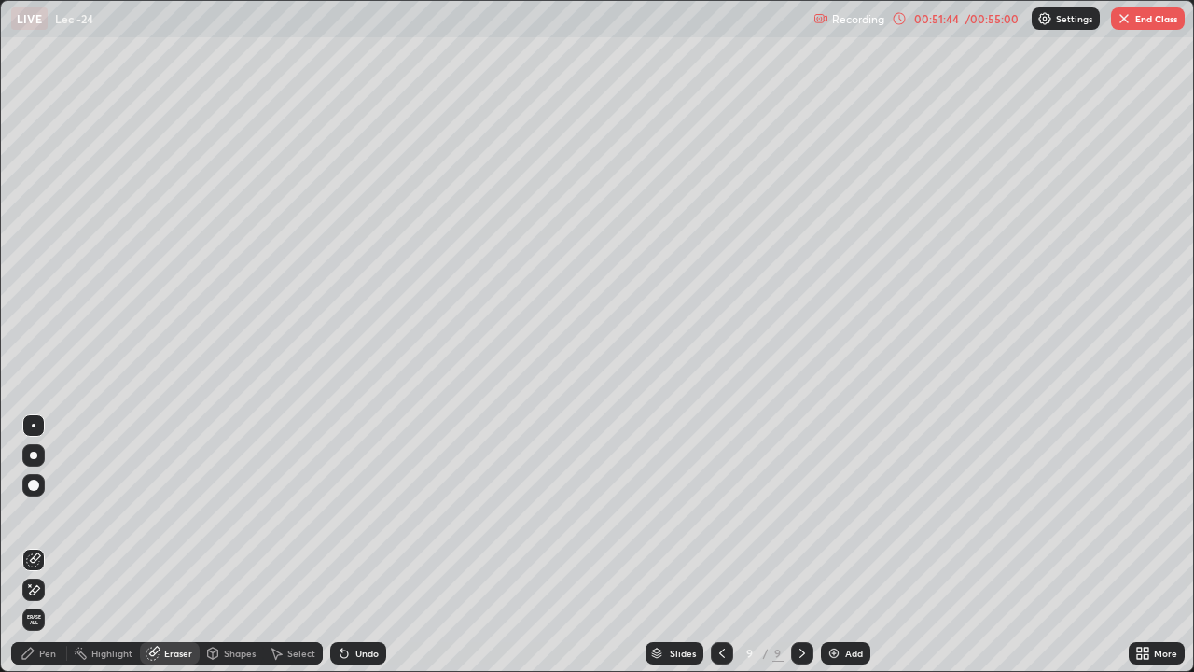
click at [30, 552] on icon at bounding box center [28, 653] width 15 height 15
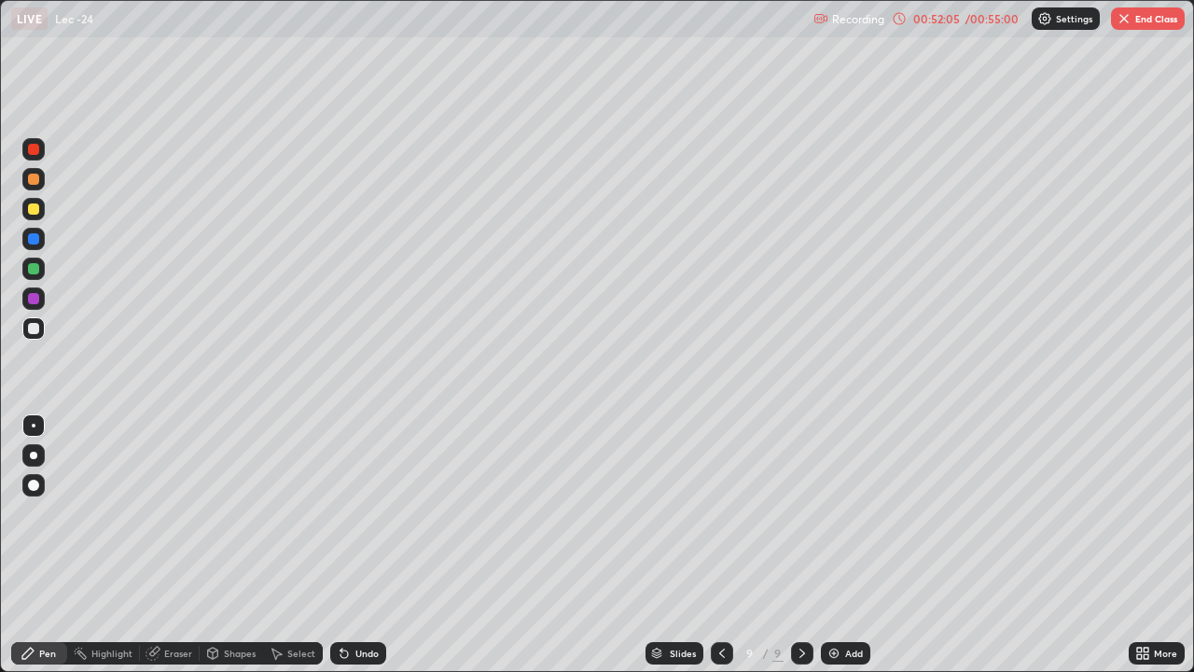
click at [720, 552] on icon at bounding box center [722, 653] width 15 height 15
click at [1142, 25] on button "End Class" at bounding box center [1148, 18] width 74 height 22
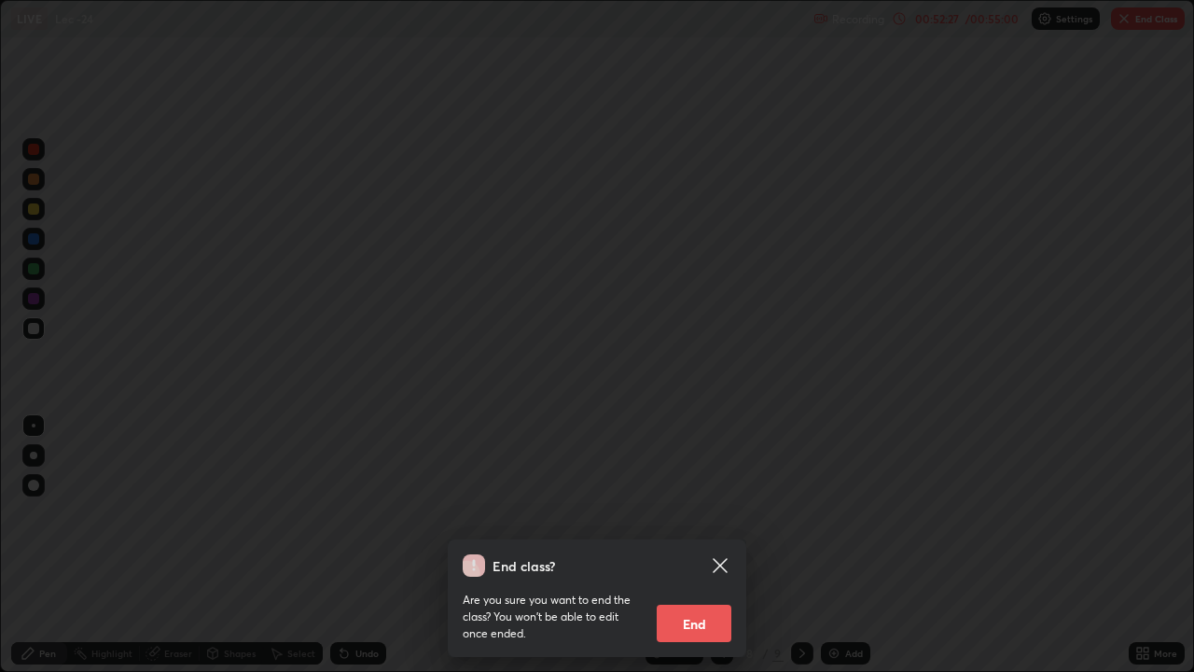
click at [706, 552] on button "End" at bounding box center [694, 623] width 75 height 37
